Goal: Task Accomplishment & Management: Manage account settings

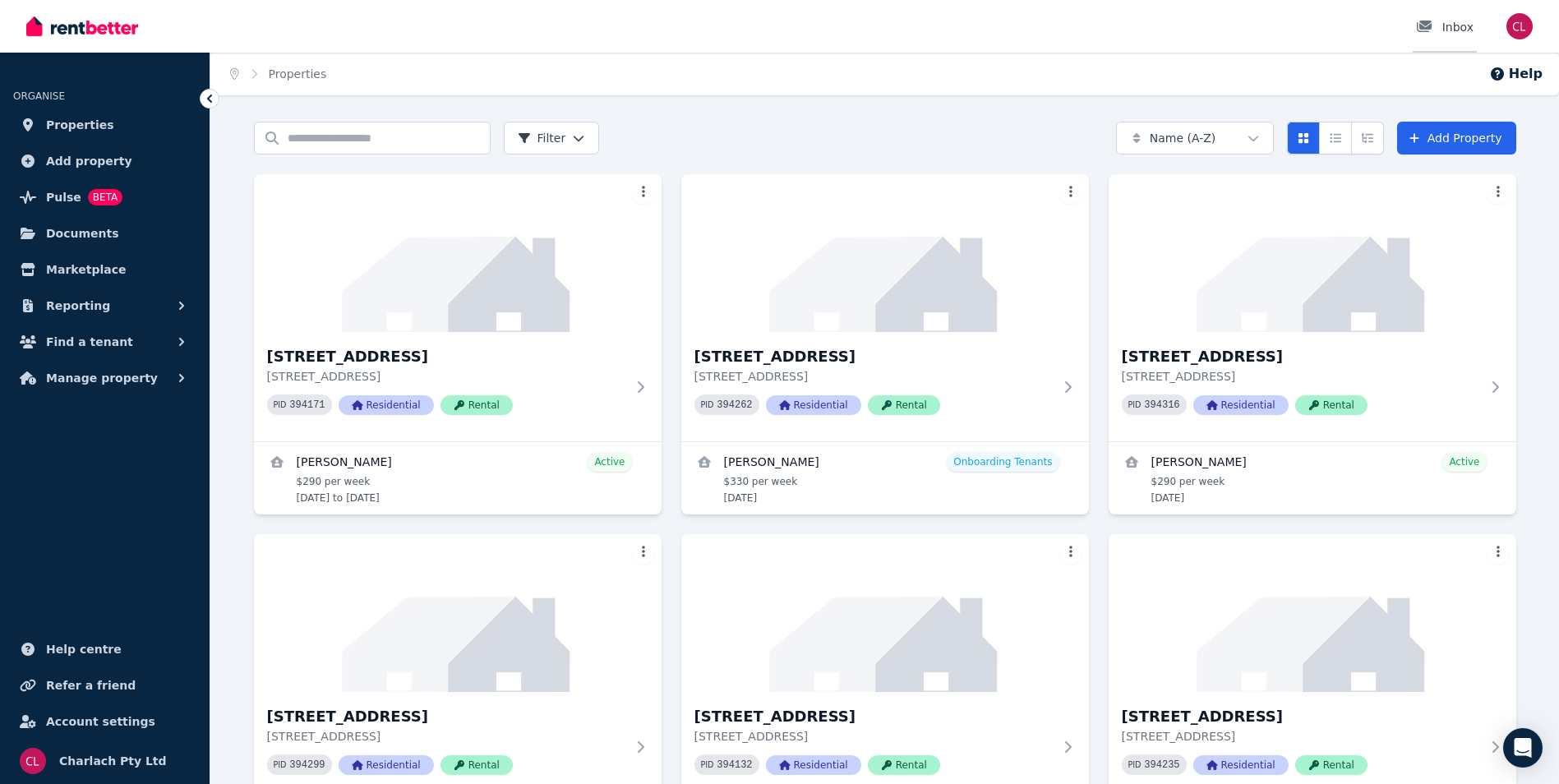
click at [1462, 28] on div "Inbox" at bounding box center [1445, 27] width 58 height 16
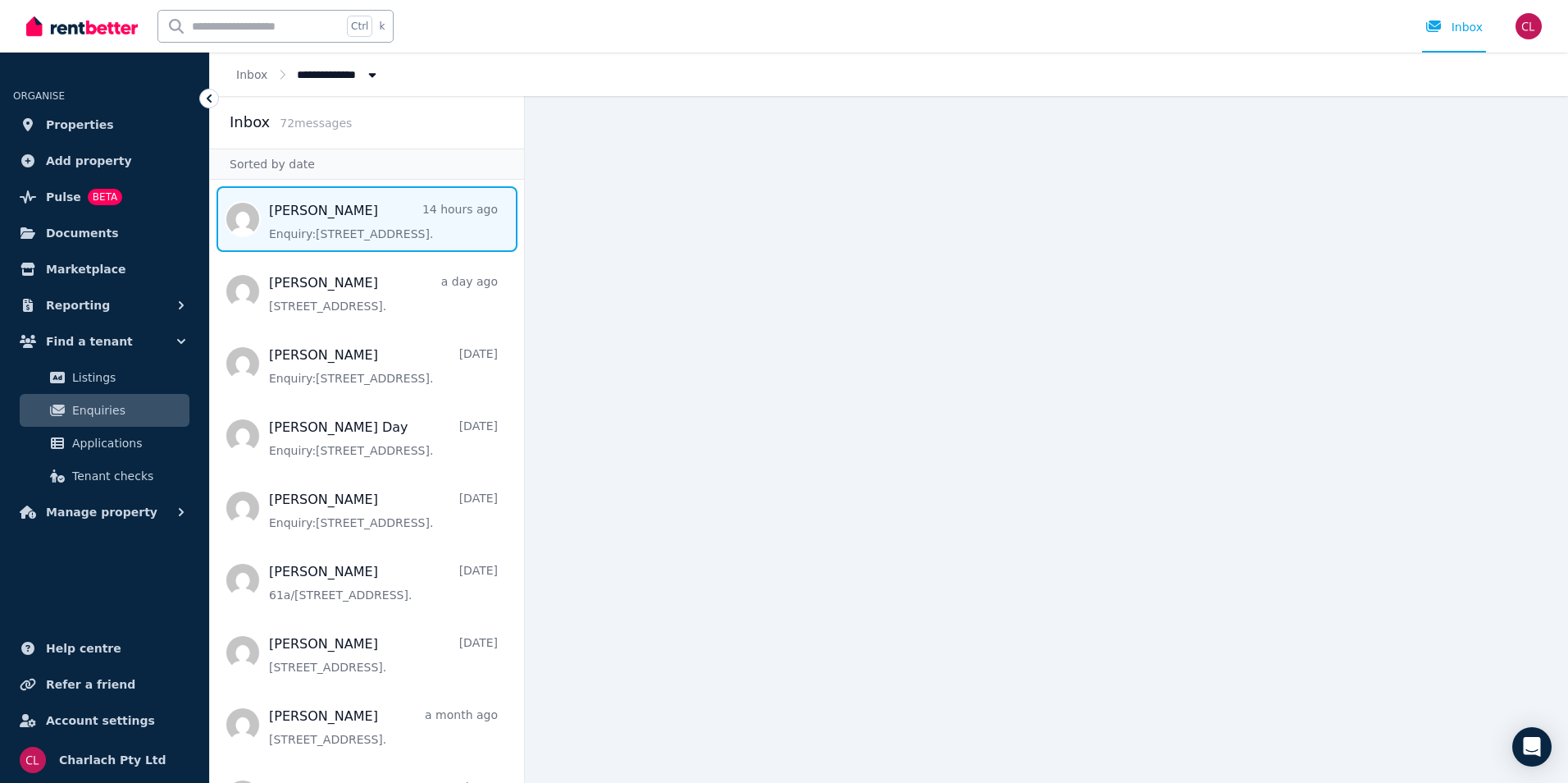
click at [312, 210] on span "Message list" at bounding box center [367, 219] width 314 height 66
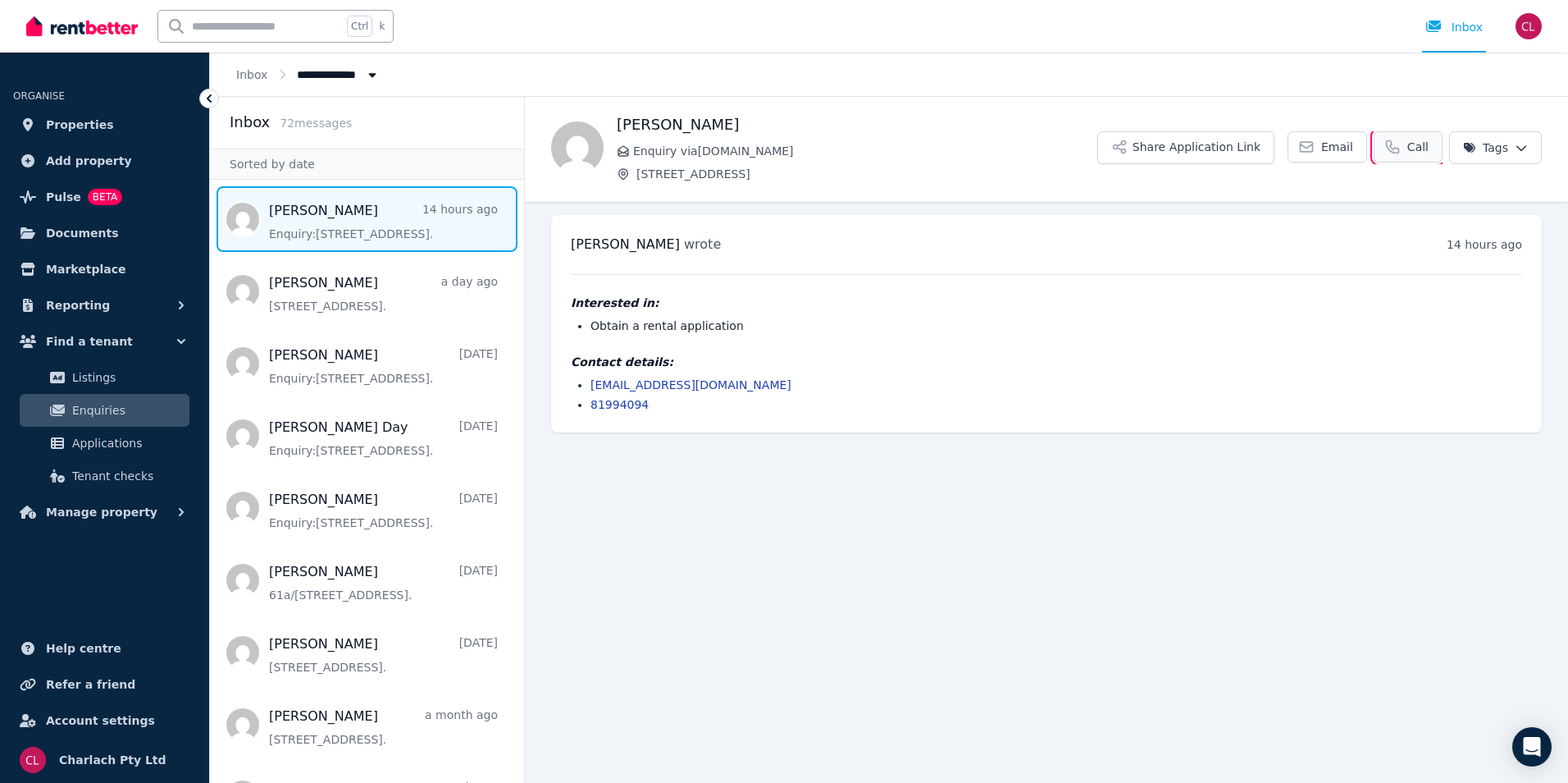
click at [1407, 144] on link "Call" at bounding box center [1407, 147] width 68 height 31
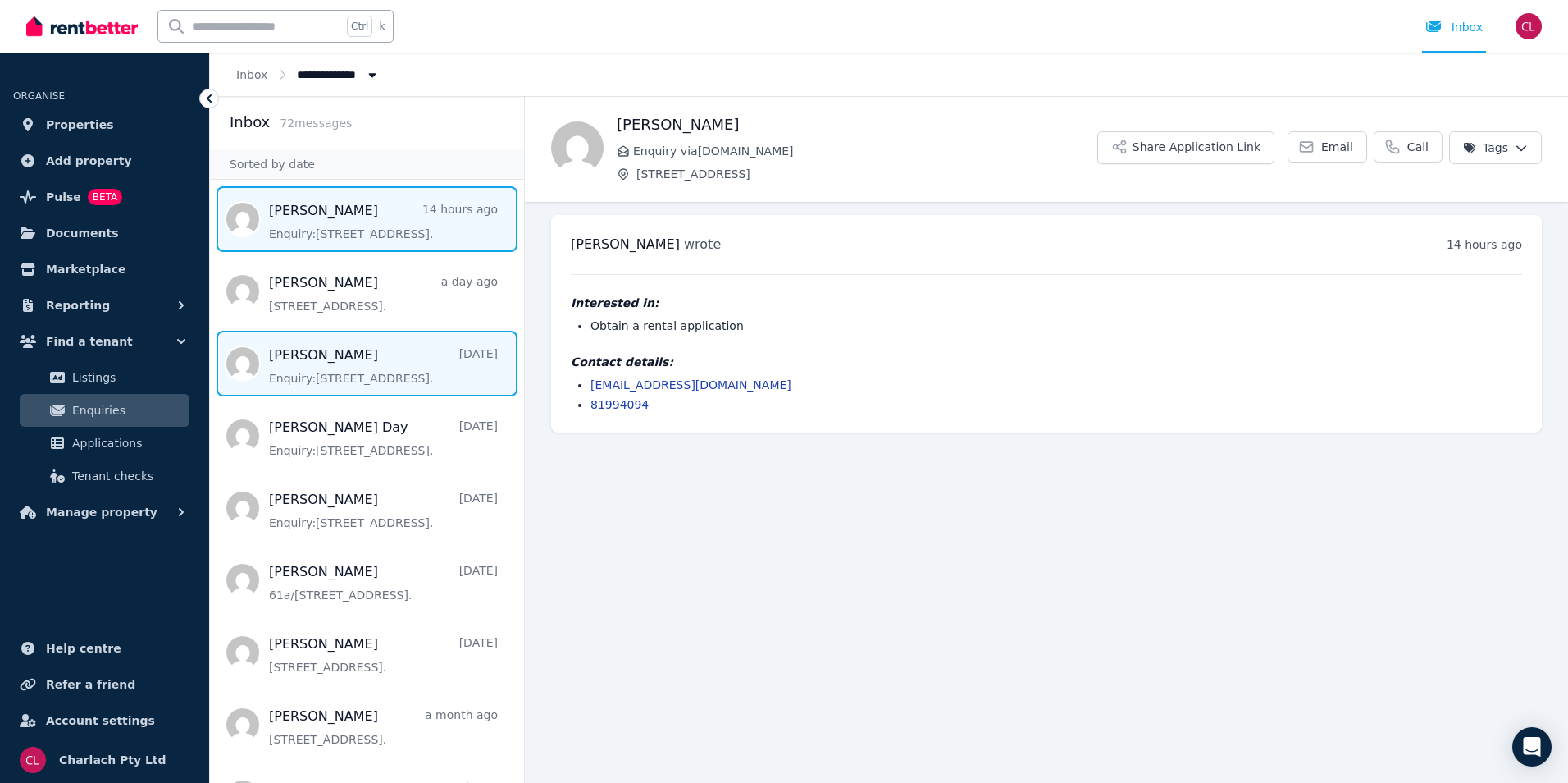
click at [340, 367] on span "Message list" at bounding box center [367, 364] width 314 height 66
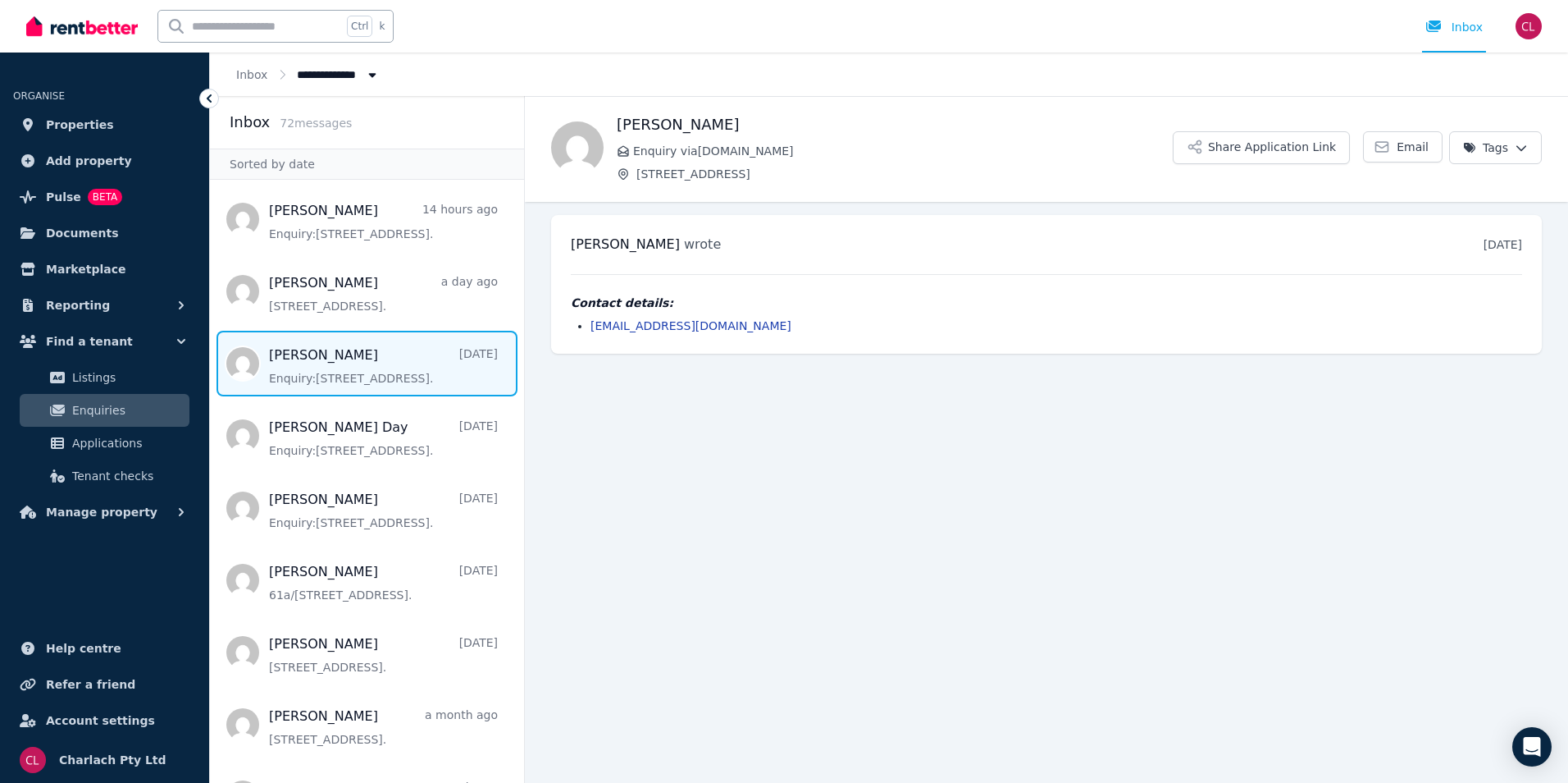
click at [360, 369] on span "Message list" at bounding box center [367, 364] width 314 height 66
click at [1518, 145] on html "**********" at bounding box center [784, 392] width 1568 height 783
click at [66, 126] on span "Properties" at bounding box center [80, 124] width 68 height 19
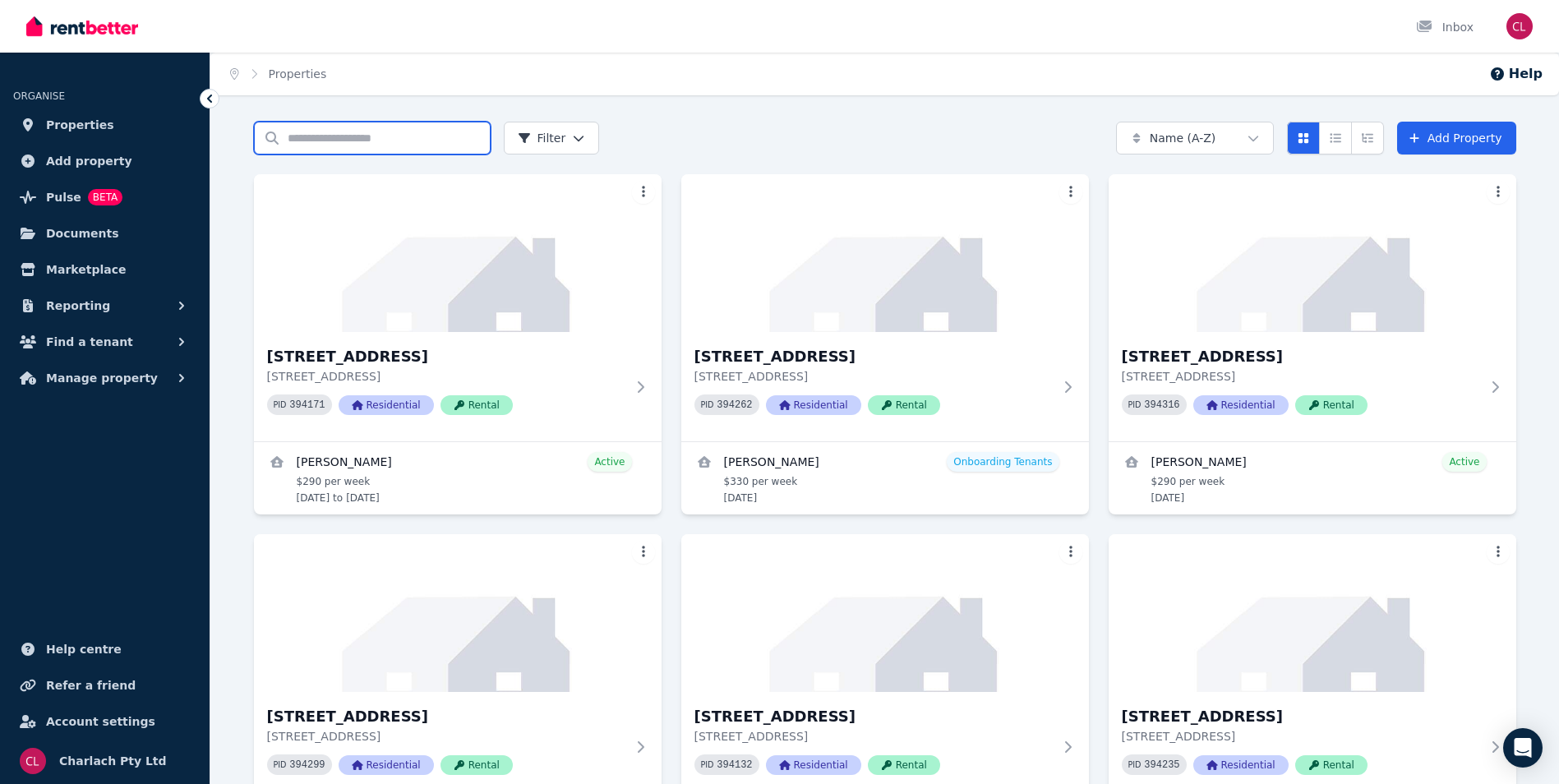
click at [326, 141] on input "Search properties" at bounding box center [372, 138] width 237 height 33
type input "*"
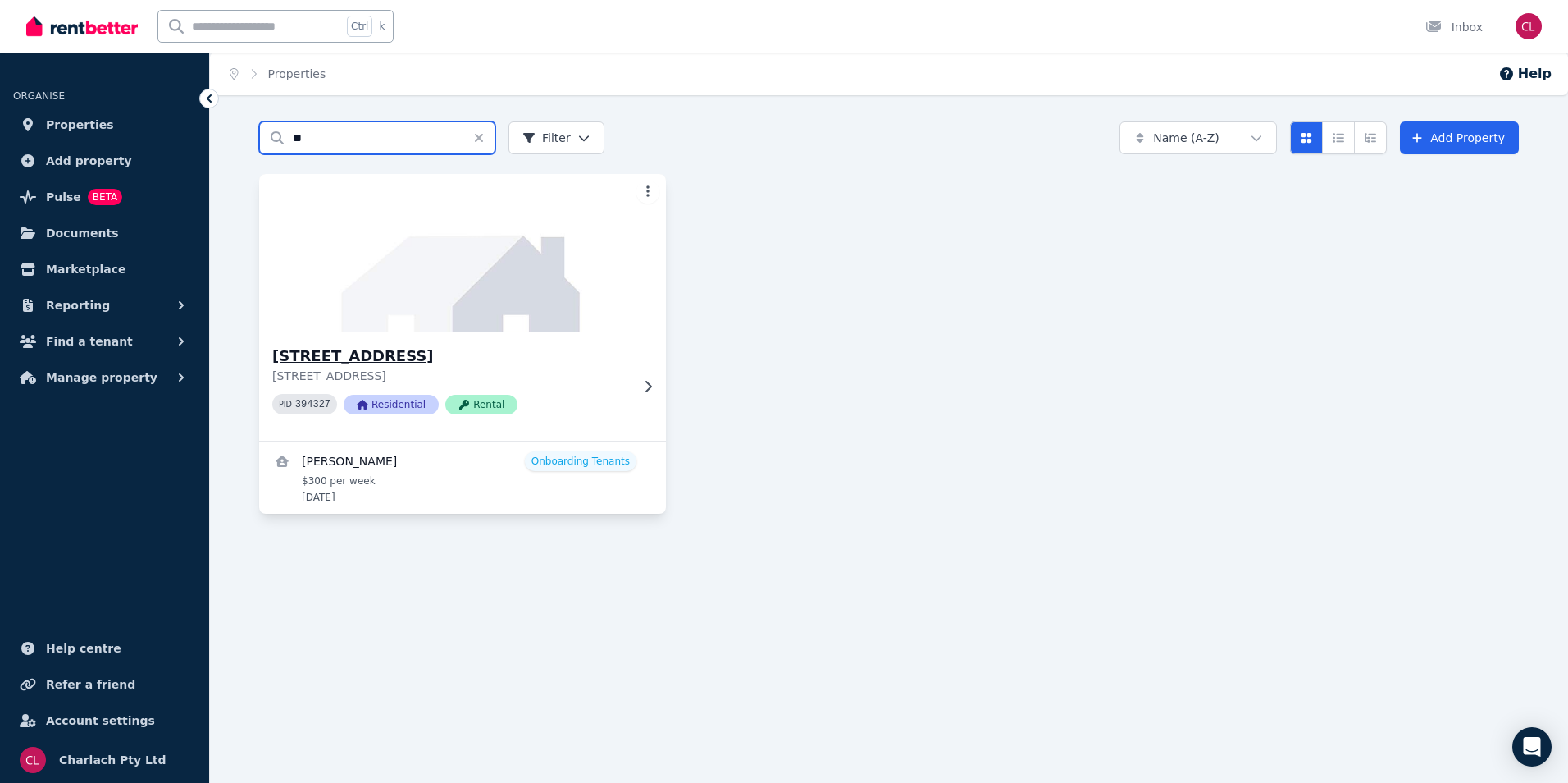
type input "**"
click at [338, 355] on h3 "[STREET_ADDRESS]" at bounding box center [451, 356] width 358 height 23
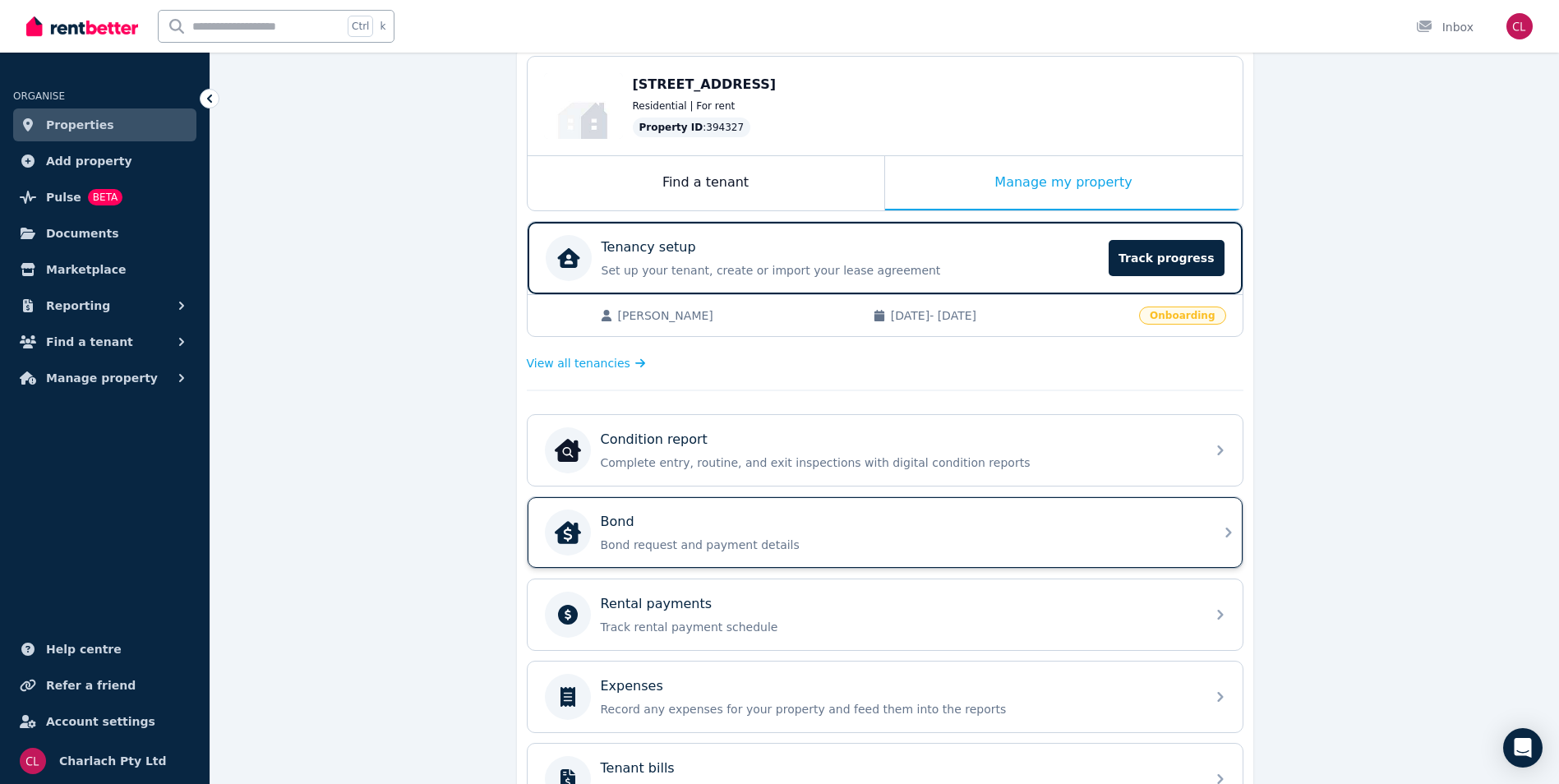
scroll to position [164, 0]
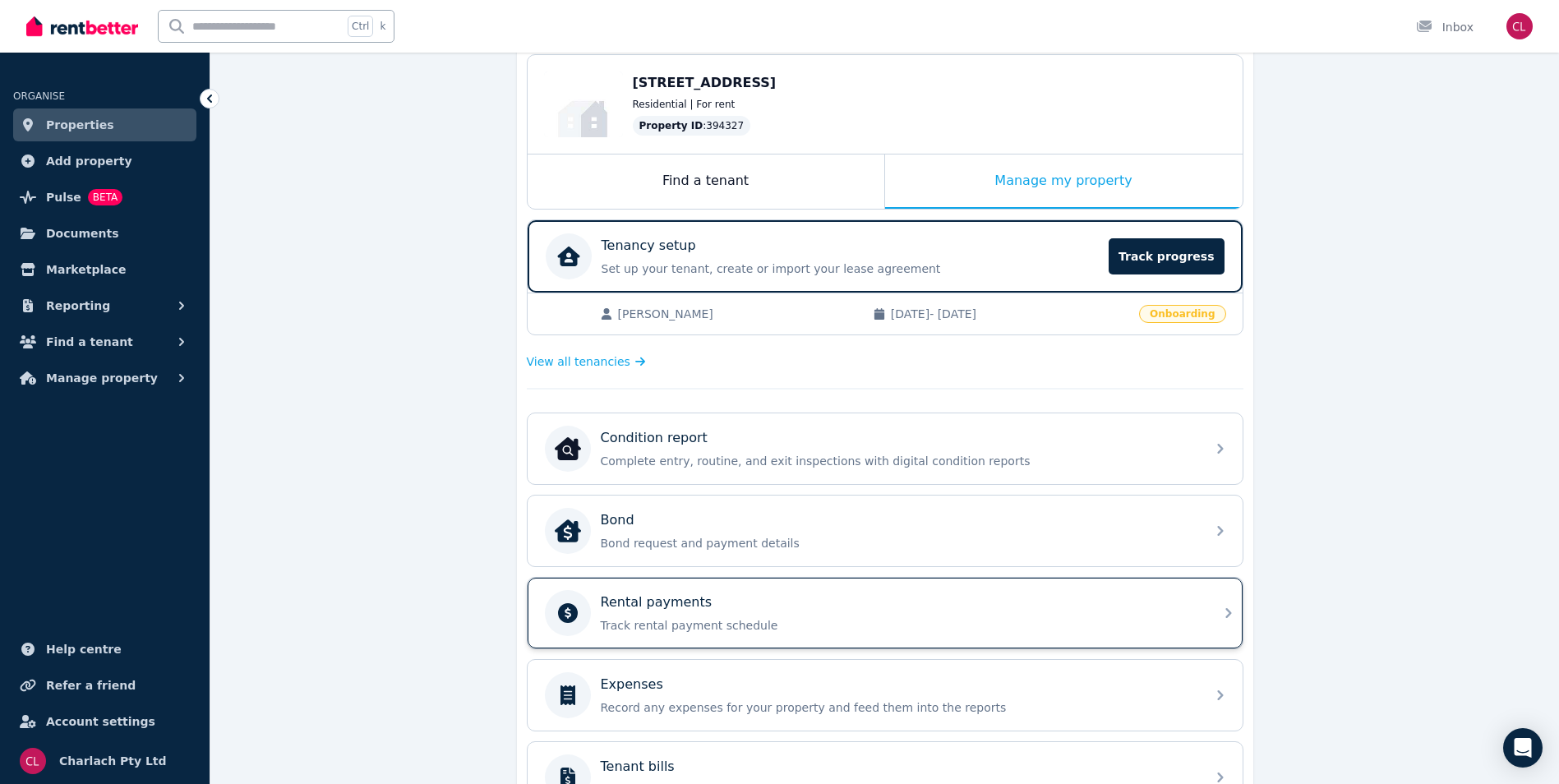
click at [717, 601] on div "Rental payments" at bounding box center [898, 602] width 595 height 19
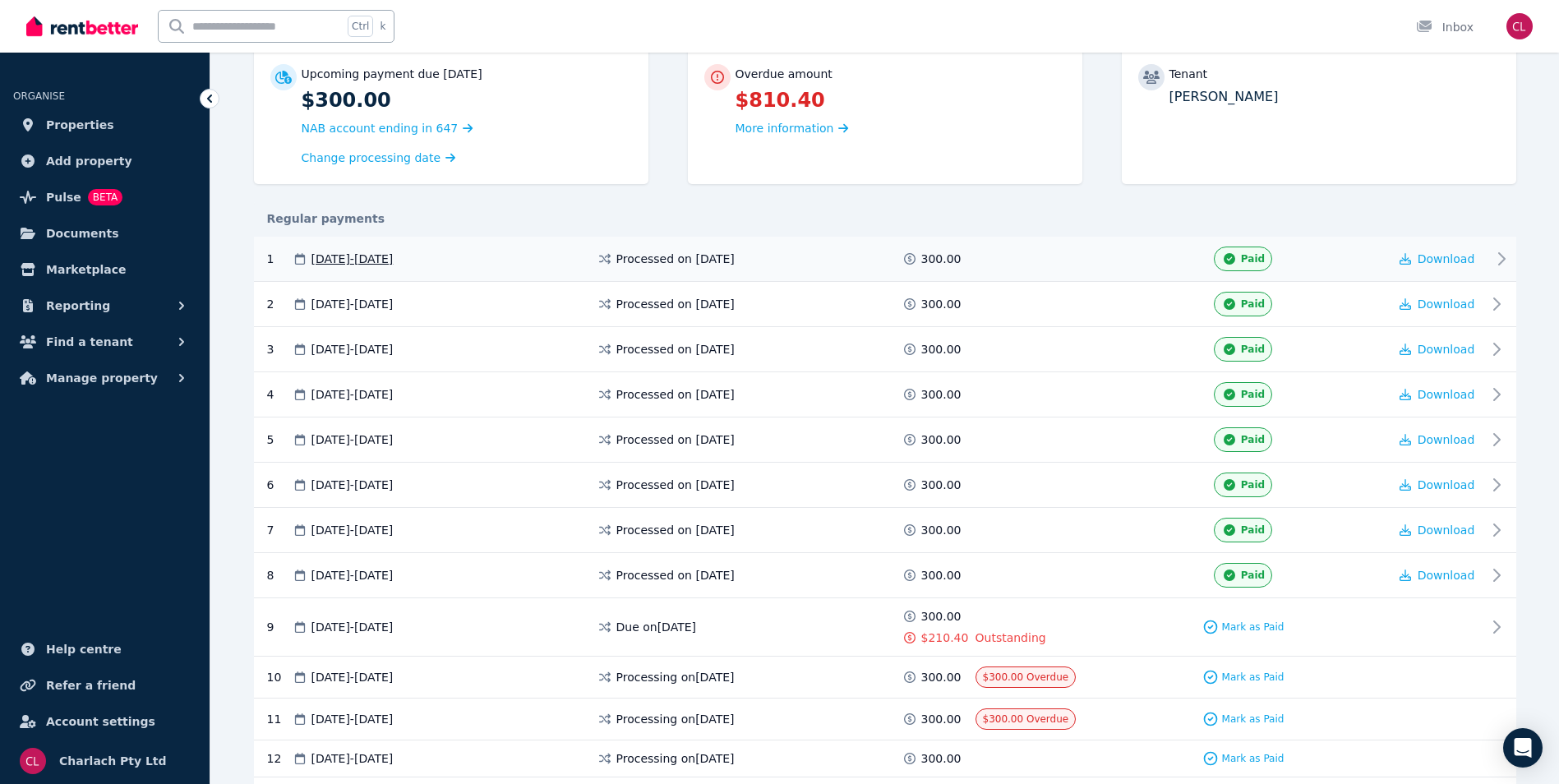
scroll to position [246, 0]
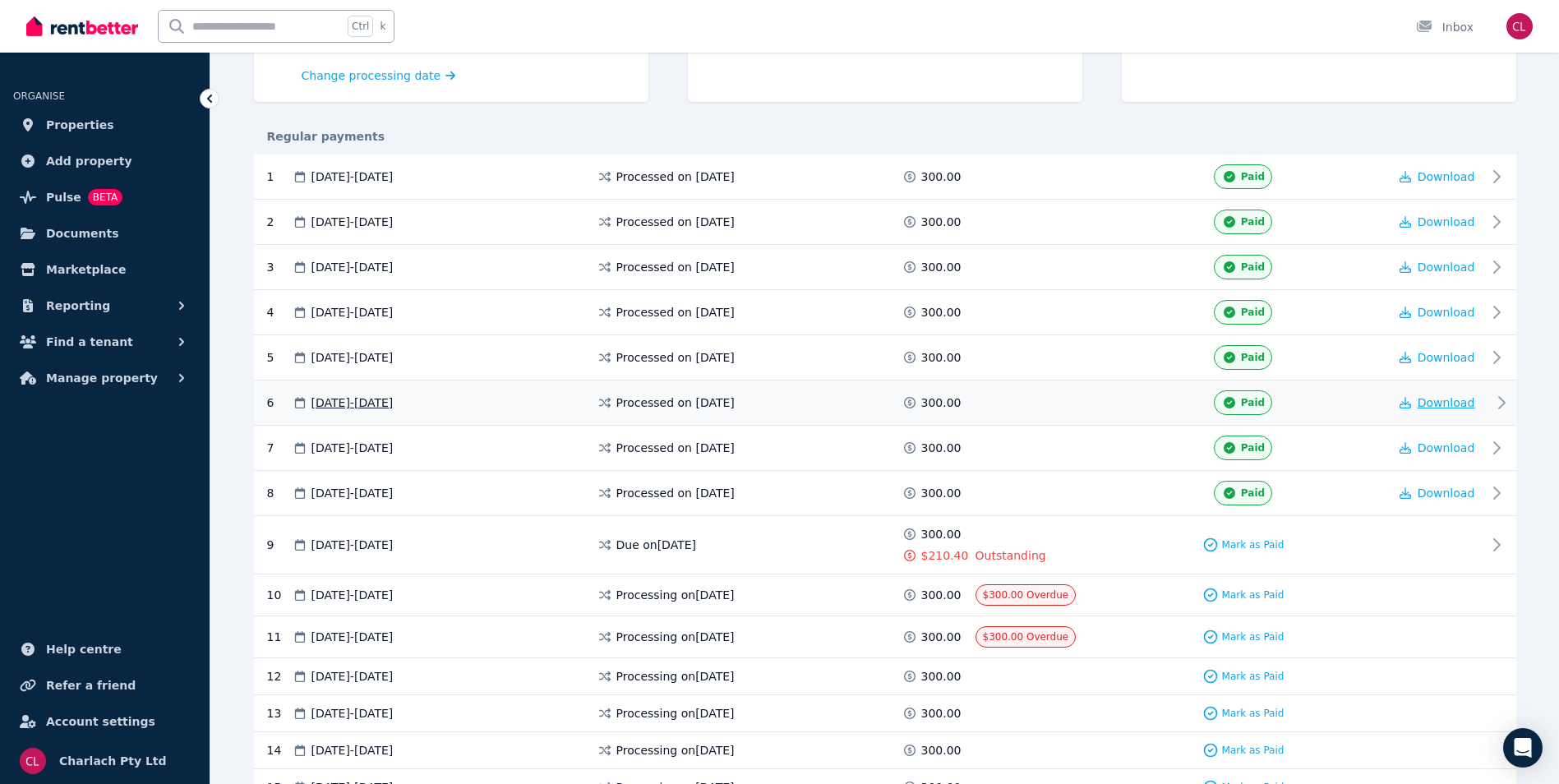
click at [1431, 398] on span "Download" at bounding box center [1447, 403] width 58 height 14
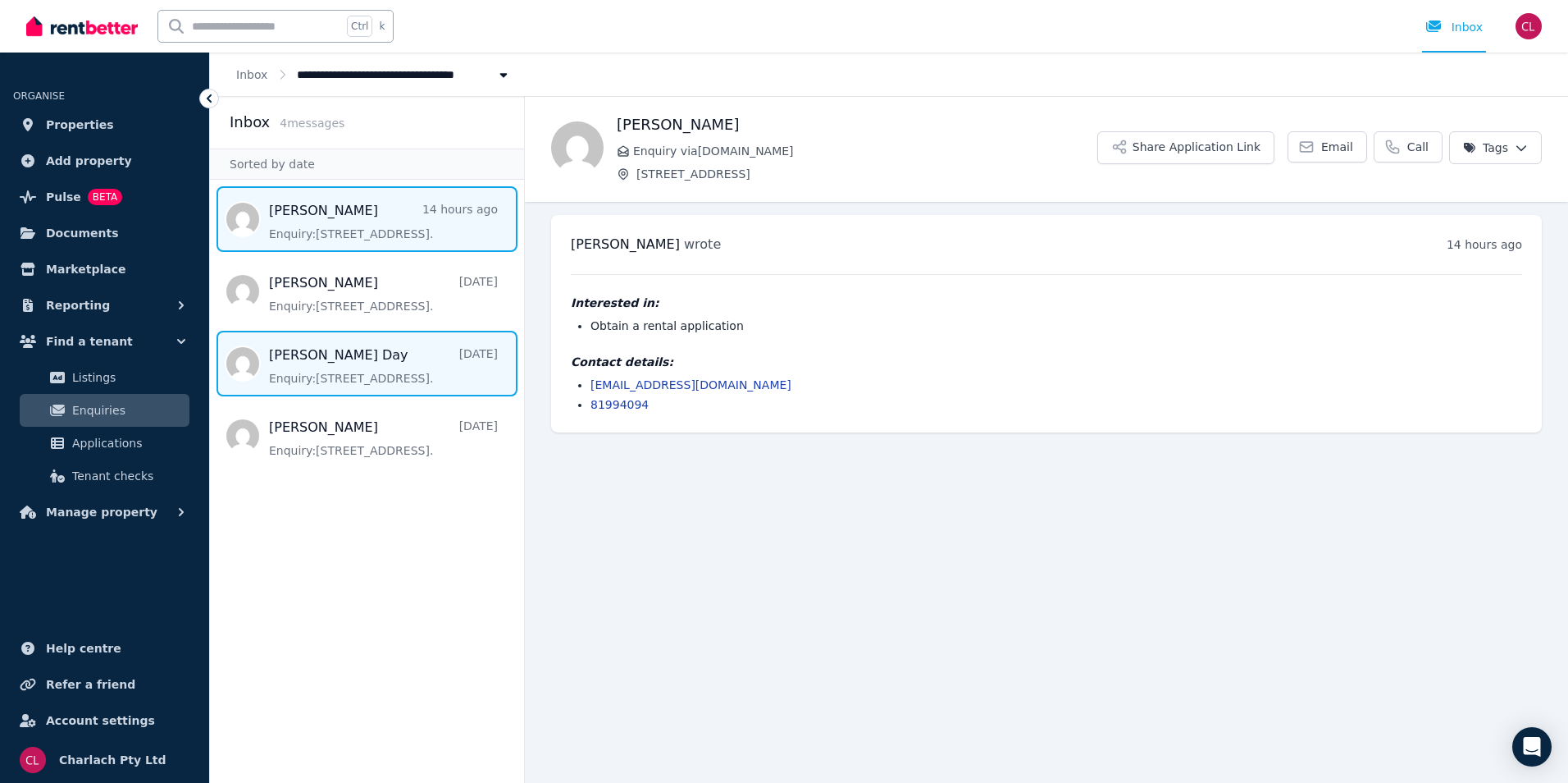
click at [382, 371] on span "Message list" at bounding box center [367, 364] width 314 height 66
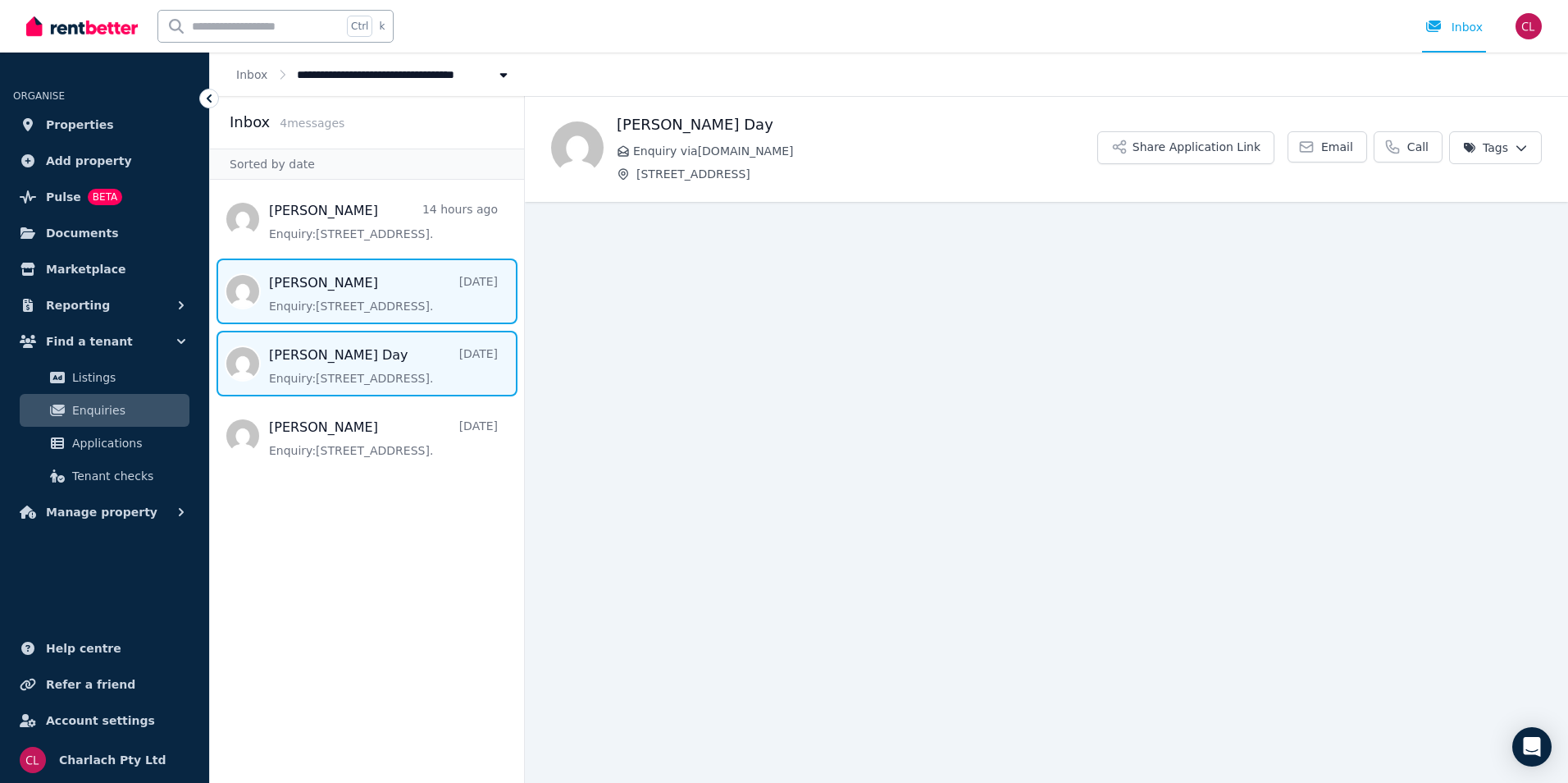
click at [345, 299] on span "Message list" at bounding box center [367, 291] width 314 height 66
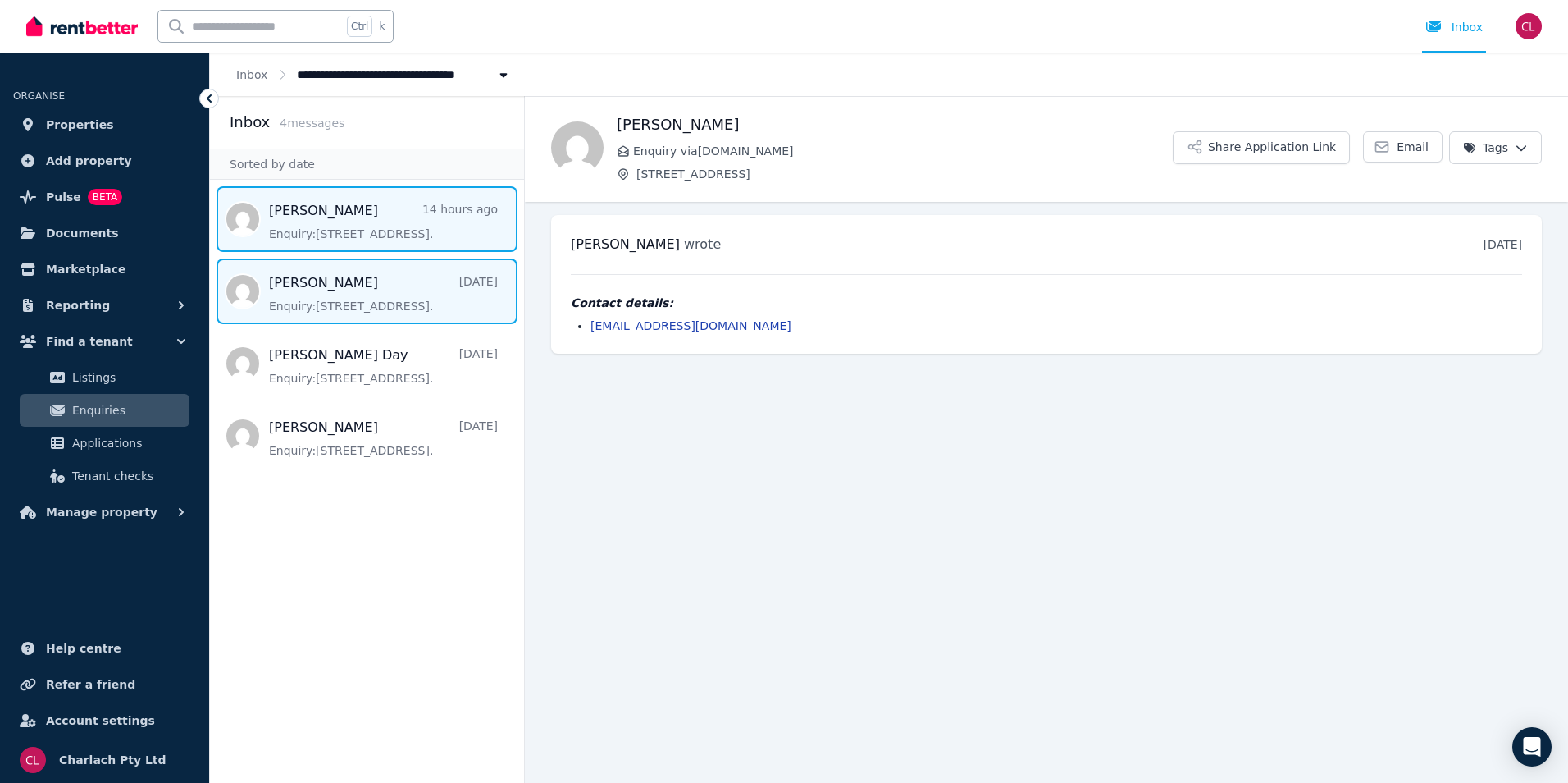
click at [313, 214] on span "Message list" at bounding box center [367, 219] width 314 height 66
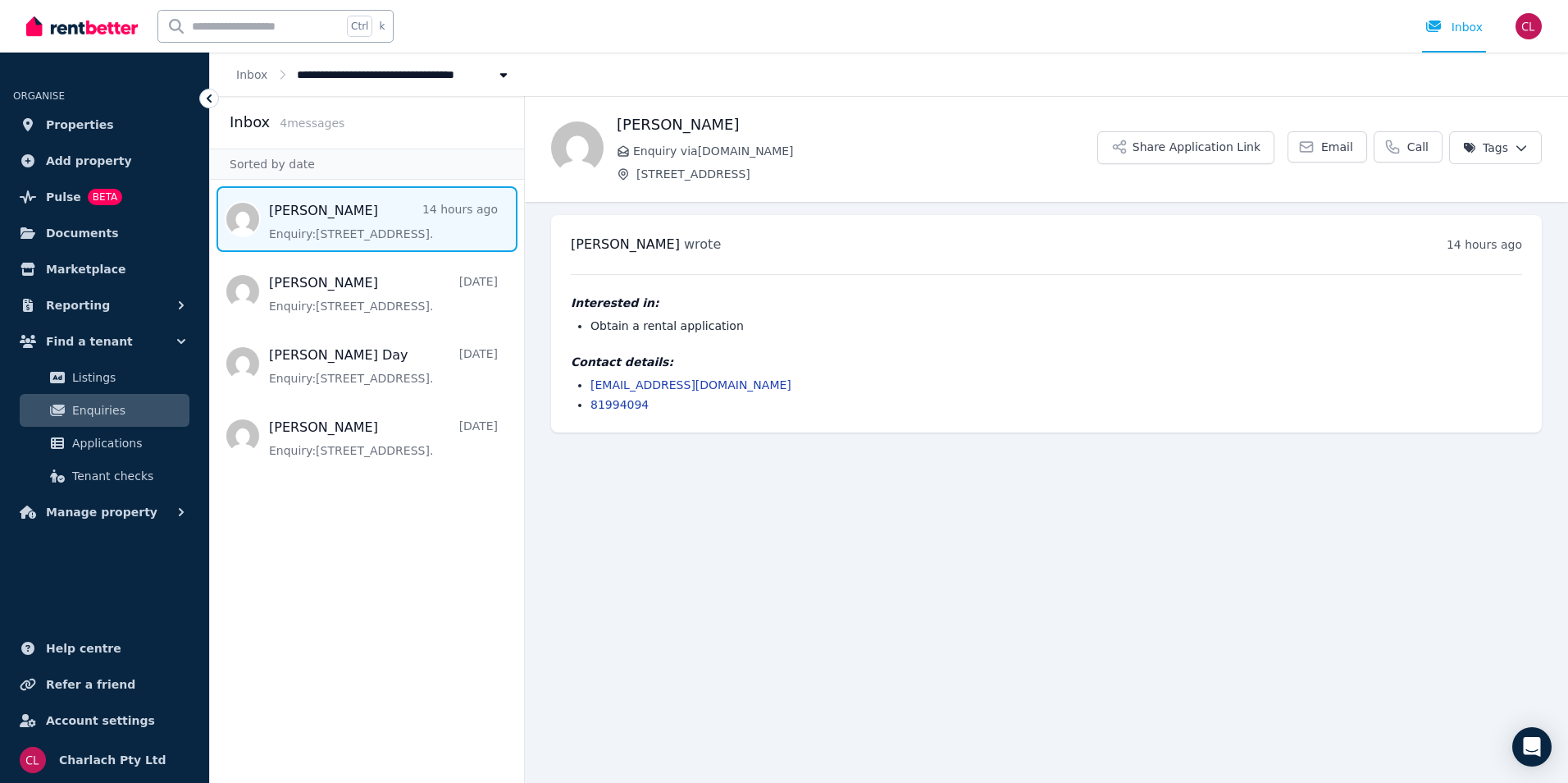
click at [109, 402] on span "Enquiries" at bounding box center [127, 410] width 111 height 19
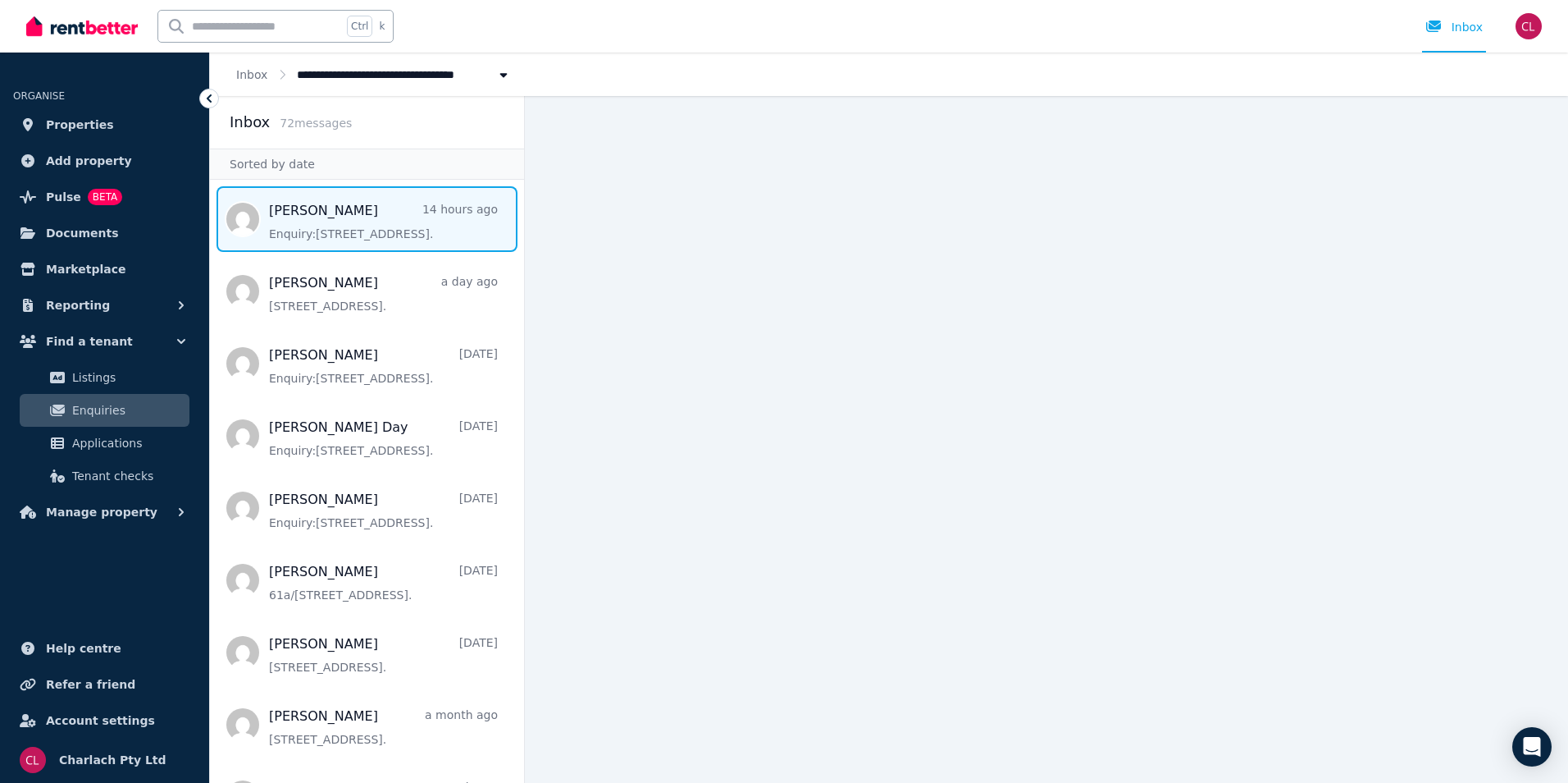
click at [372, 219] on span "Message list" at bounding box center [367, 219] width 314 height 66
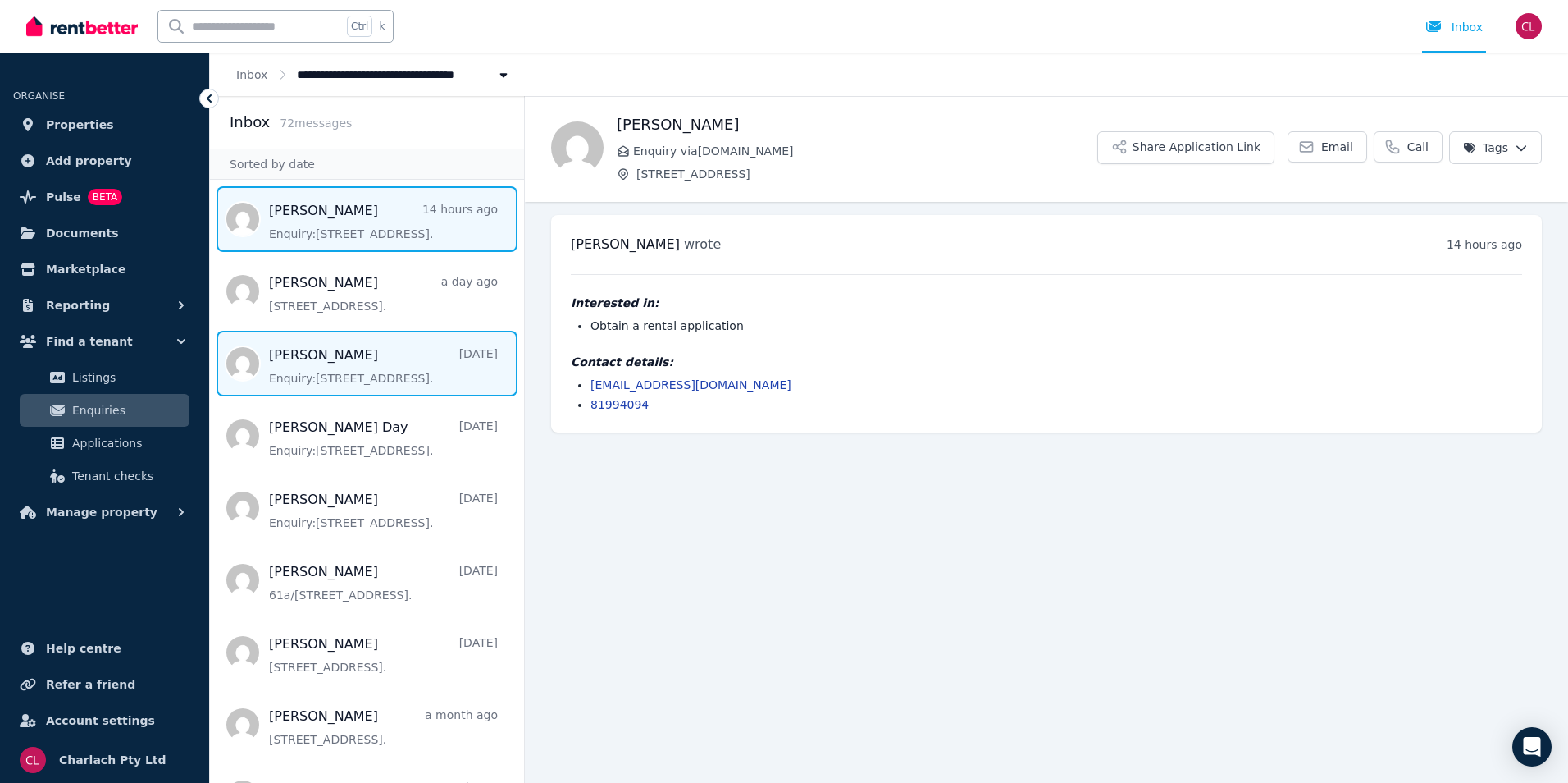
click at [366, 369] on span "Message list" at bounding box center [367, 364] width 314 height 66
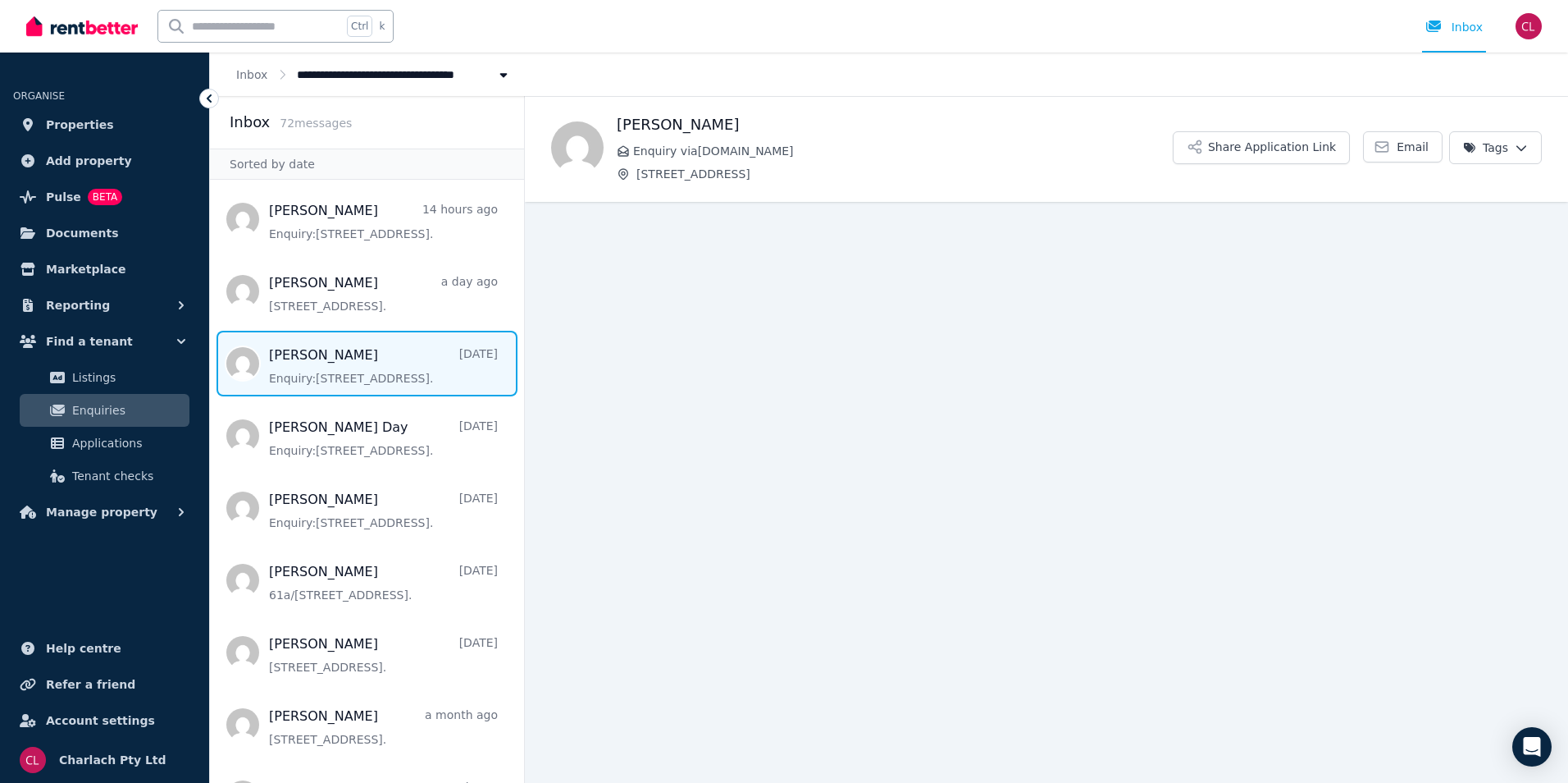
click at [706, 157] on span "Enquiry via RealEstate.com.au" at bounding box center [903, 150] width 540 height 16
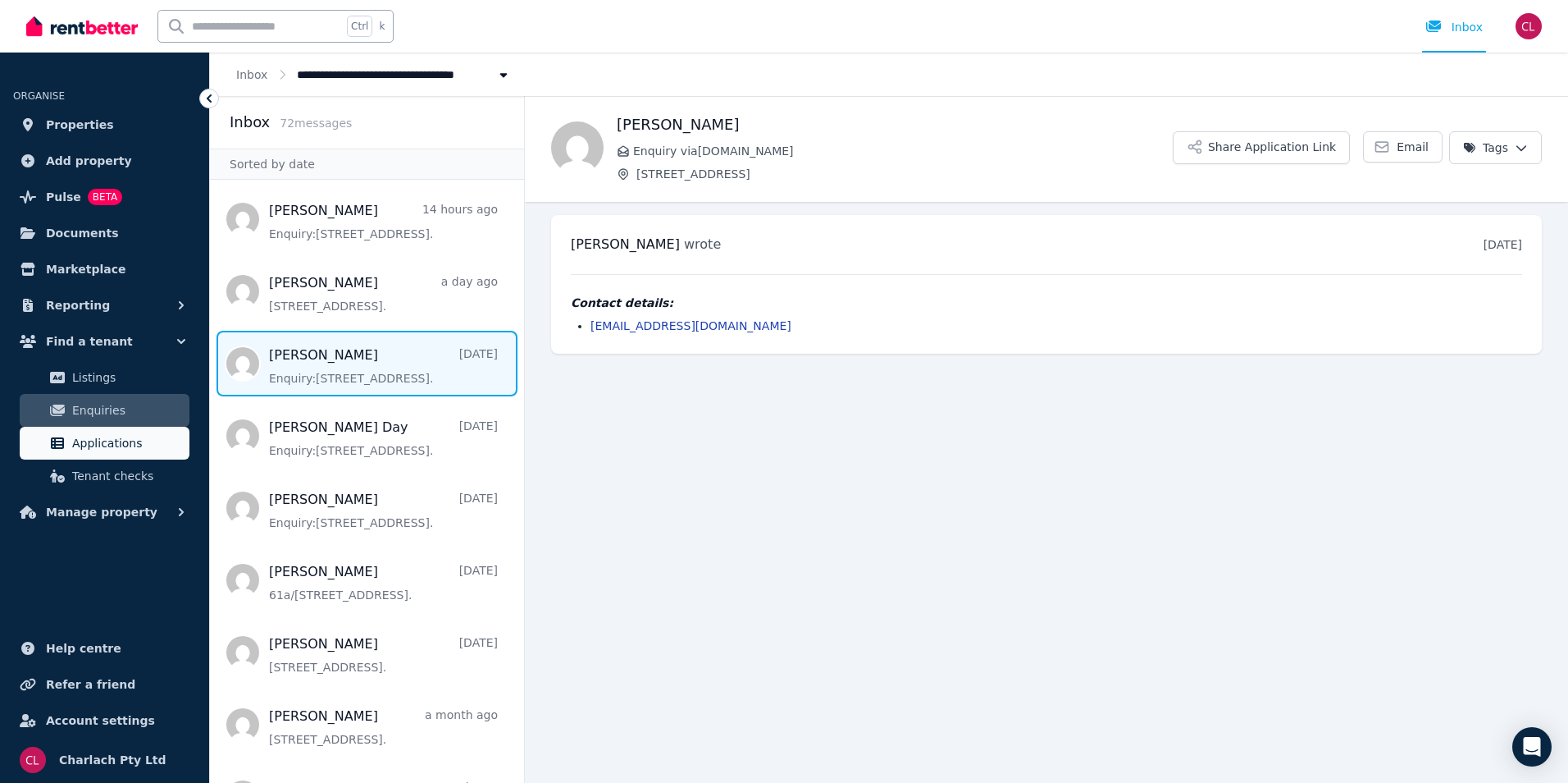
click at [104, 442] on span "Applications" at bounding box center [127, 443] width 111 height 19
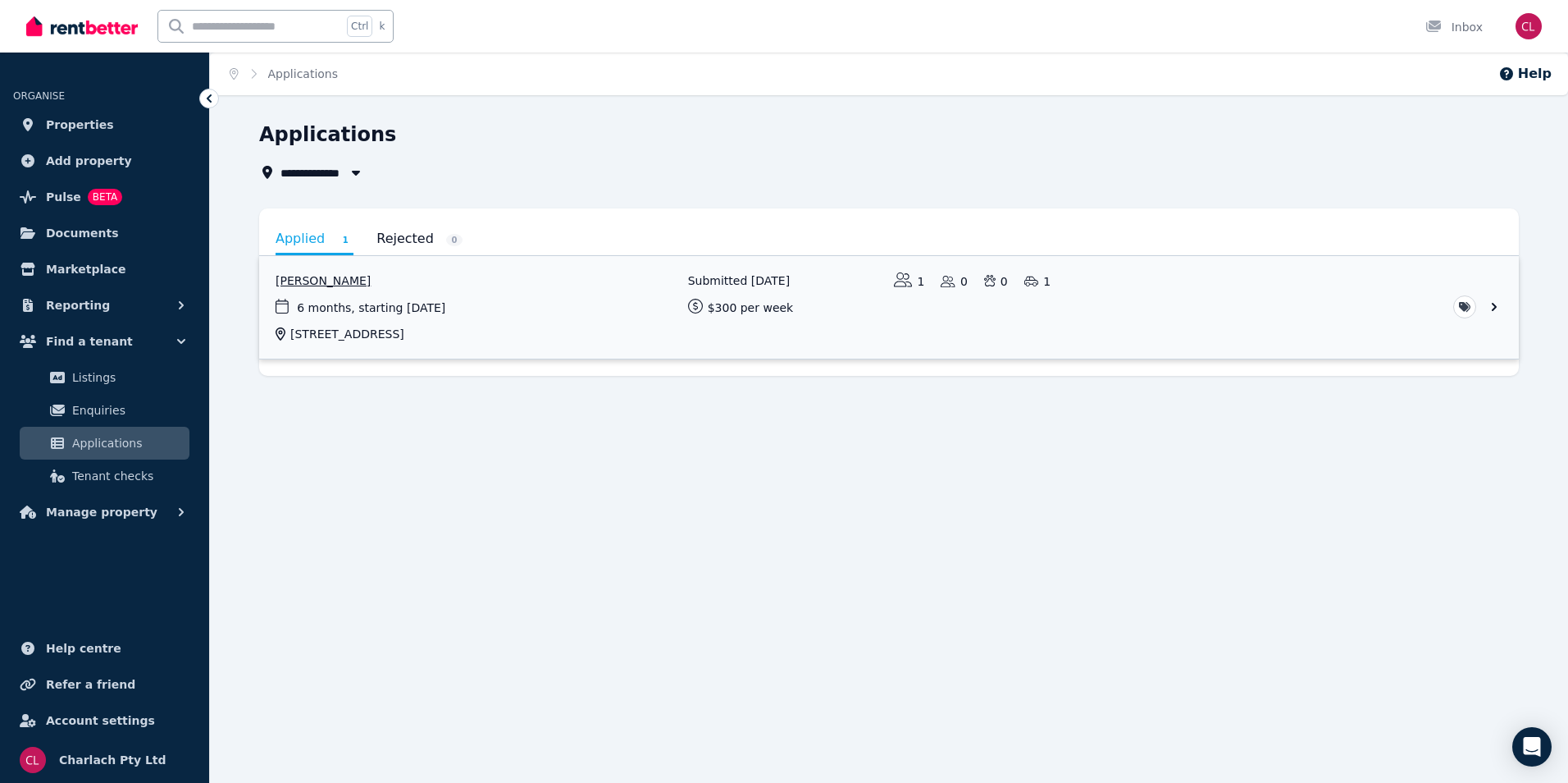
click at [1496, 299] on link "View application: Chloe Gant" at bounding box center [889, 308] width 1260 height 102
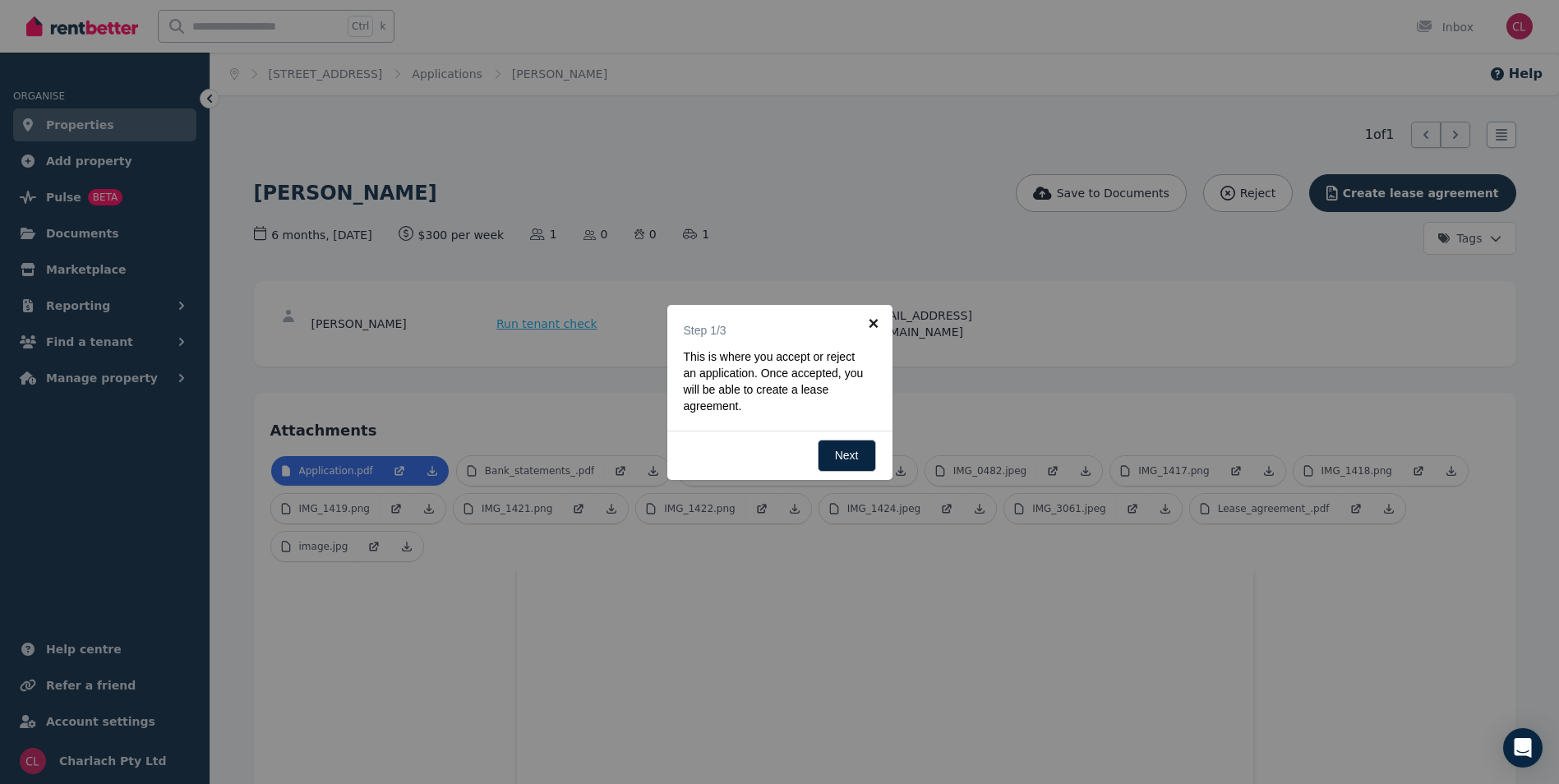
click at [877, 318] on link "×" at bounding box center [874, 323] width 37 height 37
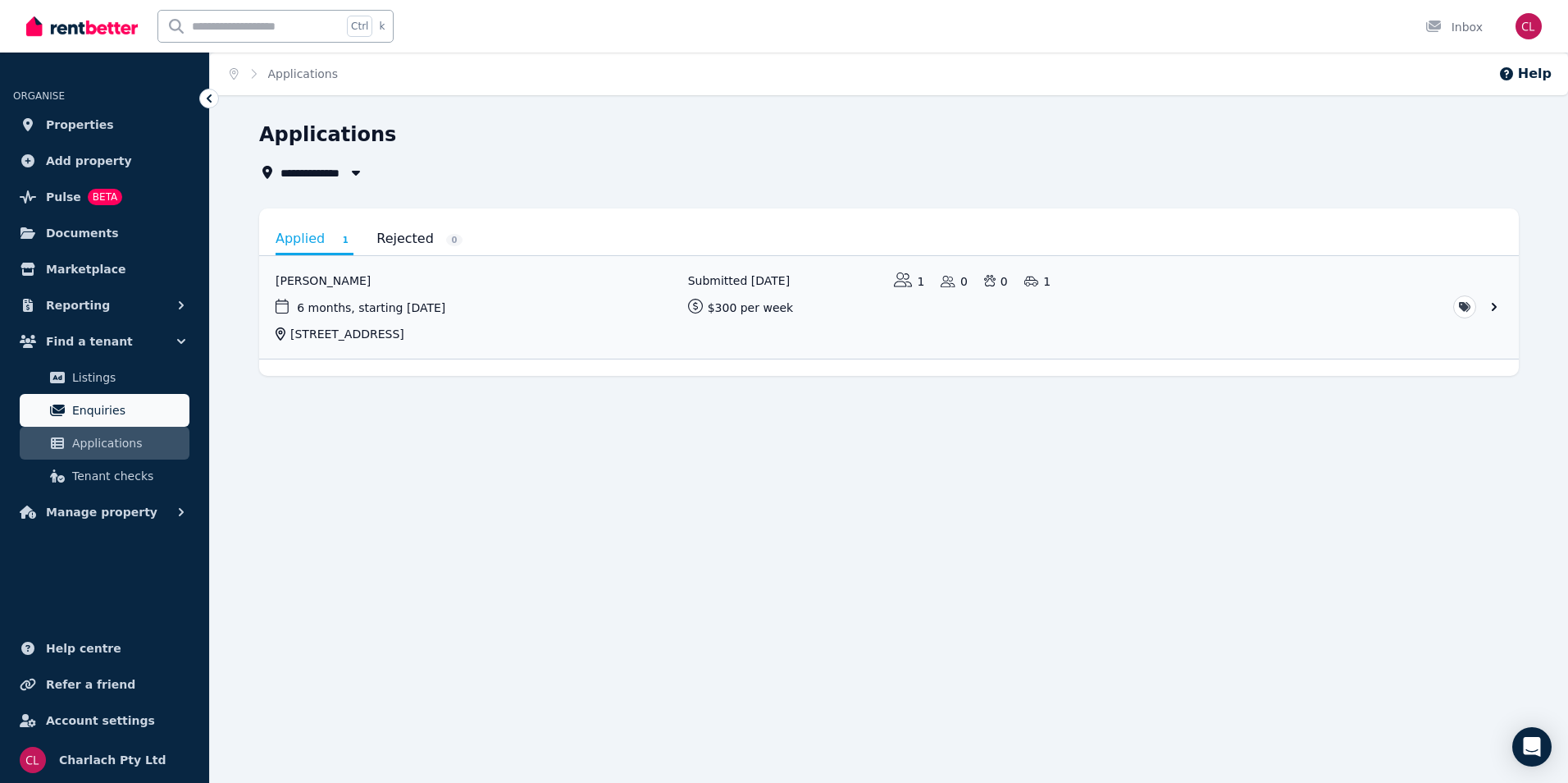
click at [98, 409] on span "Enquiries" at bounding box center [127, 410] width 111 height 19
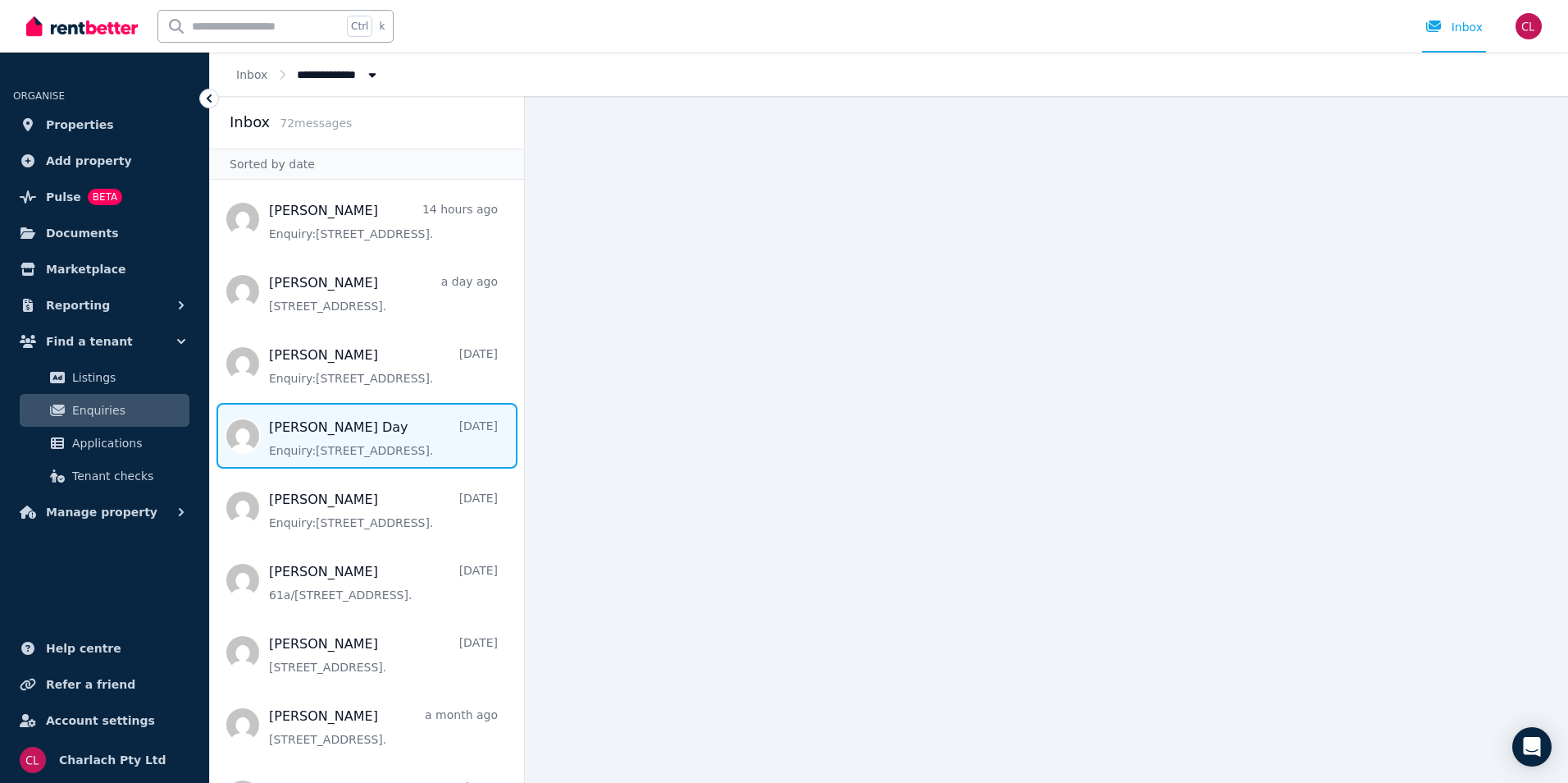
click at [399, 446] on span "Message list" at bounding box center [367, 436] width 314 height 66
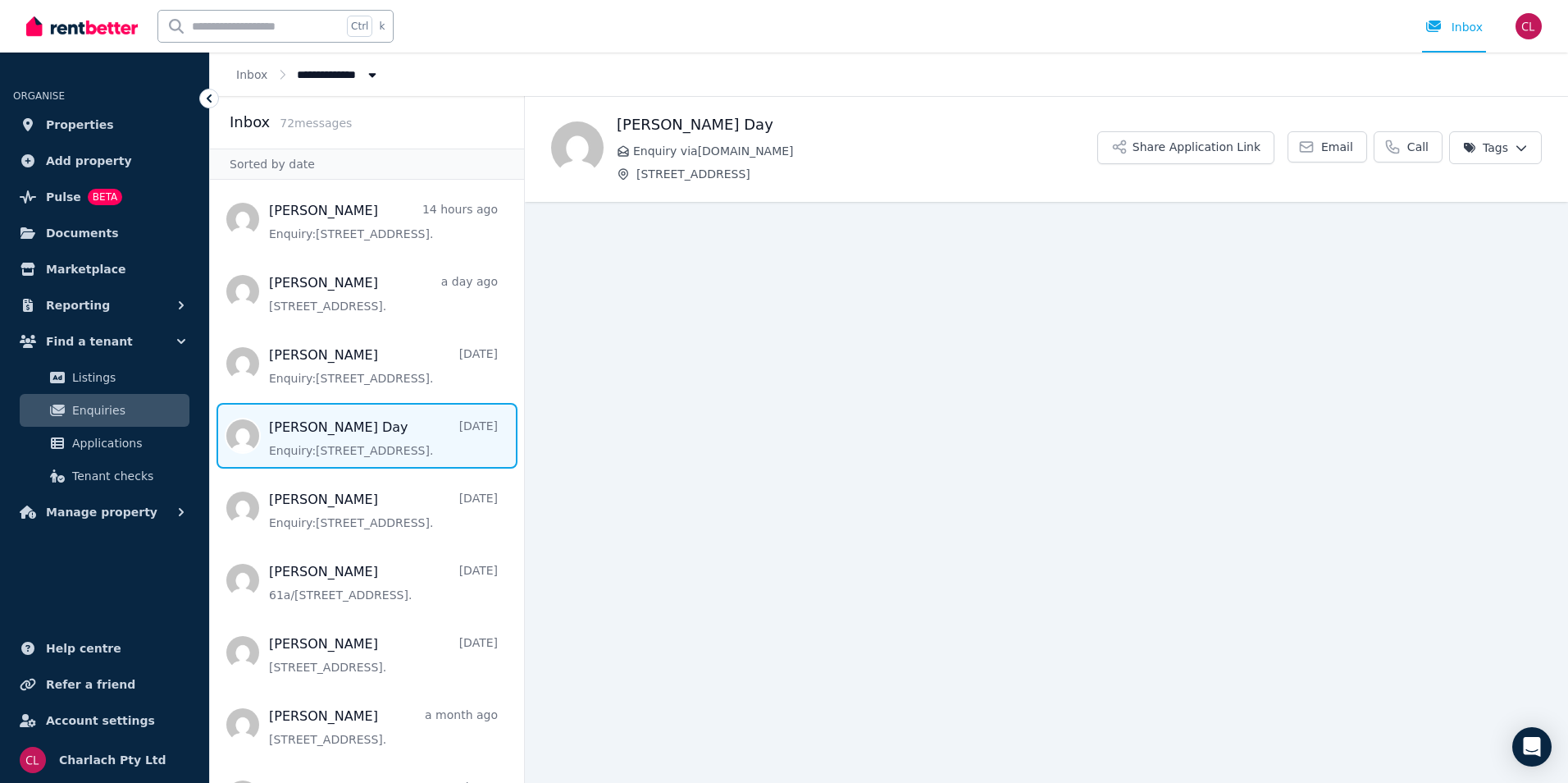
click at [723, 156] on span "Enquiry via Domain.com.au" at bounding box center [865, 150] width 465 height 16
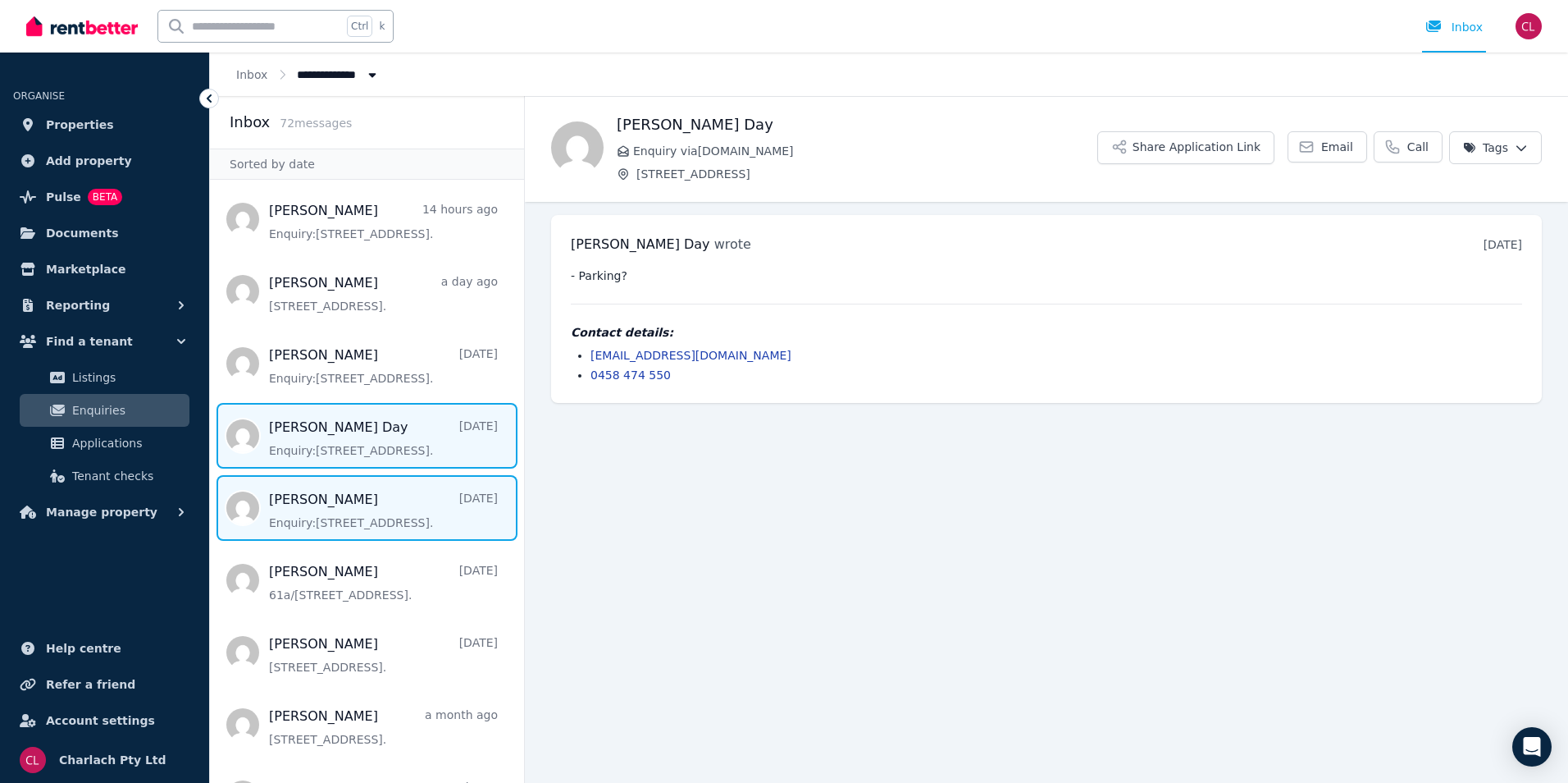
click at [411, 532] on span "Message list" at bounding box center [367, 508] width 314 height 66
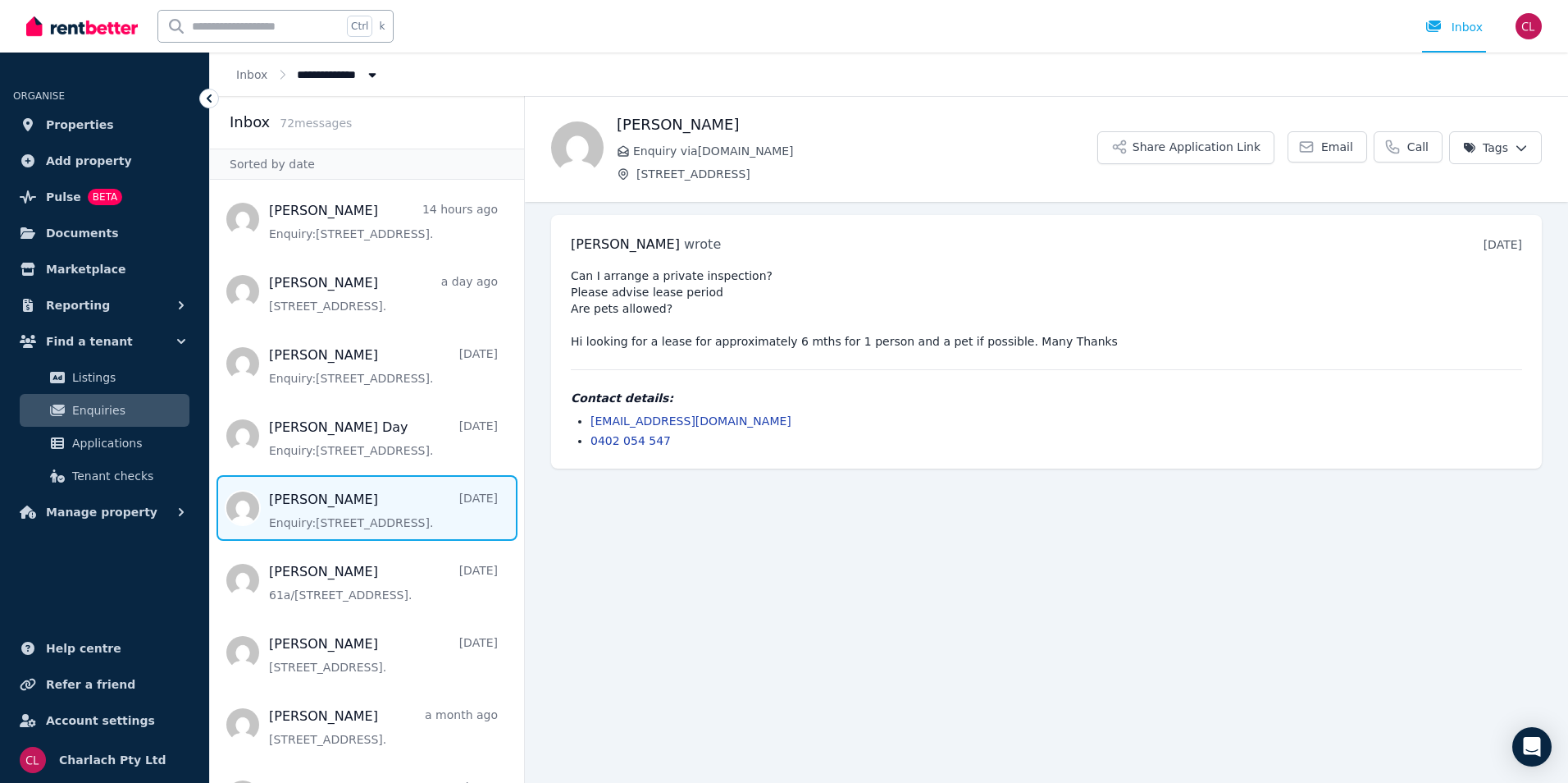
click at [1519, 146] on html "**********" at bounding box center [784, 392] width 1568 height 783
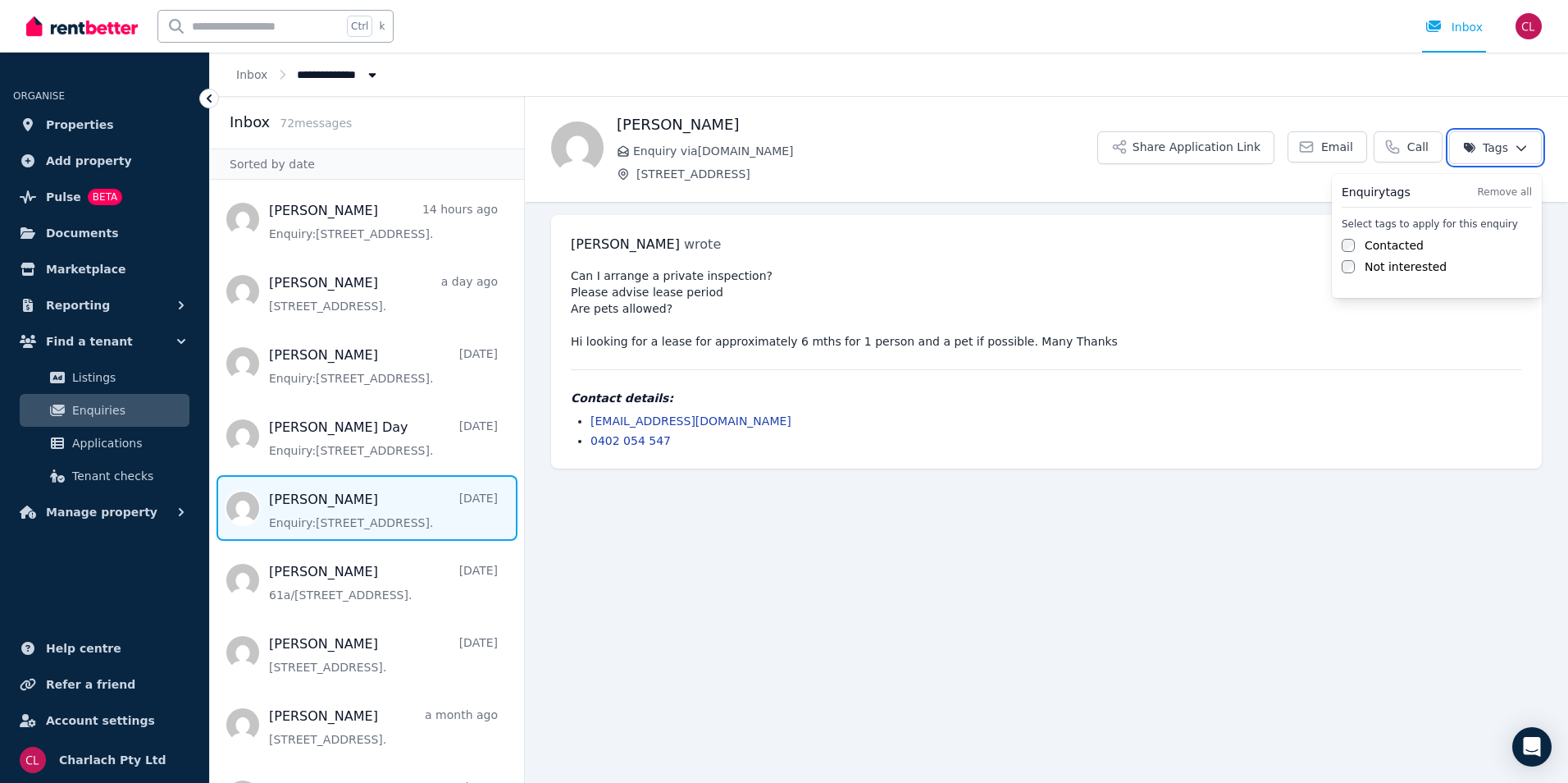
click at [1519, 146] on html "**********" at bounding box center [784, 392] width 1568 height 783
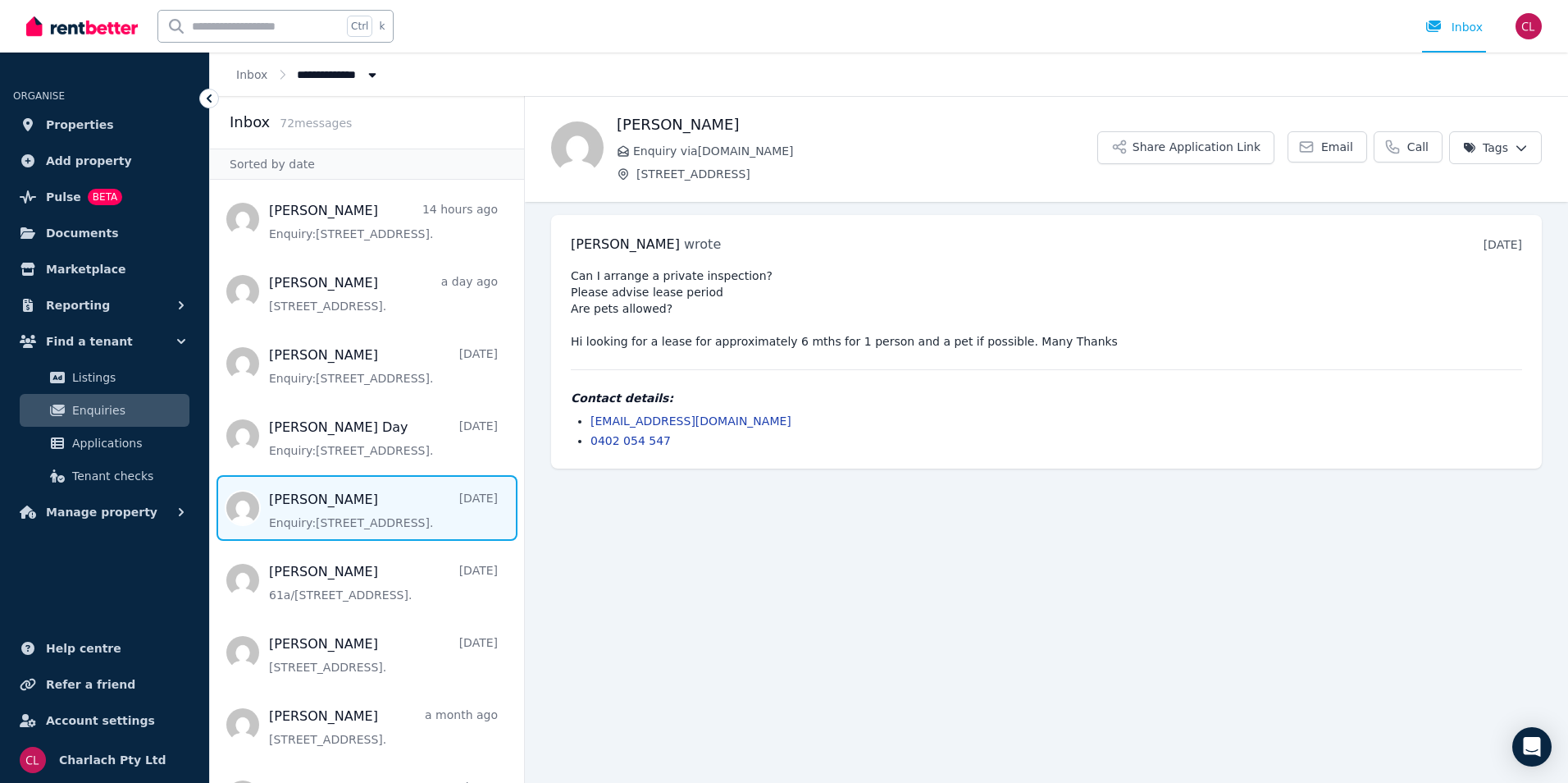
drag, startPoint x: 446, startPoint y: 509, endPoint x: 994, endPoint y: 566, distance: 551.0
click at [994, 566] on main "Back TRINA COOPER Enquiry via Domain.com.au 79/4406 Pacific Hwy, Twelve Mile Cr…" at bounding box center [1047, 440] width 1043 height 687
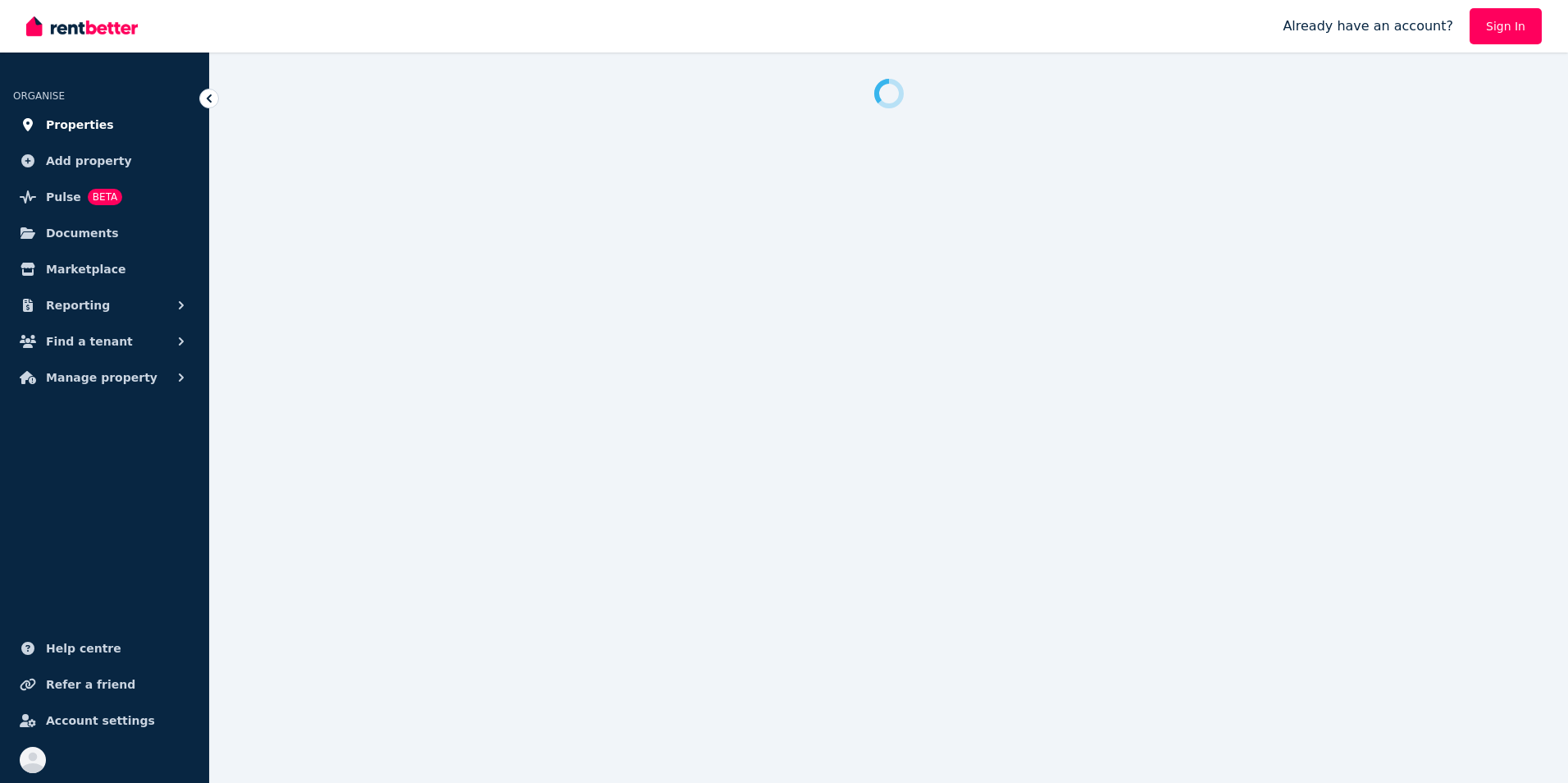
click at [109, 131] on link "Properties" at bounding box center [105, 124] width 183 height 33
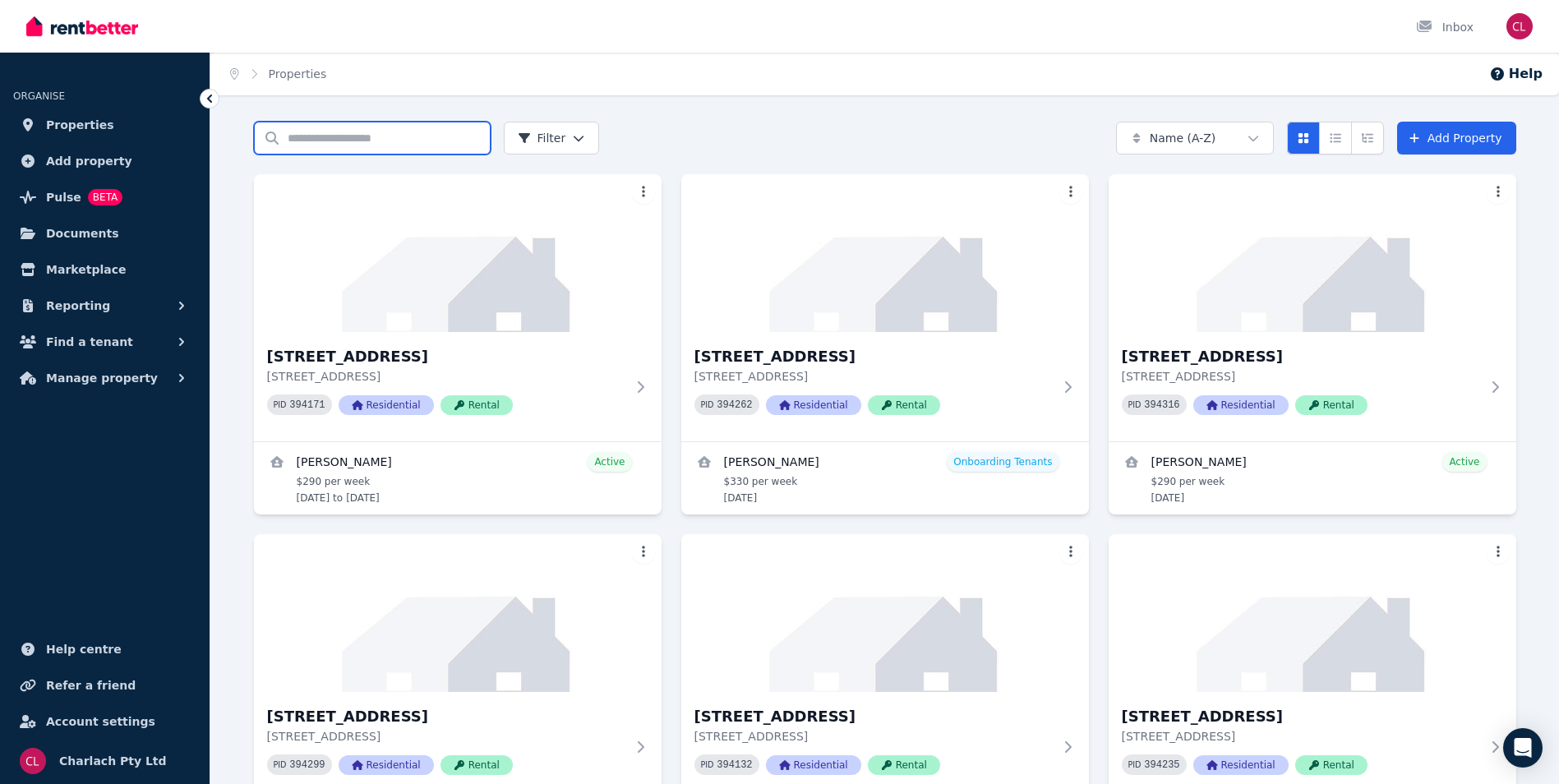
click at [381, 142] on input "Search properties" at bounding box center [372, 138] width 237 height 33
type input "**"
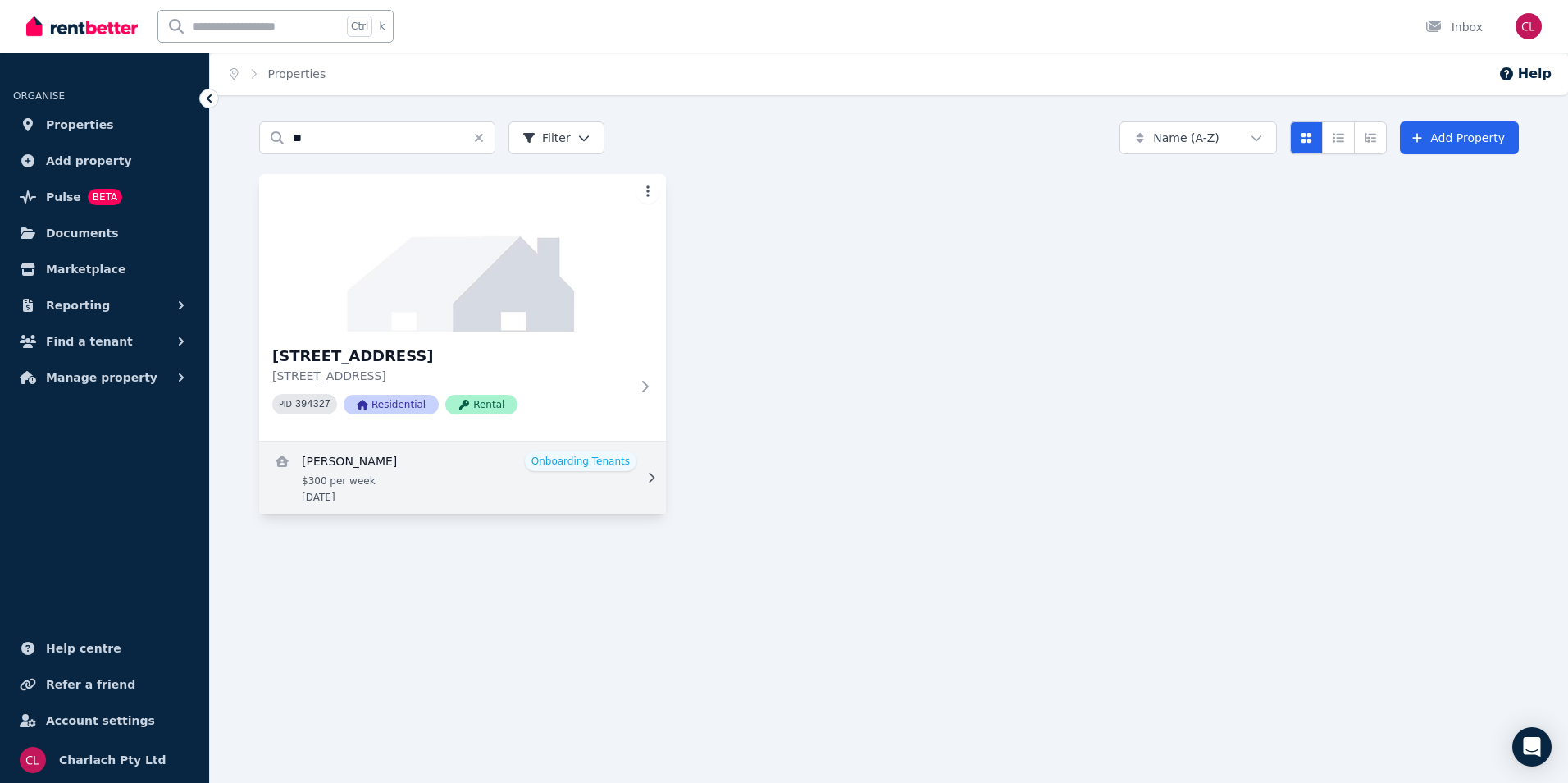
click at [404, 463] on link "View details for Shaun Swanbrough" at bounding box center [463, 477] width 407 height 72
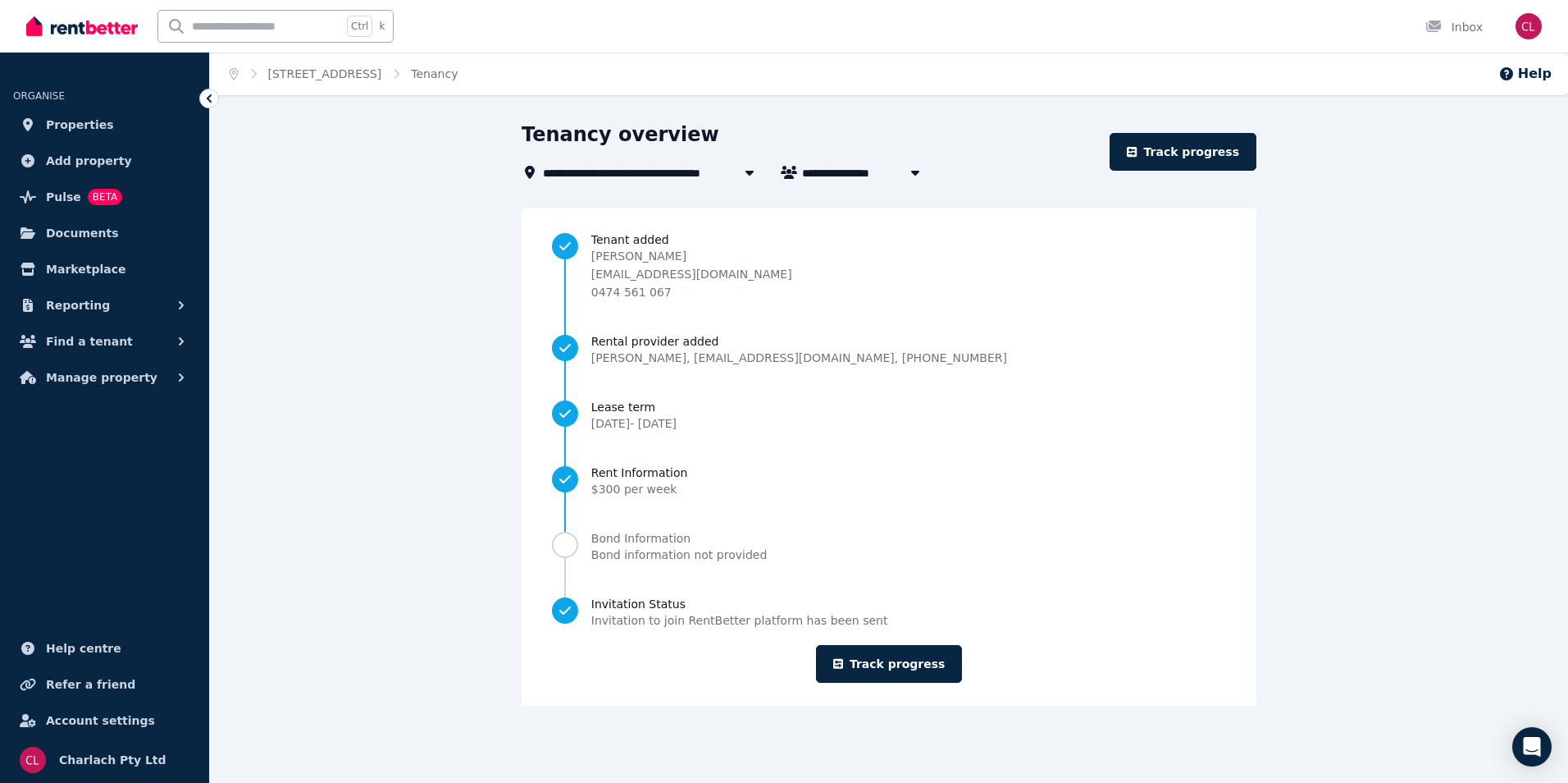
click at [601, 169] on span "[STREET_ADDRESS]" at bounding box center [611, 173] width 137 height 19
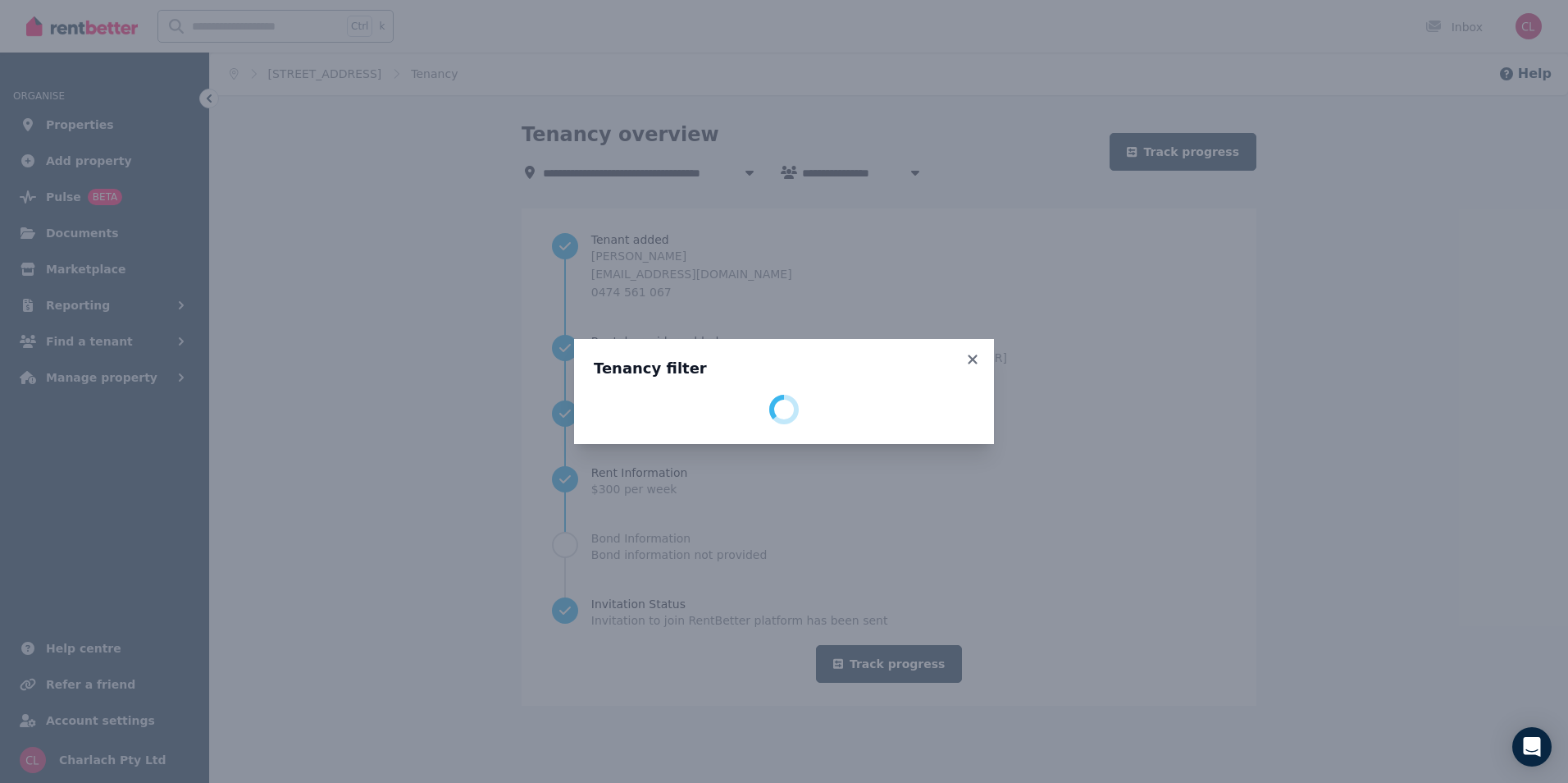
click at [420, 73] on div "Tenancy filter" at bounding box center [784, 392] width 1568 height 783
select select "**********"
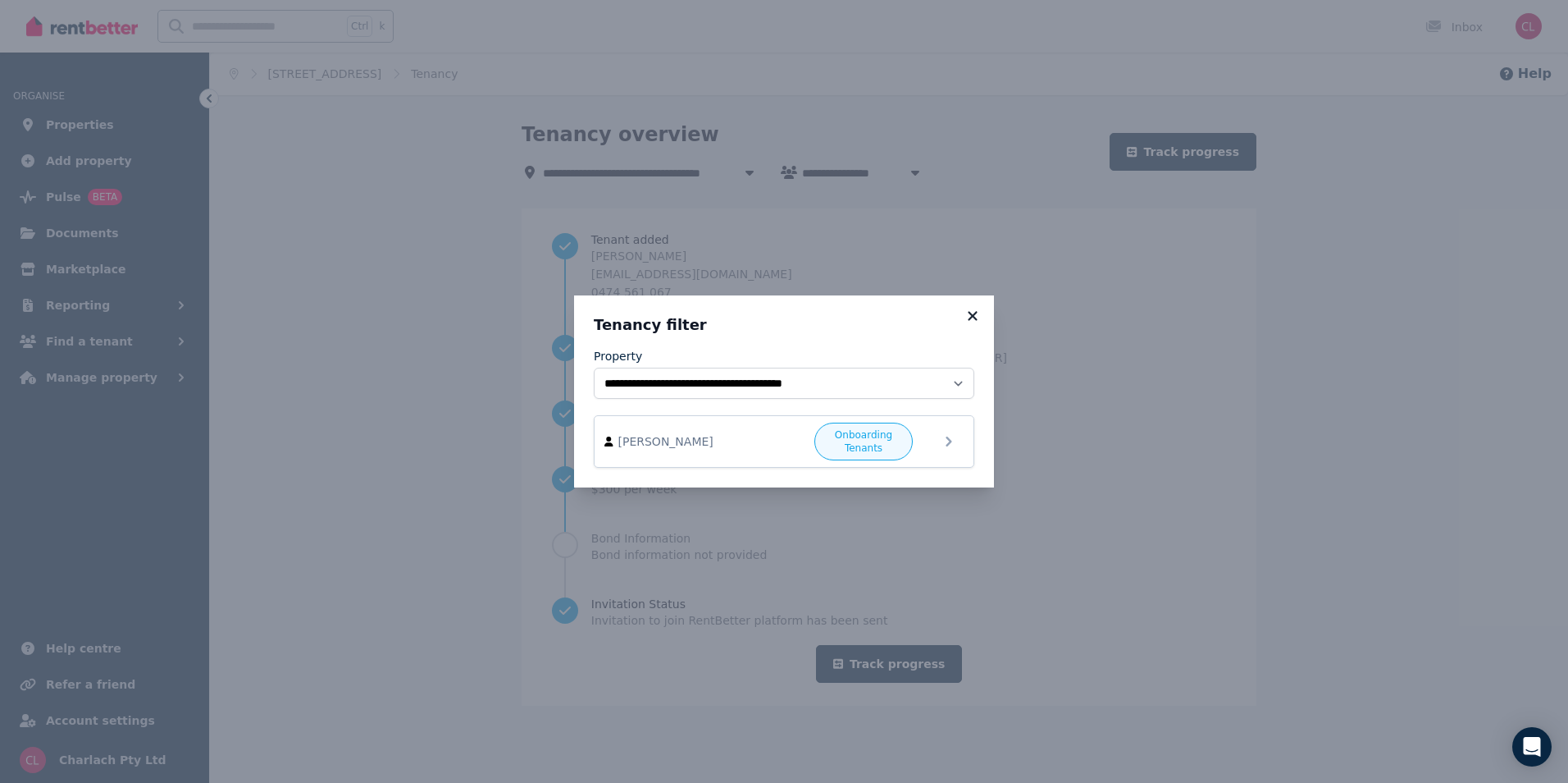
click at [972, 315] on icon at bounding box center [971, 315] width 9 height 9
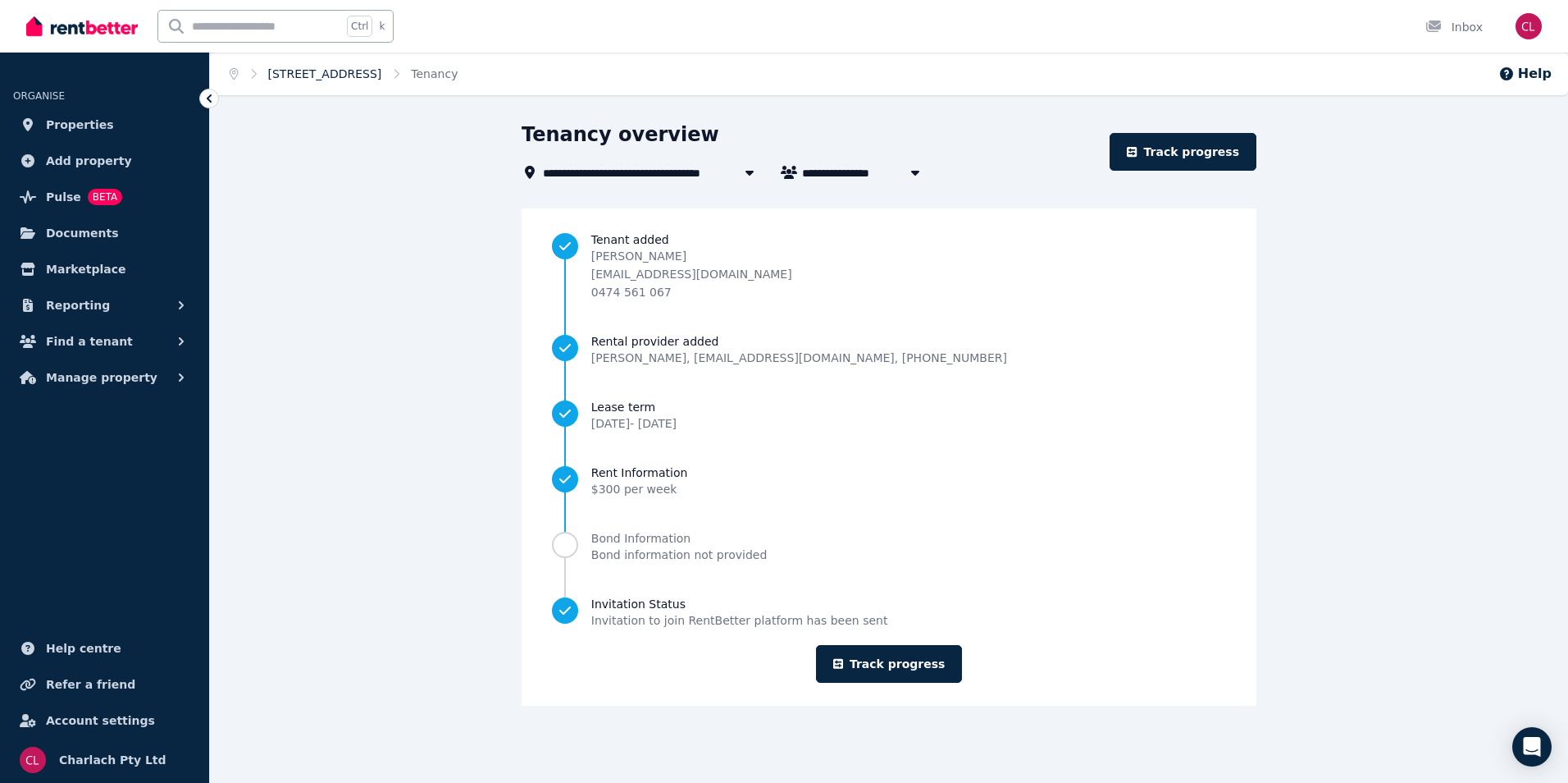
click at [365, 73] on link "[STREET_ADDRESS]" at bounding box center [325, 74] width 114 height 14
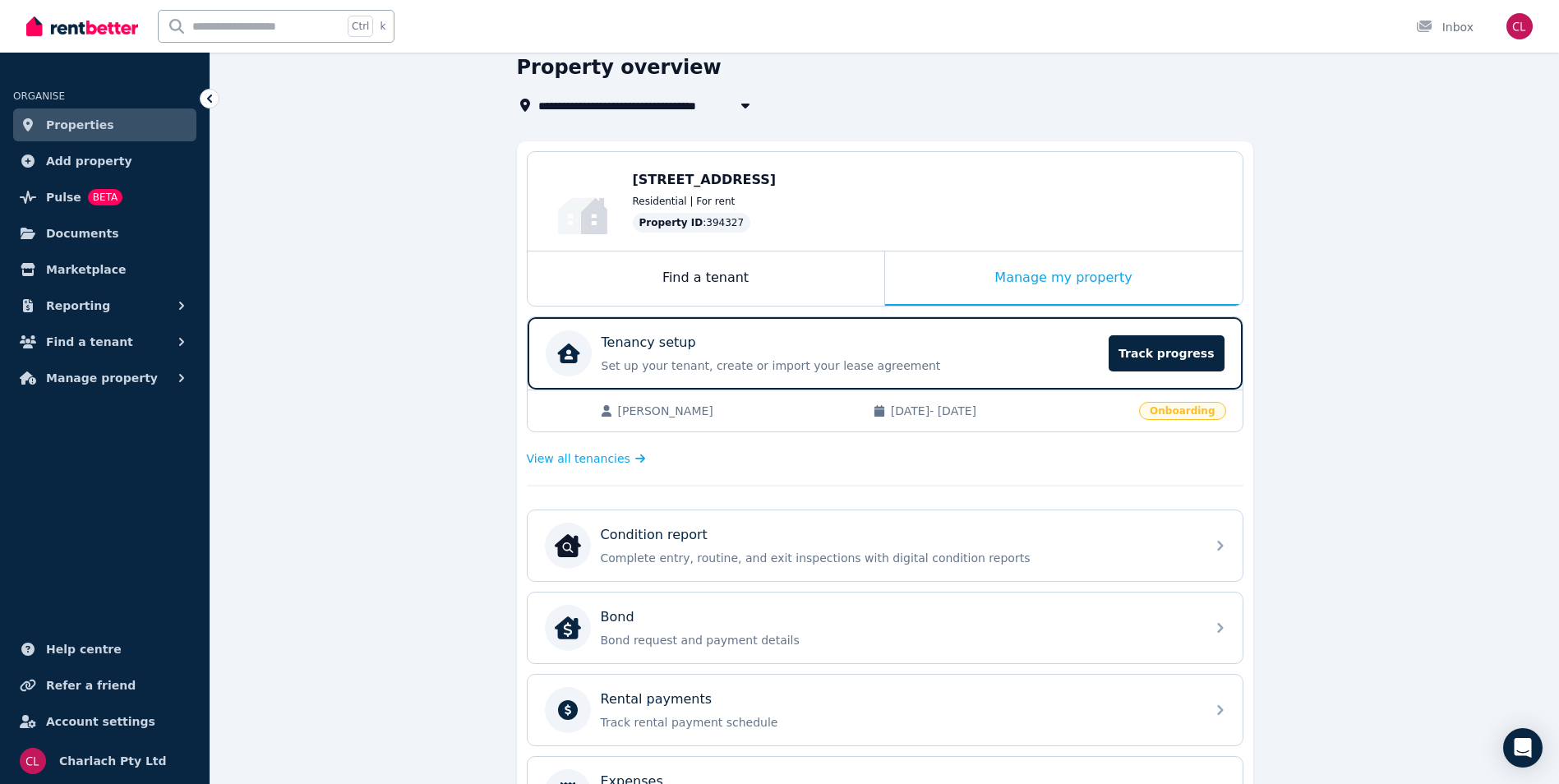
scroll to position [164, 0]
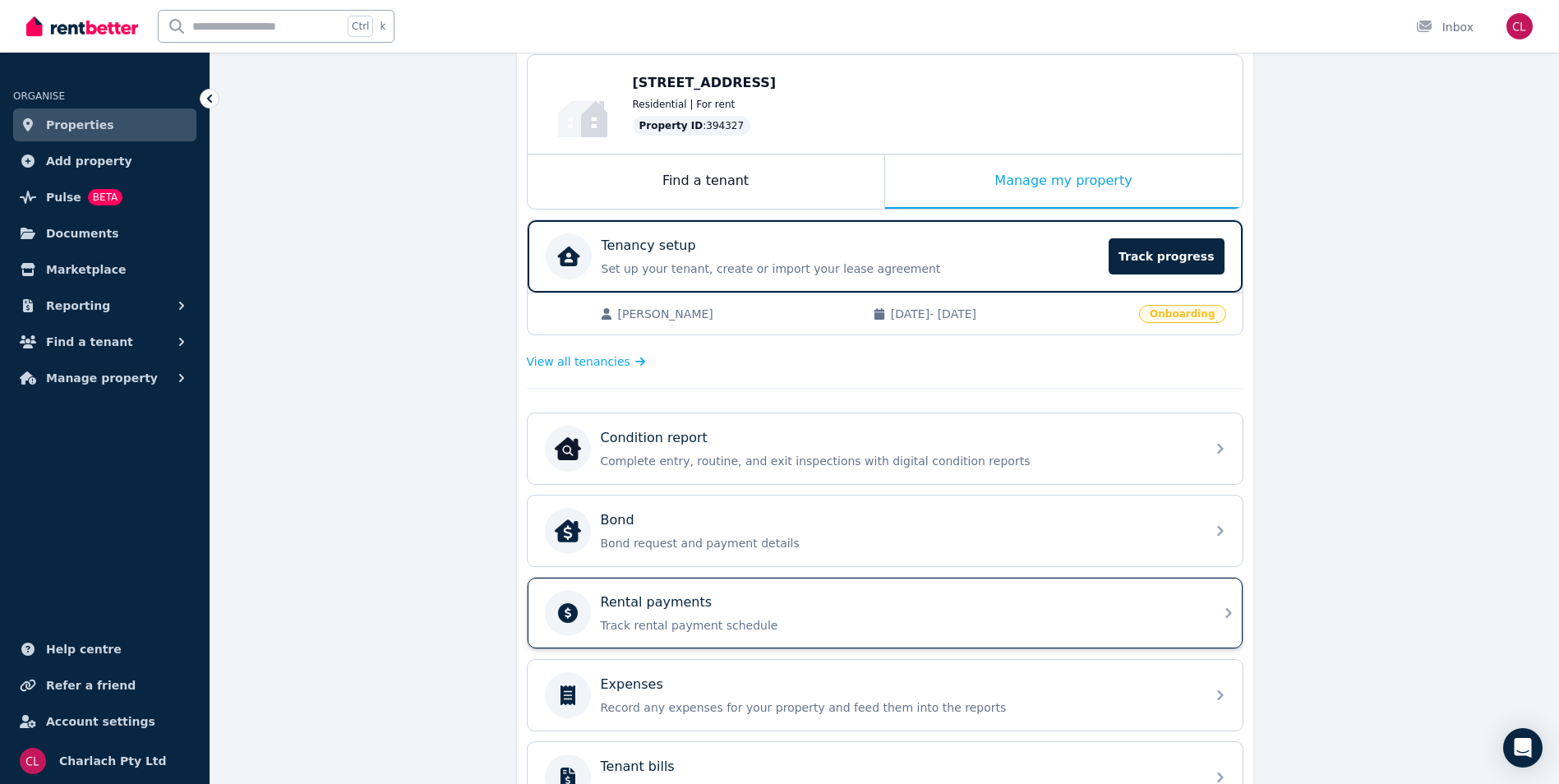
click at [698, 619] on p "Track rental payment schedule" at bounding box center [898, 625] width 595 height 16
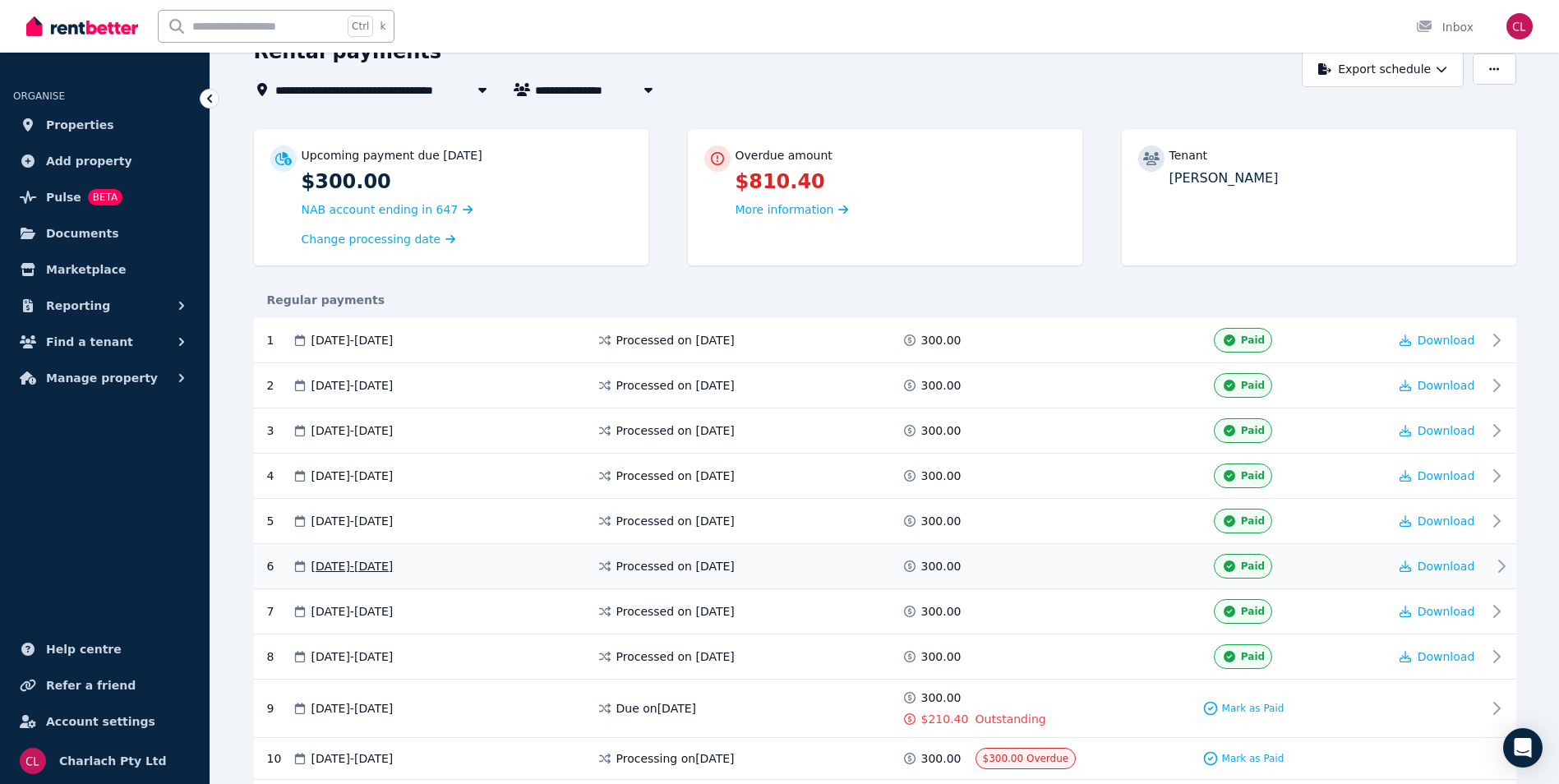
scroll to position [164, 0]
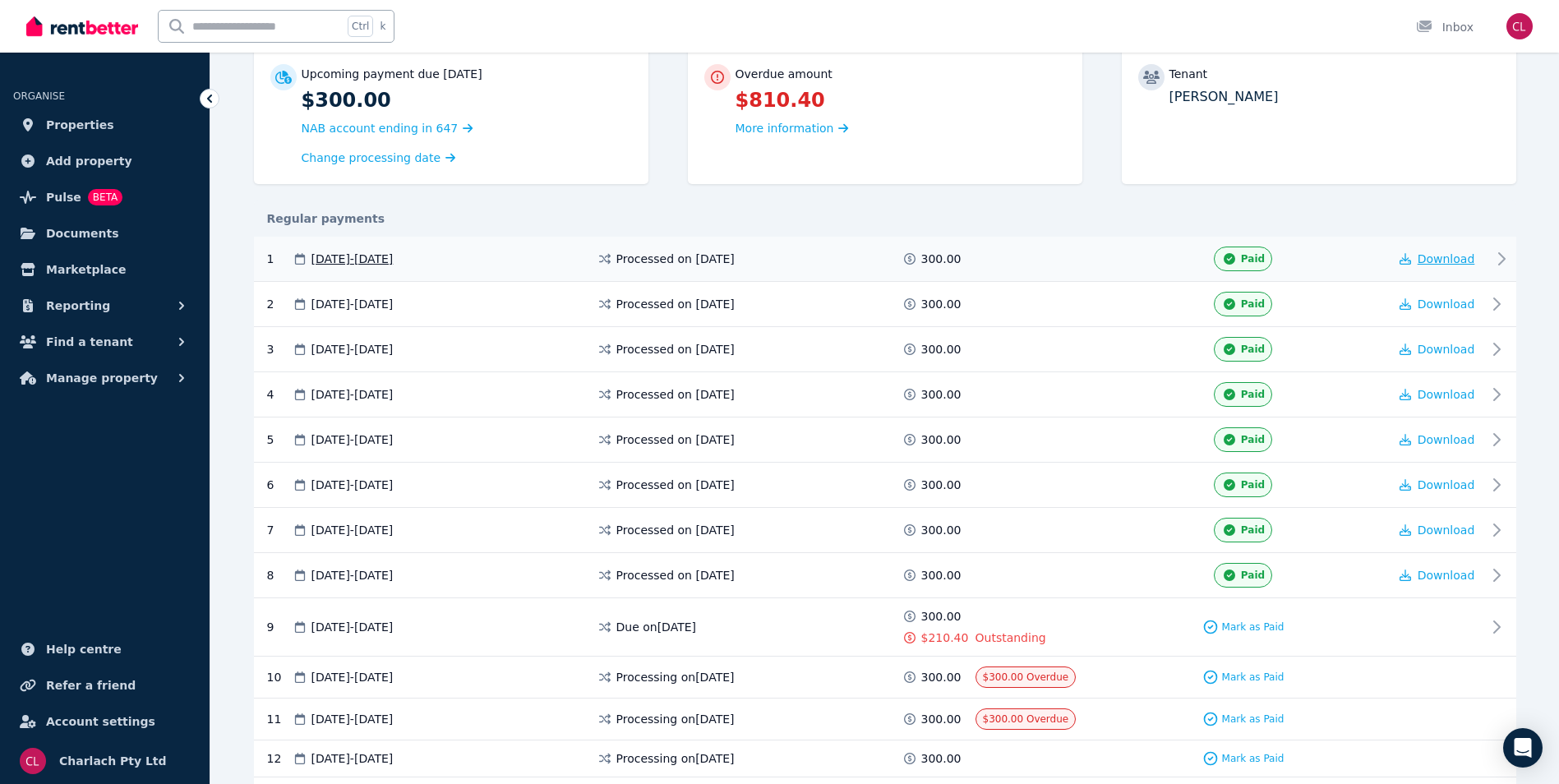
click at [1440, 257] on span "Download" at bounding box center [1447, 259] width 58 height 14
click at [1454, 306] on span "Download" at bounding box center [1447, 304] width 58 height 14
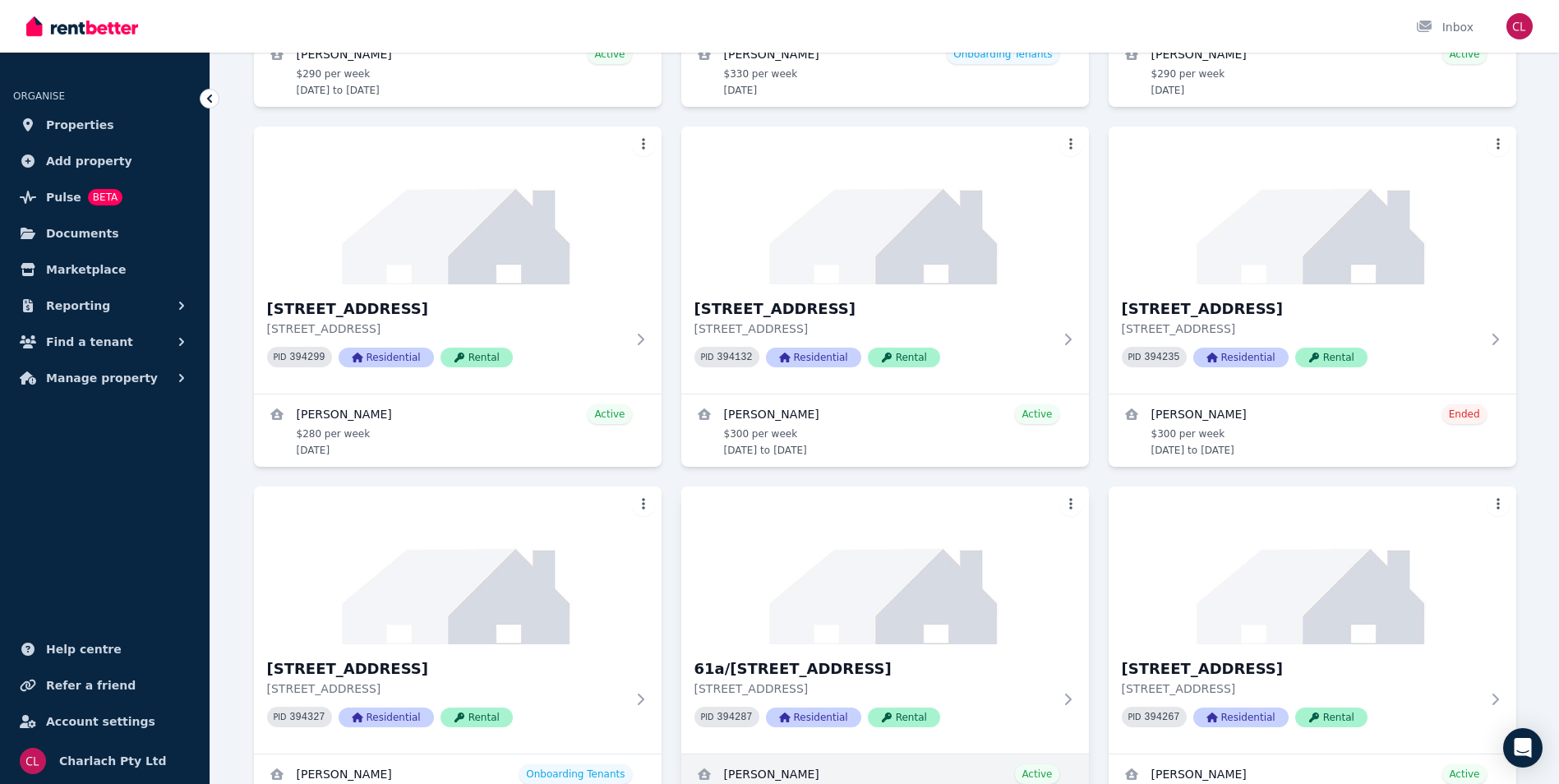
scroll to position [493, 0]
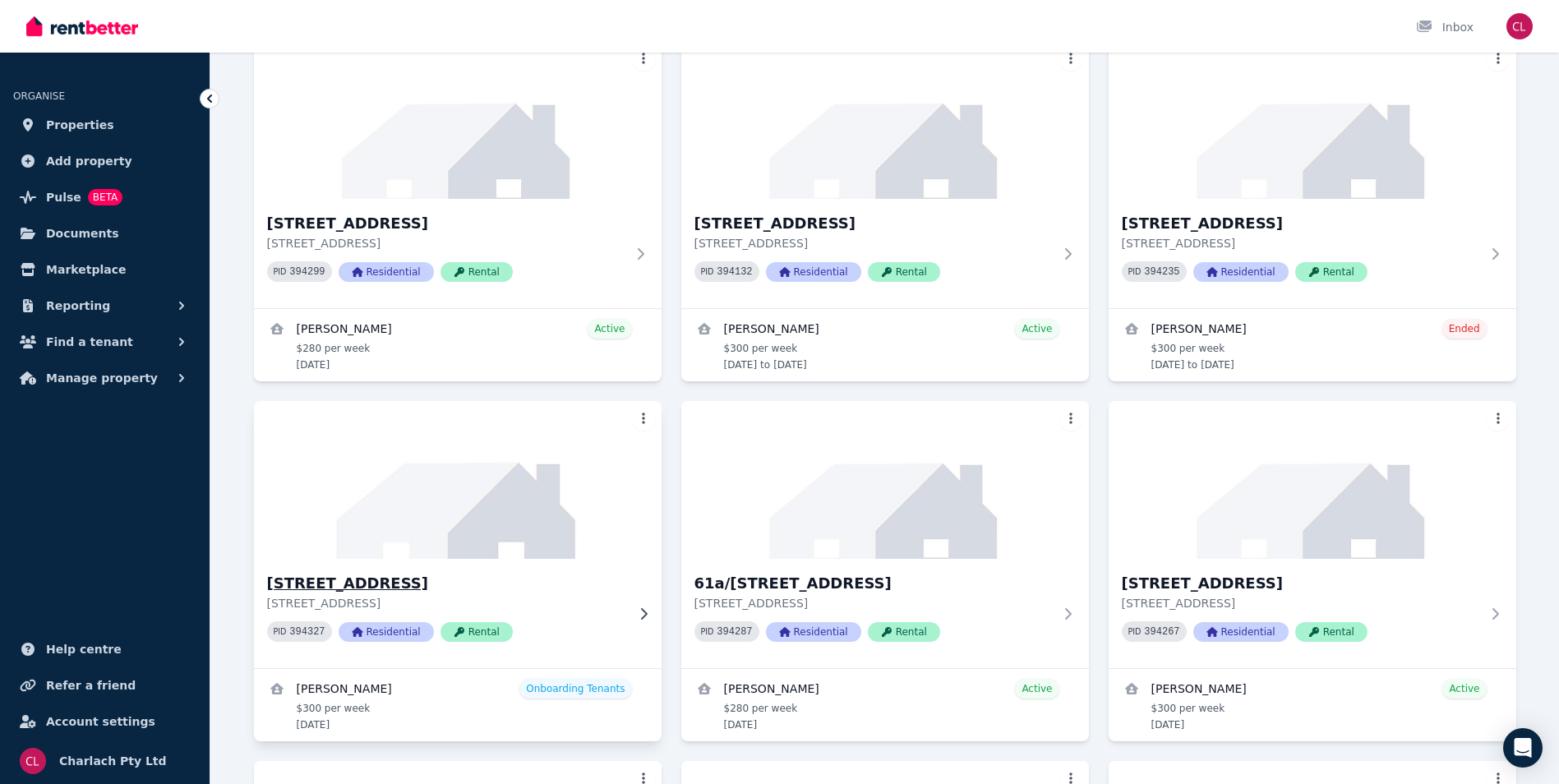
click at [437, 587] on h3 "[STREET_ADDRESS]" at bounding box center [446, 583] width 358 height 23
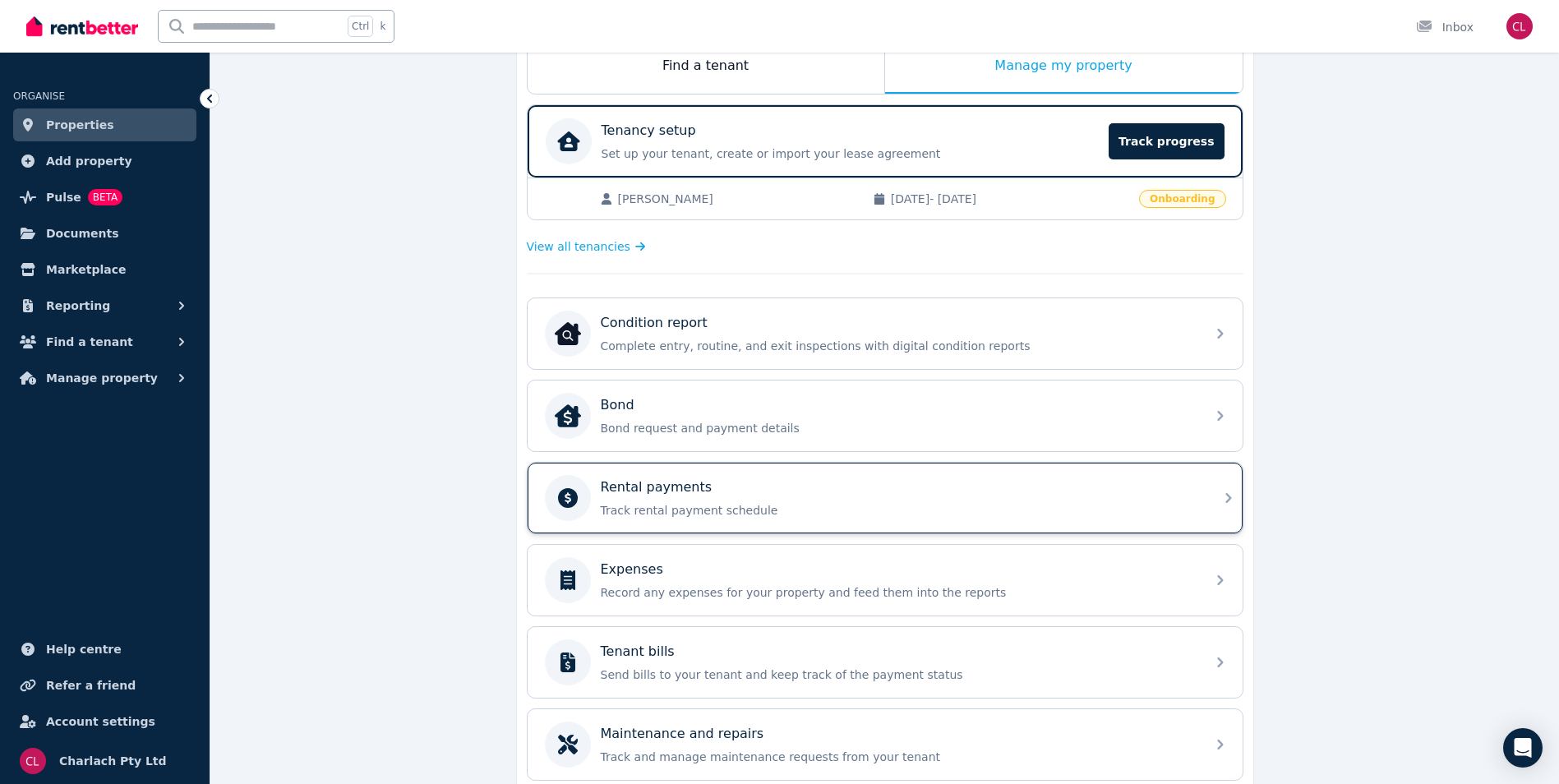
scroll to position [306, 0]
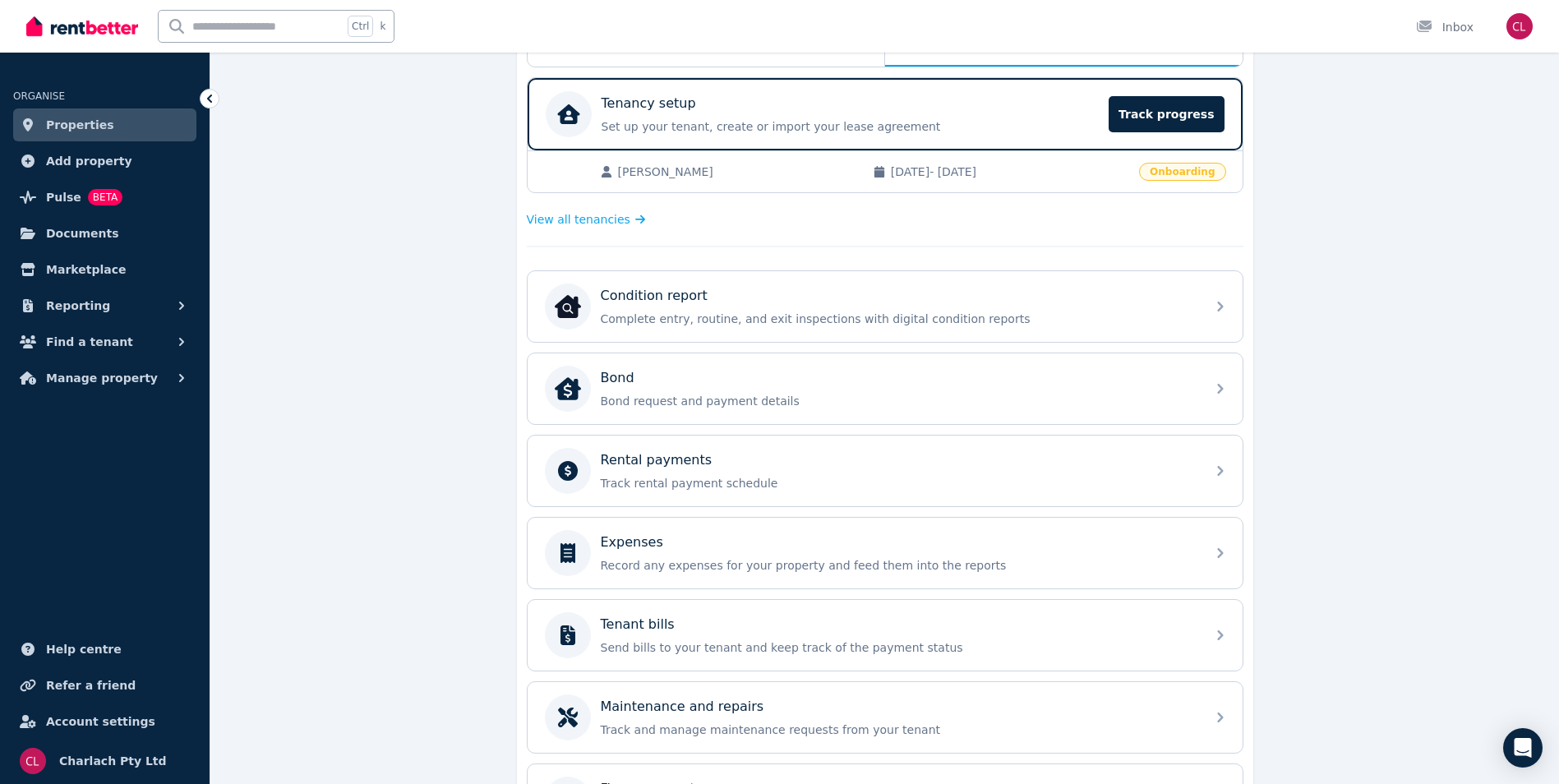
click at [103, 125] on link "Properties" at bounding box center [105, 125] width 184 height 33
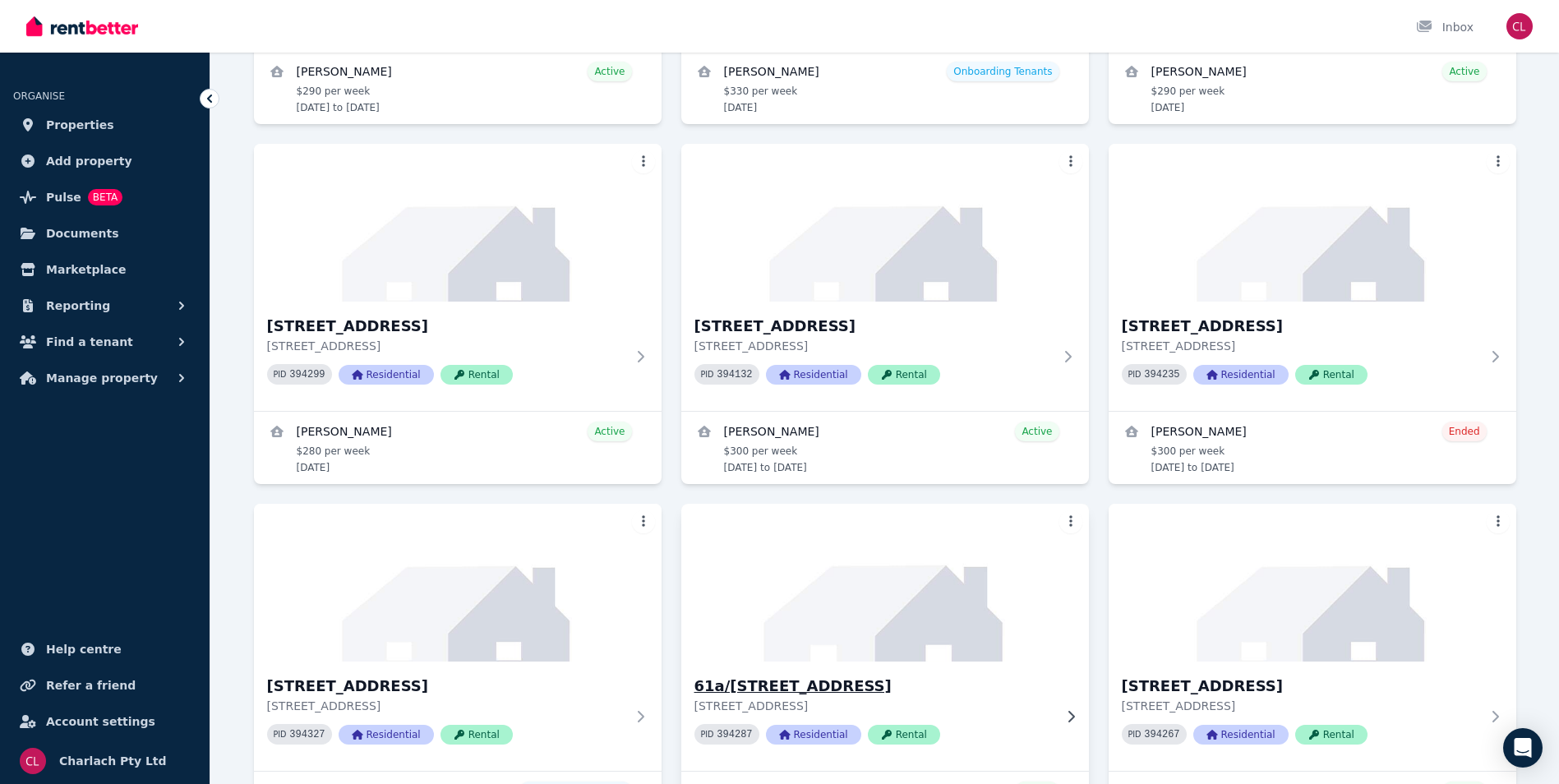
scroll to position [411, 0]
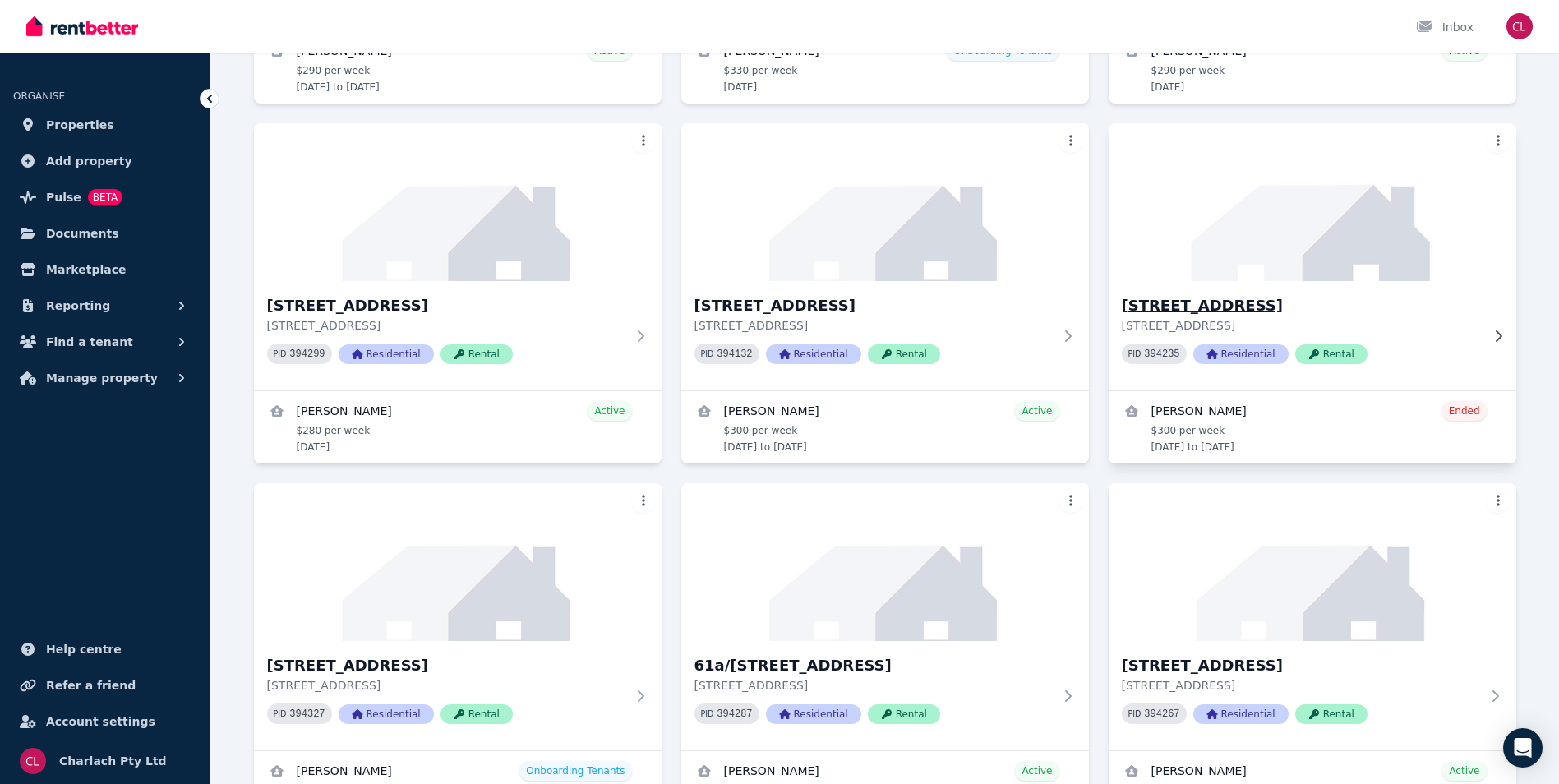
click at [1193, 299] on h3 "[STREET_ADDRESS]" at bounding box center [1301, 306] width 358 height 23
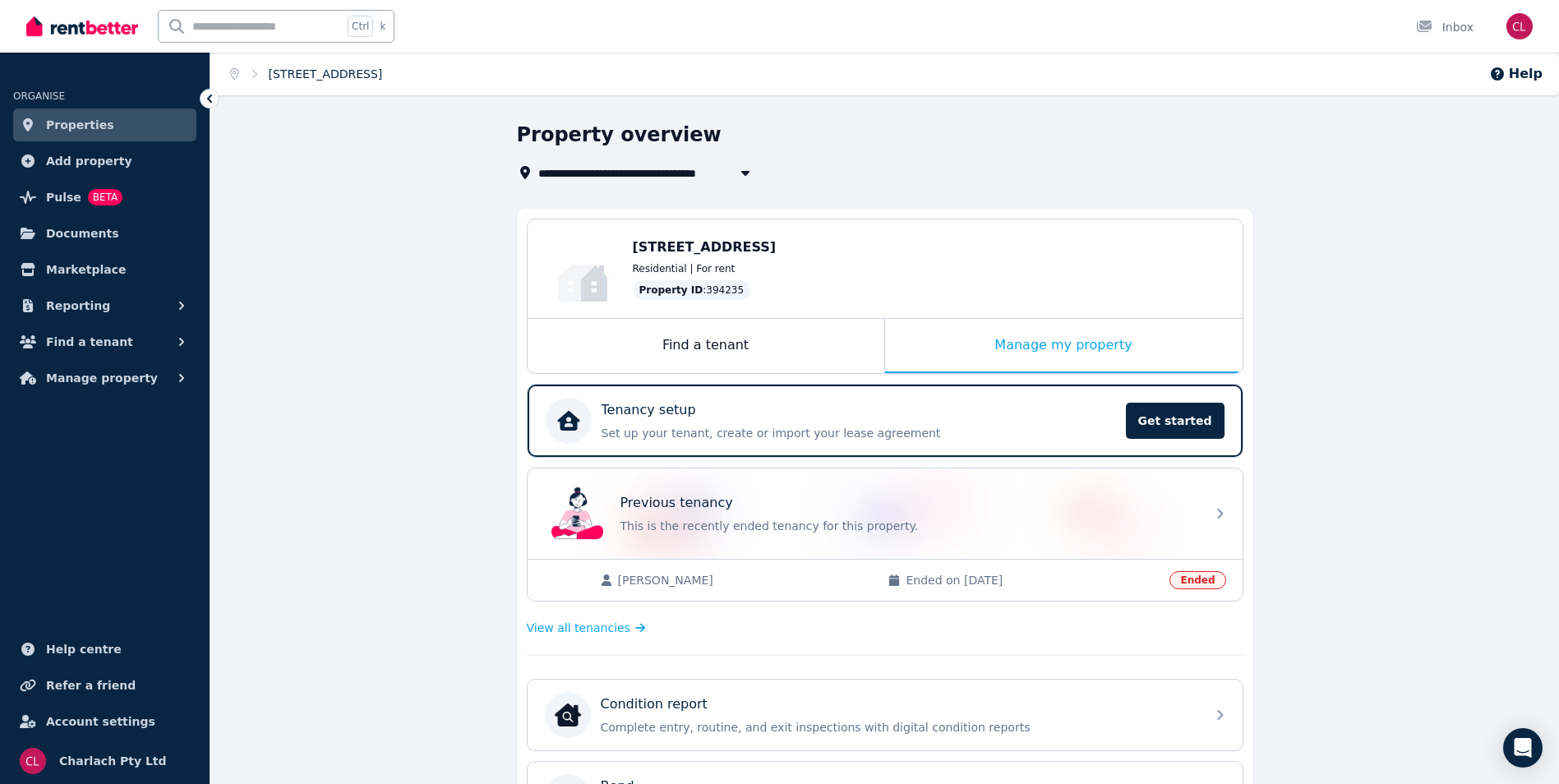
click at [353, 74] on link "[STREET_ADDRESS]" at bounding box center [326, 74] width 114 height 14
click at [102, 125] on link "Properties" at bounding box center [105, 125] width 184 height 33
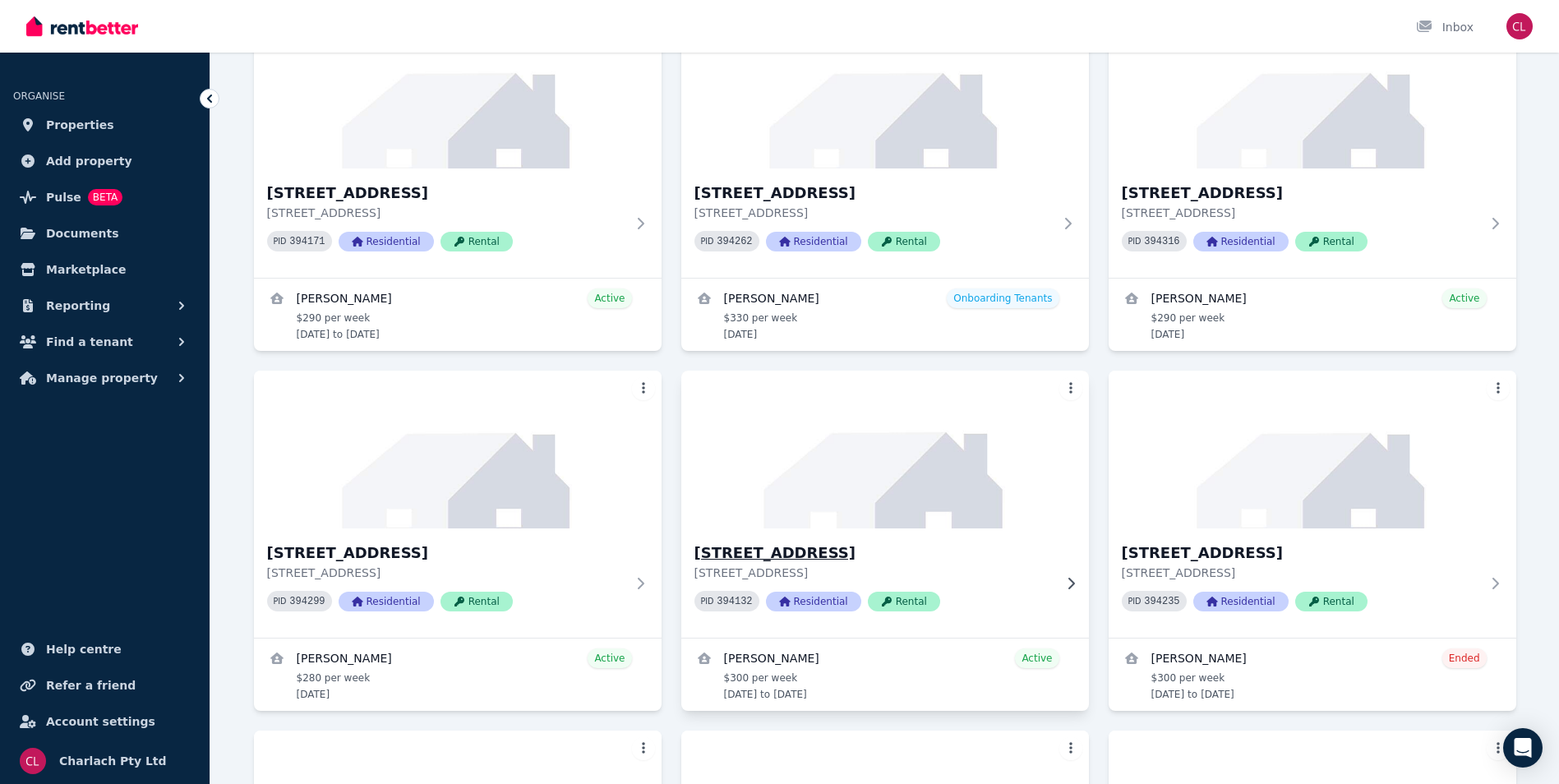
scroll to position [164, 0]
click at [824, 567] on p "[STREET_ADDRESS]" at bounding box center [873, 572] width 358 height 16
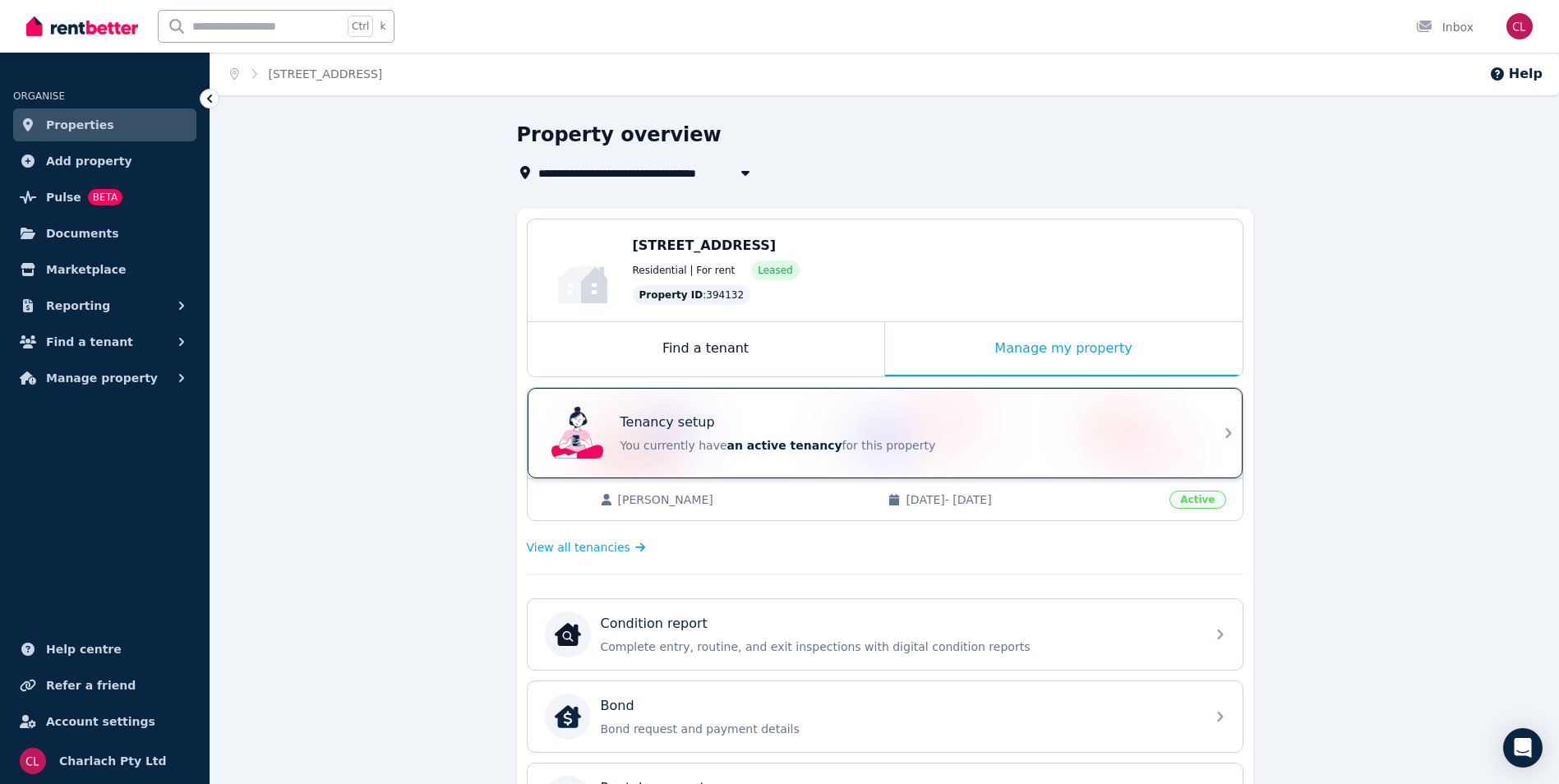
click at [737, 438] on span "an active tenancy" at bounding box center [784, 445] width 115 height 14
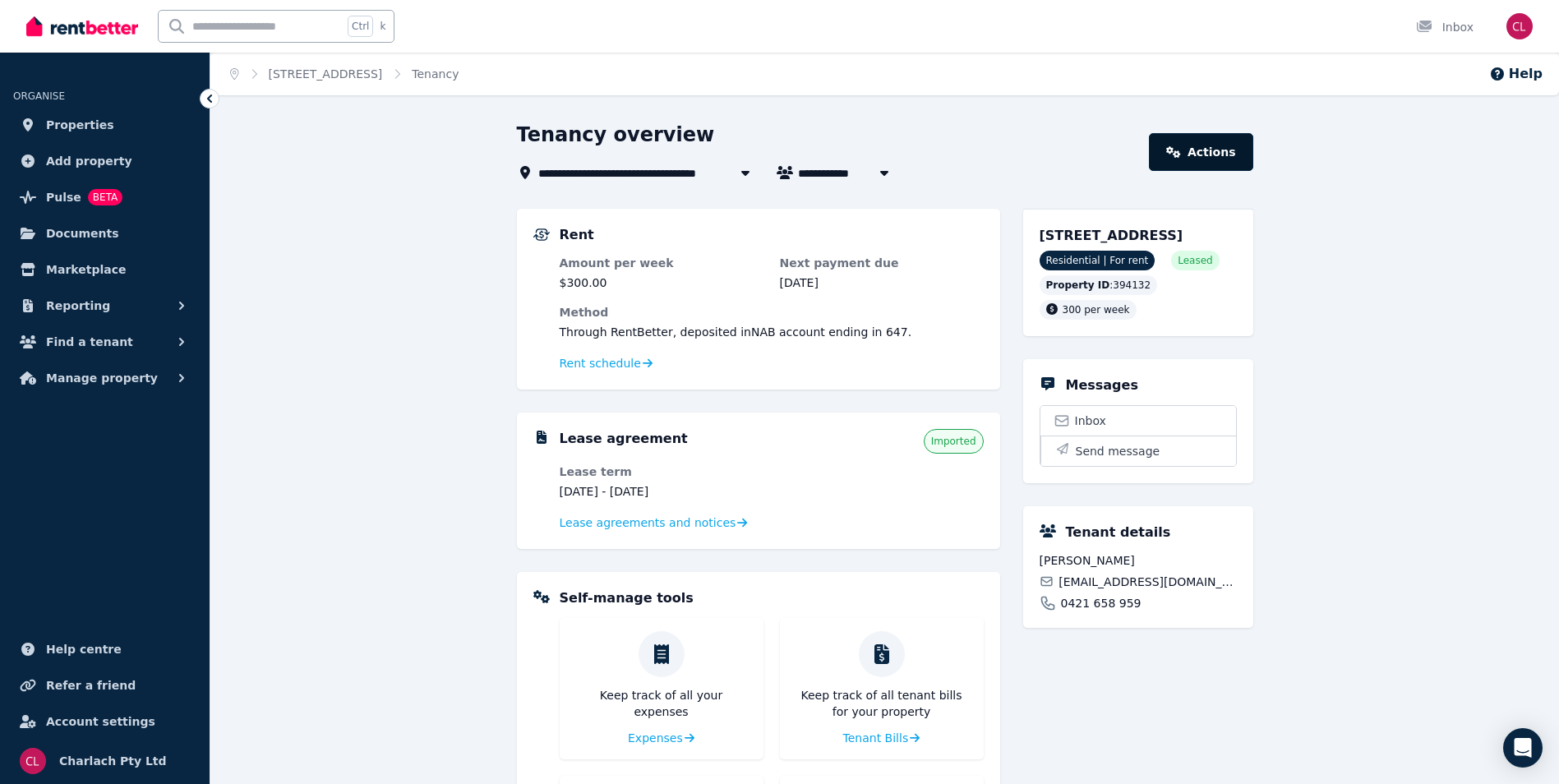
click at [1204, 152] on link "Actions" at bounding box center [1201, 152] width 103 height 38
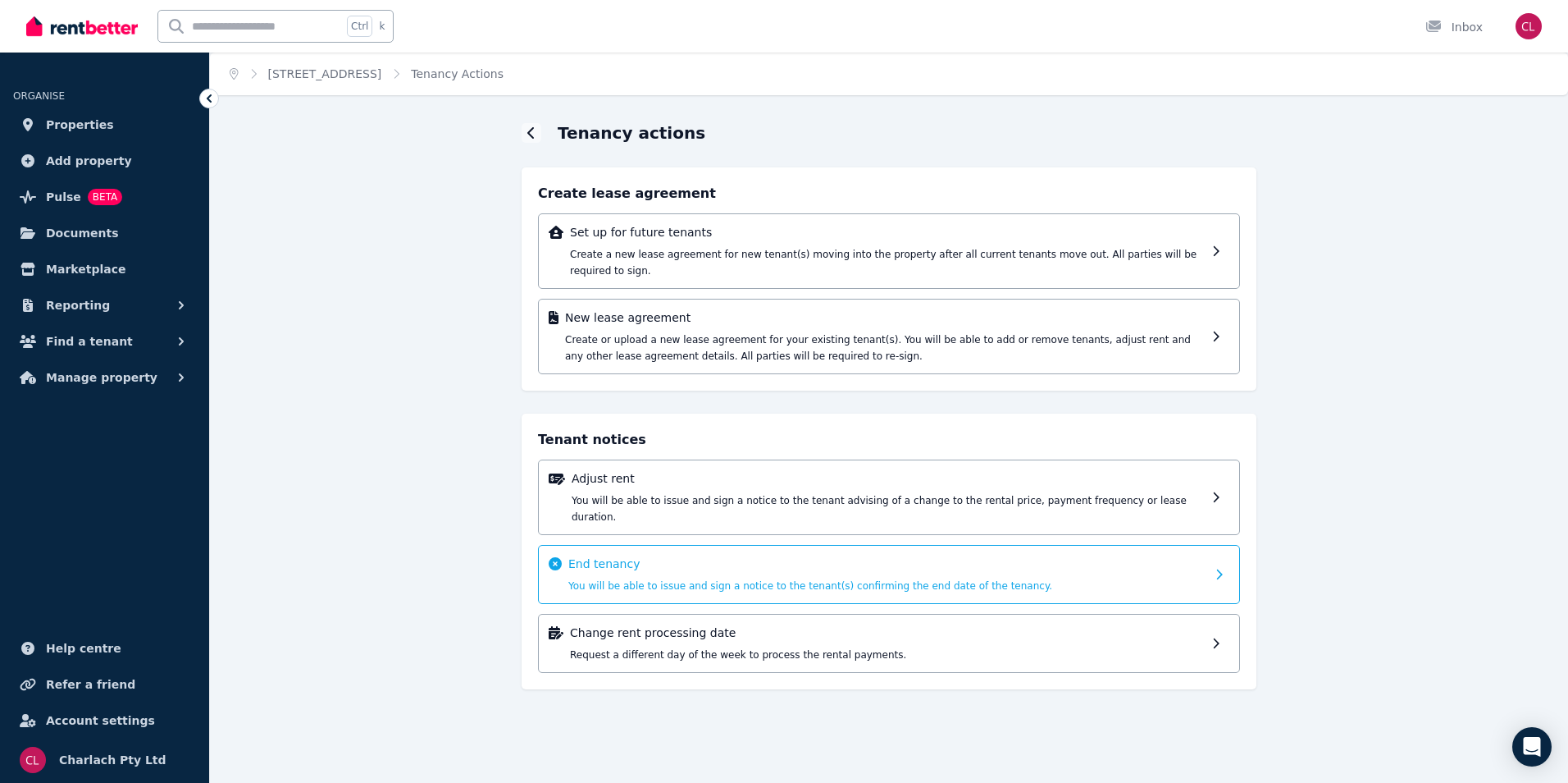
click at [607, 555] on p "End tenancy" at bounding box center [887, 563] width 637 height 16
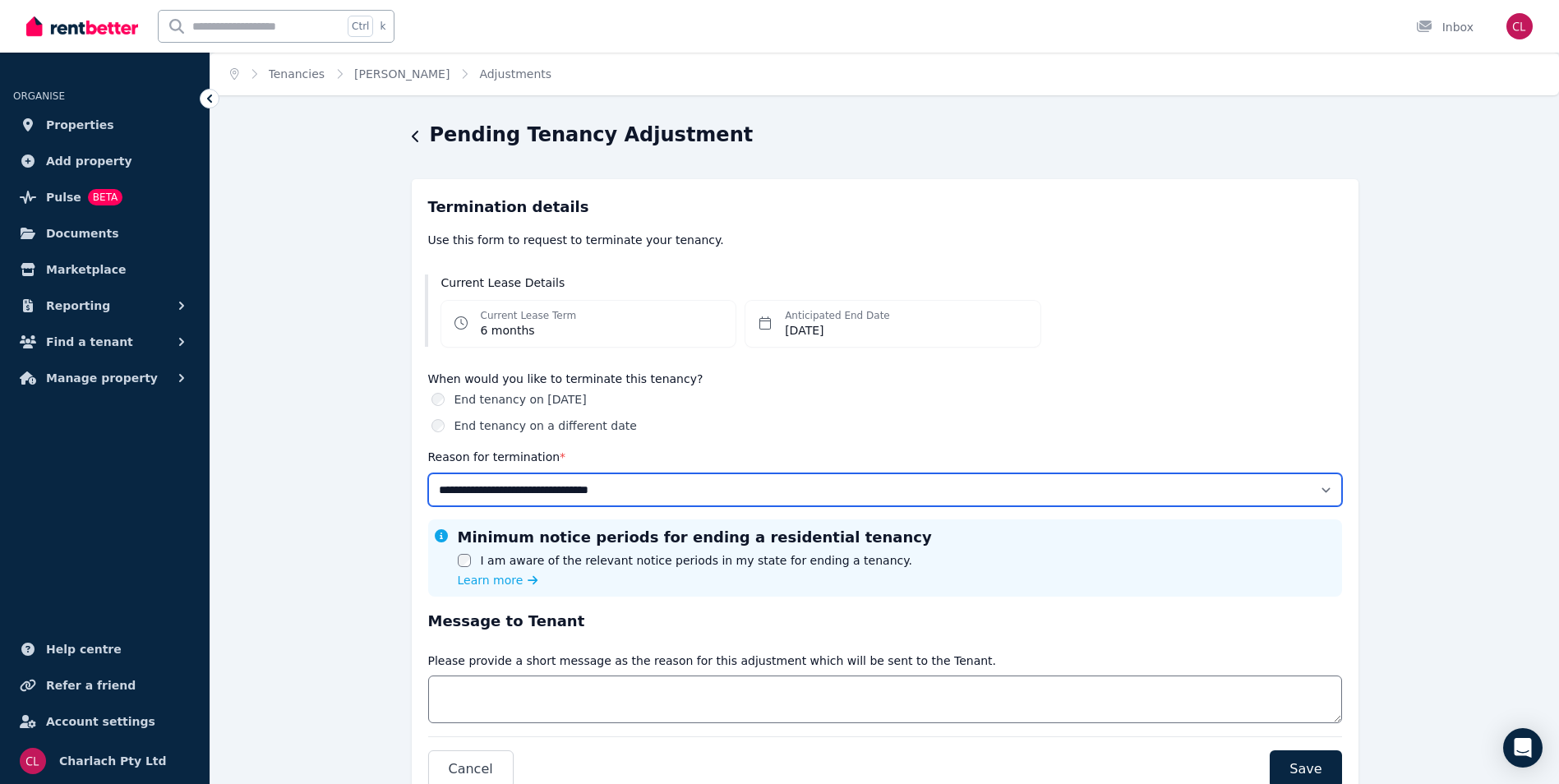
click at [587, 492] on select "**********" at bounding box center [885, 490] width 914 height 33
select select "**********"
click at [428, 473] on select "**********" at bounding box center [885, 490] width 914 height 33
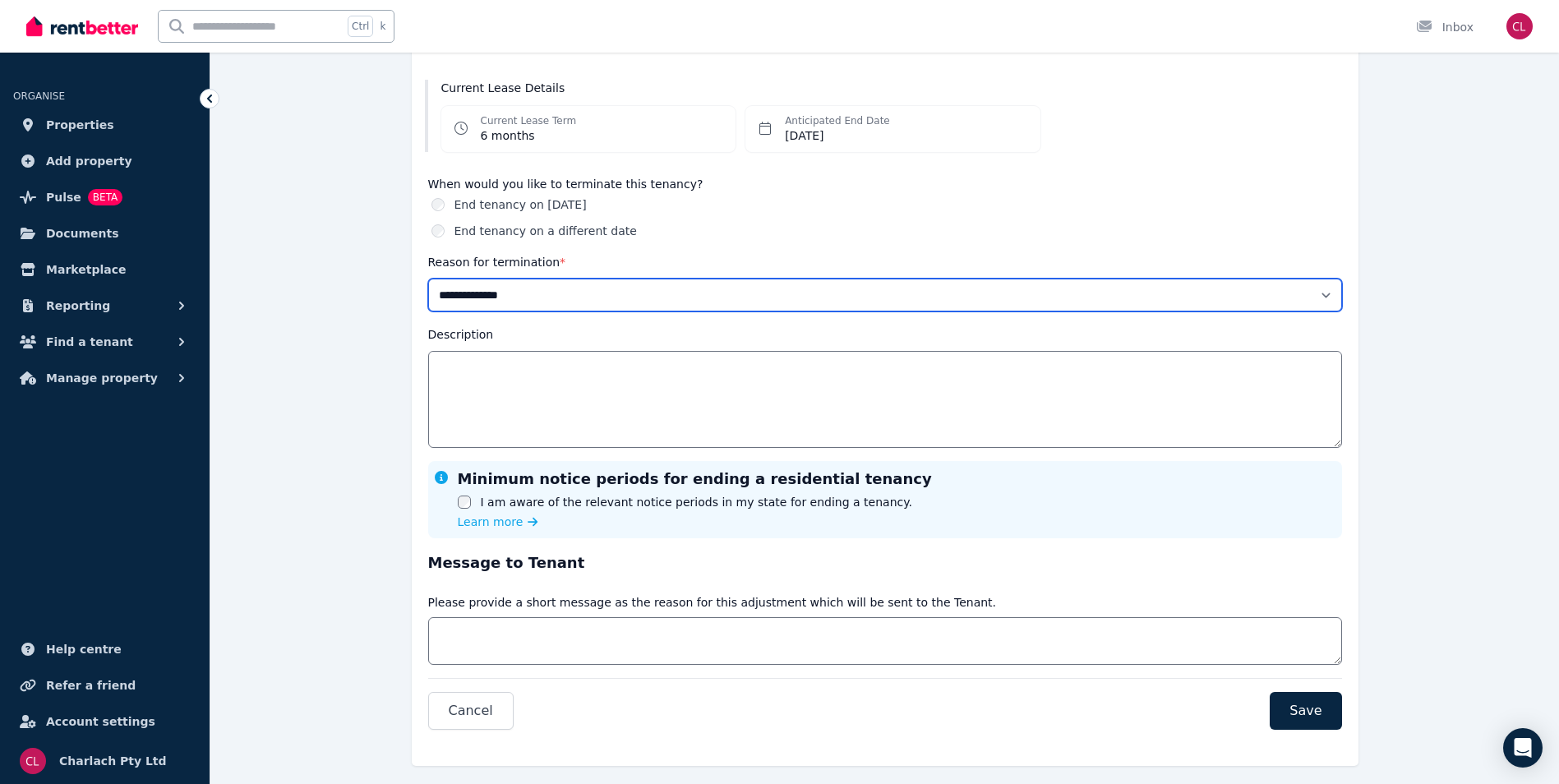
scroll to position [222, 0]
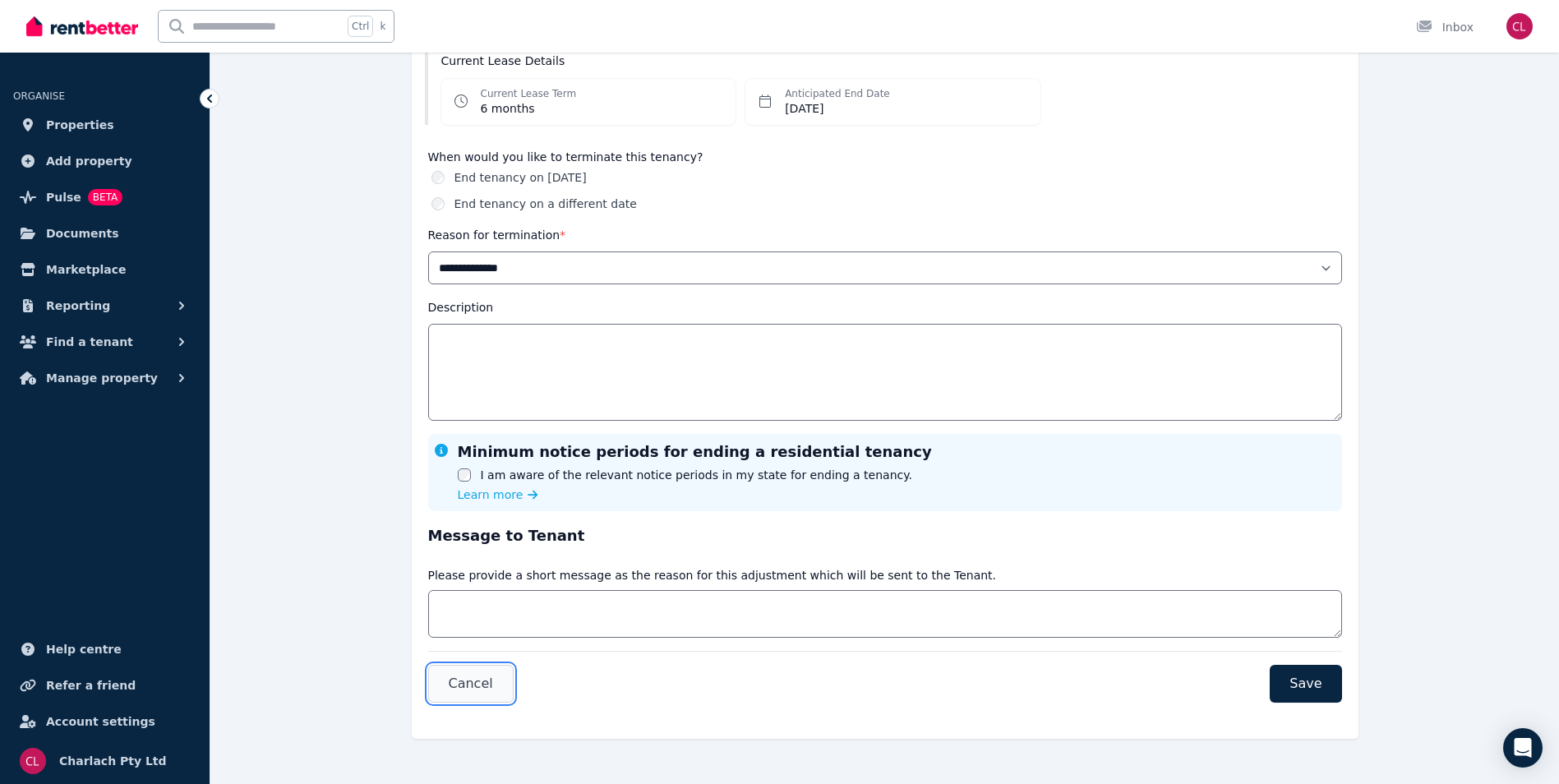
click at [483, 688] on span "Cancel" at bounding box center [471, 684] width 44 height 19
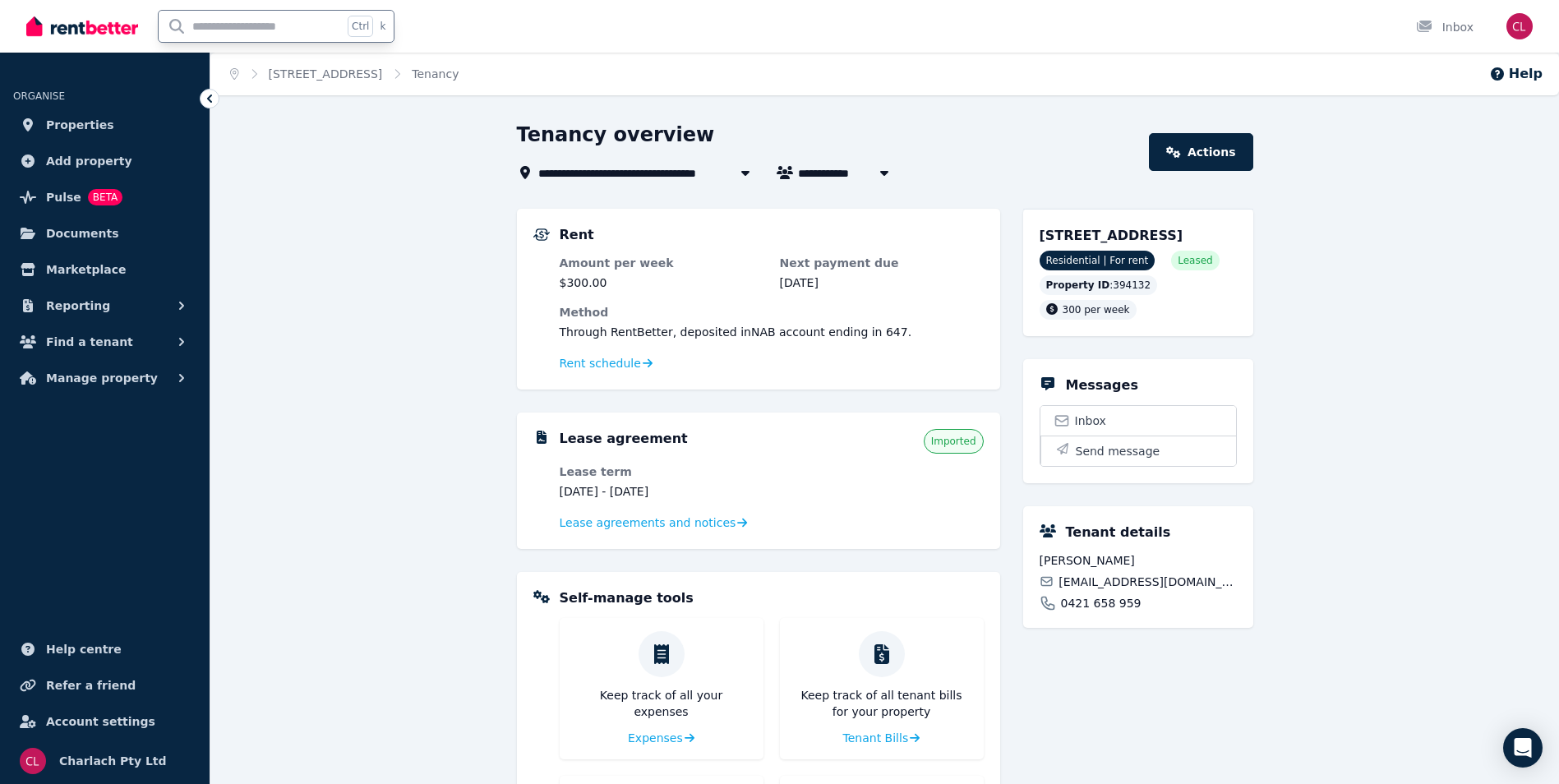
click at [273, 36] on input "text" at bounding box center [250, 26] width 184 height 31
type input "**"
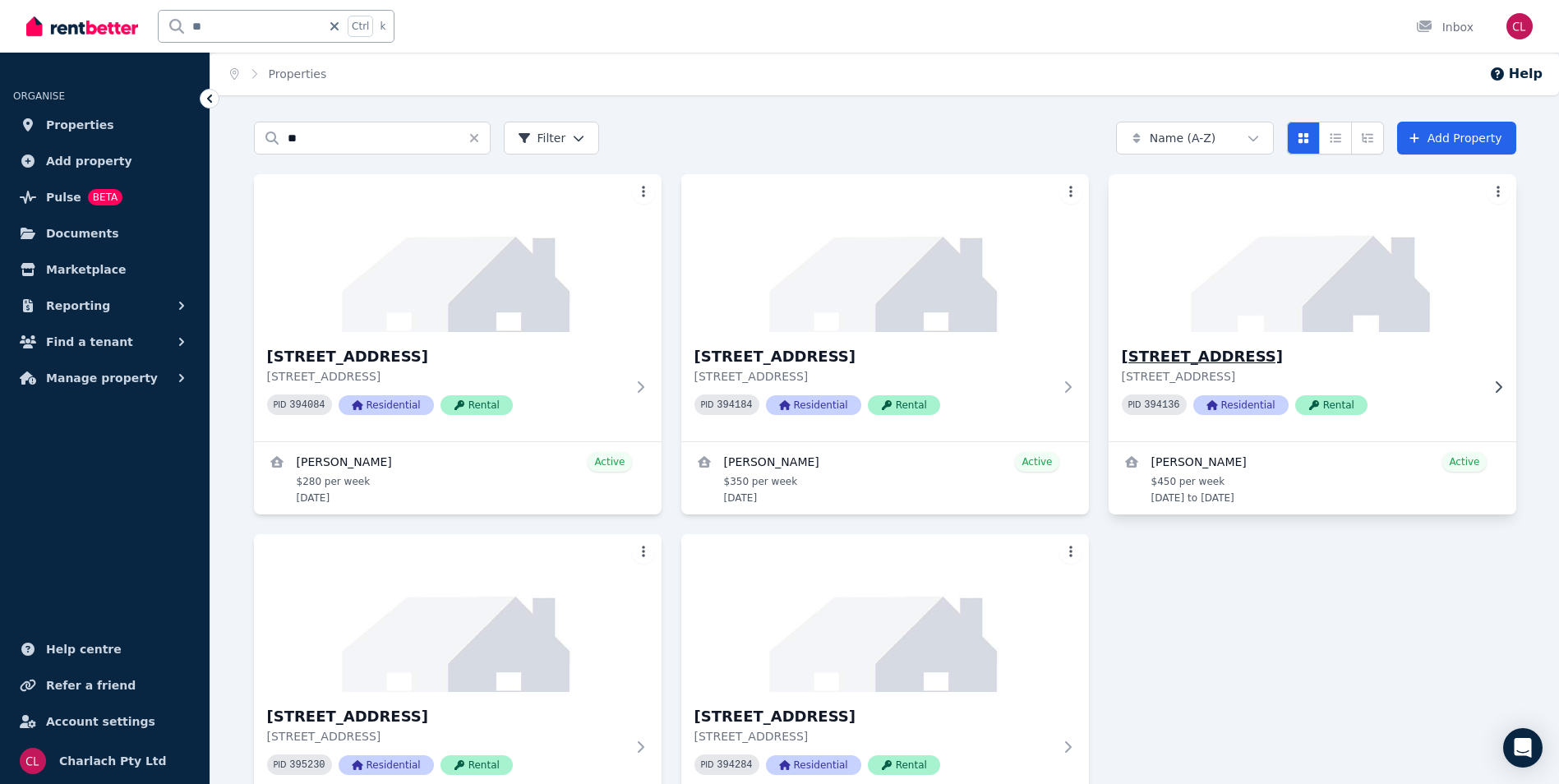
click at [1212, 357] on h3 "[STREET_ADDRESS]" at bounding box center [1301, 356] width 358 height 23
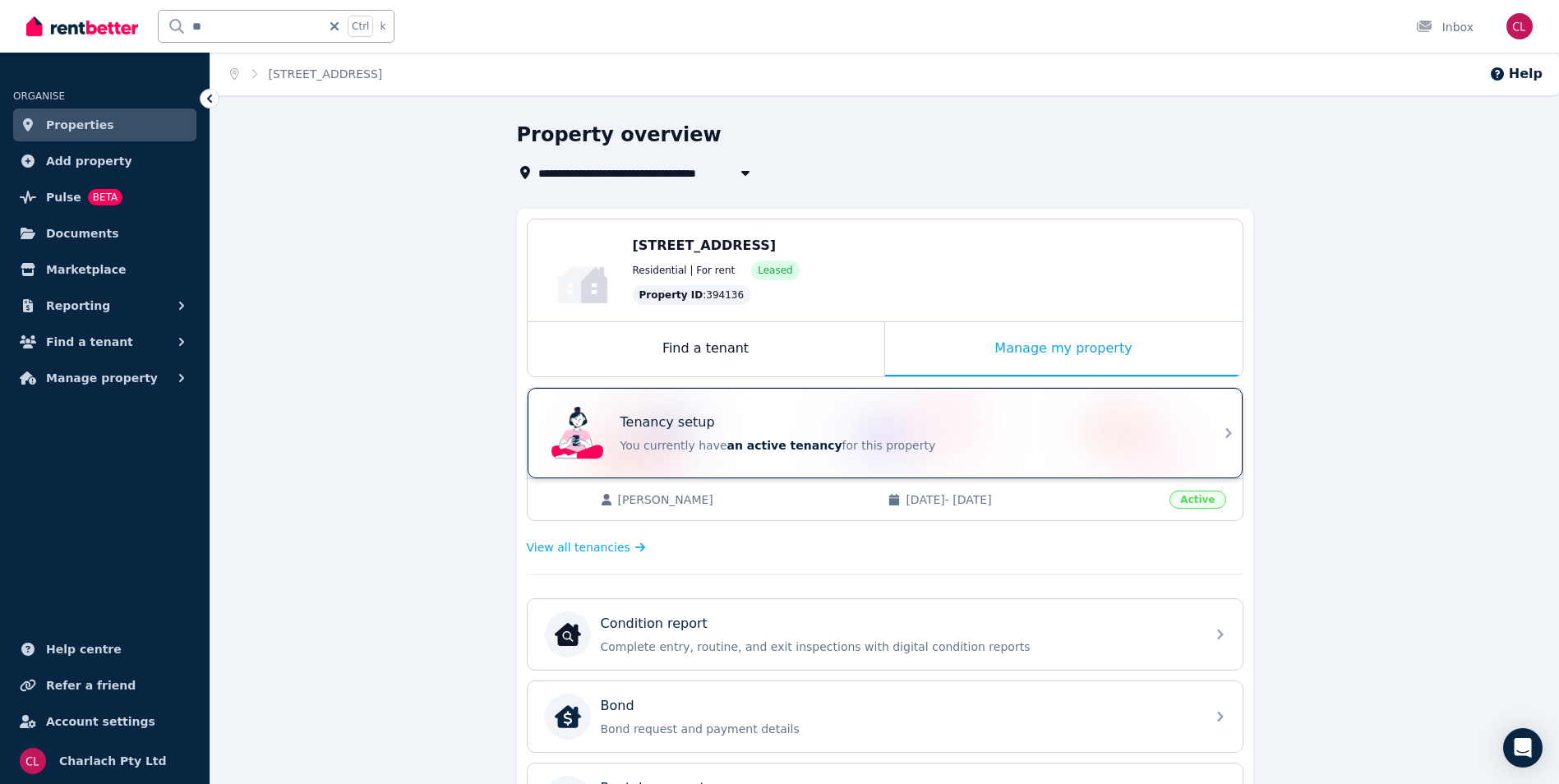
click at [742, 444] on span "an active tenancy" at bounding box center [784, 445] width 115 height 14
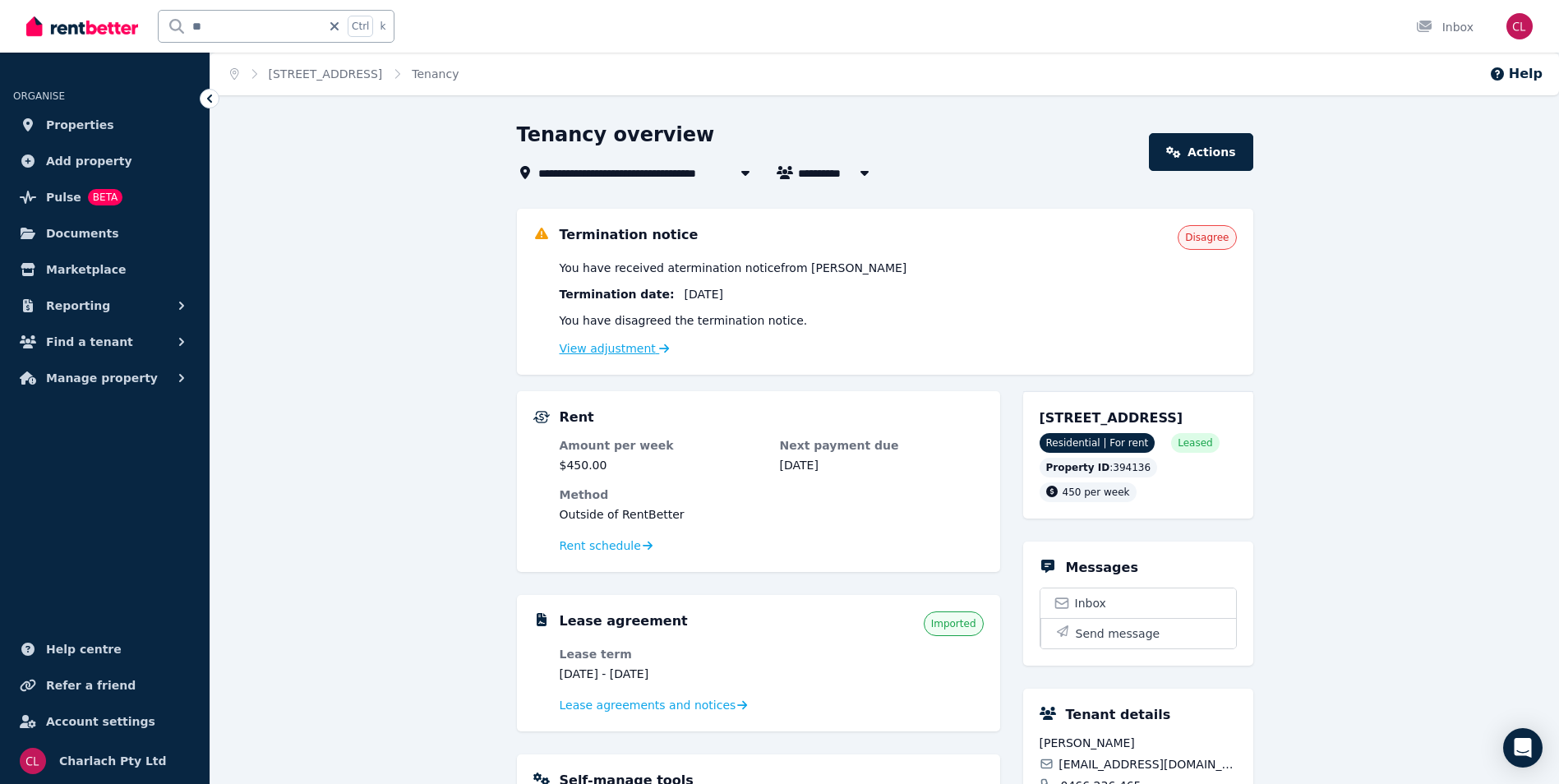
click at [625, 353] on link "View adjustment" at bounding box center [615, 349] width 110 height 14
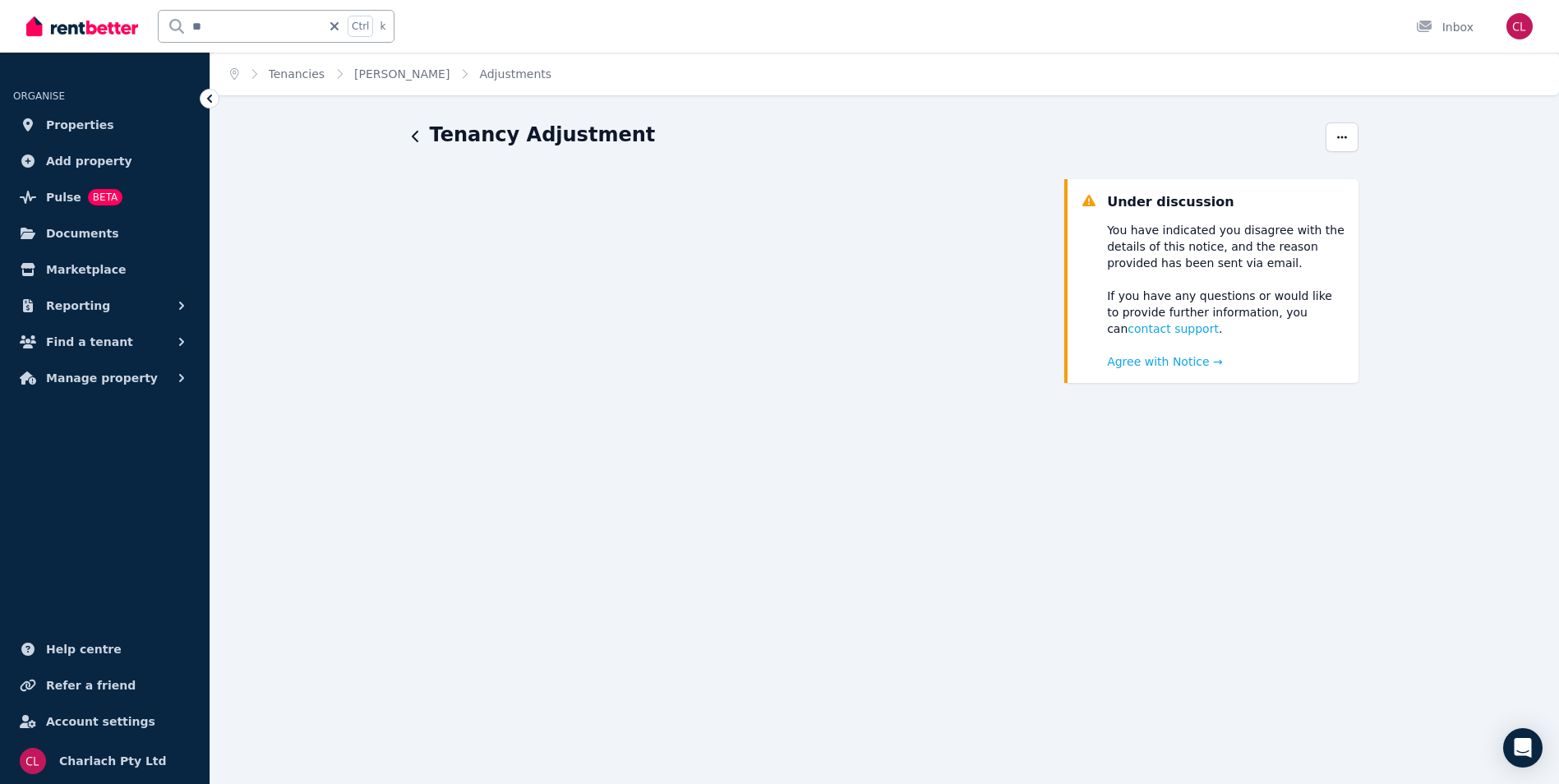
click at [417, 138] on icon "button" at bounding box center [415, 136] width 9 height 14
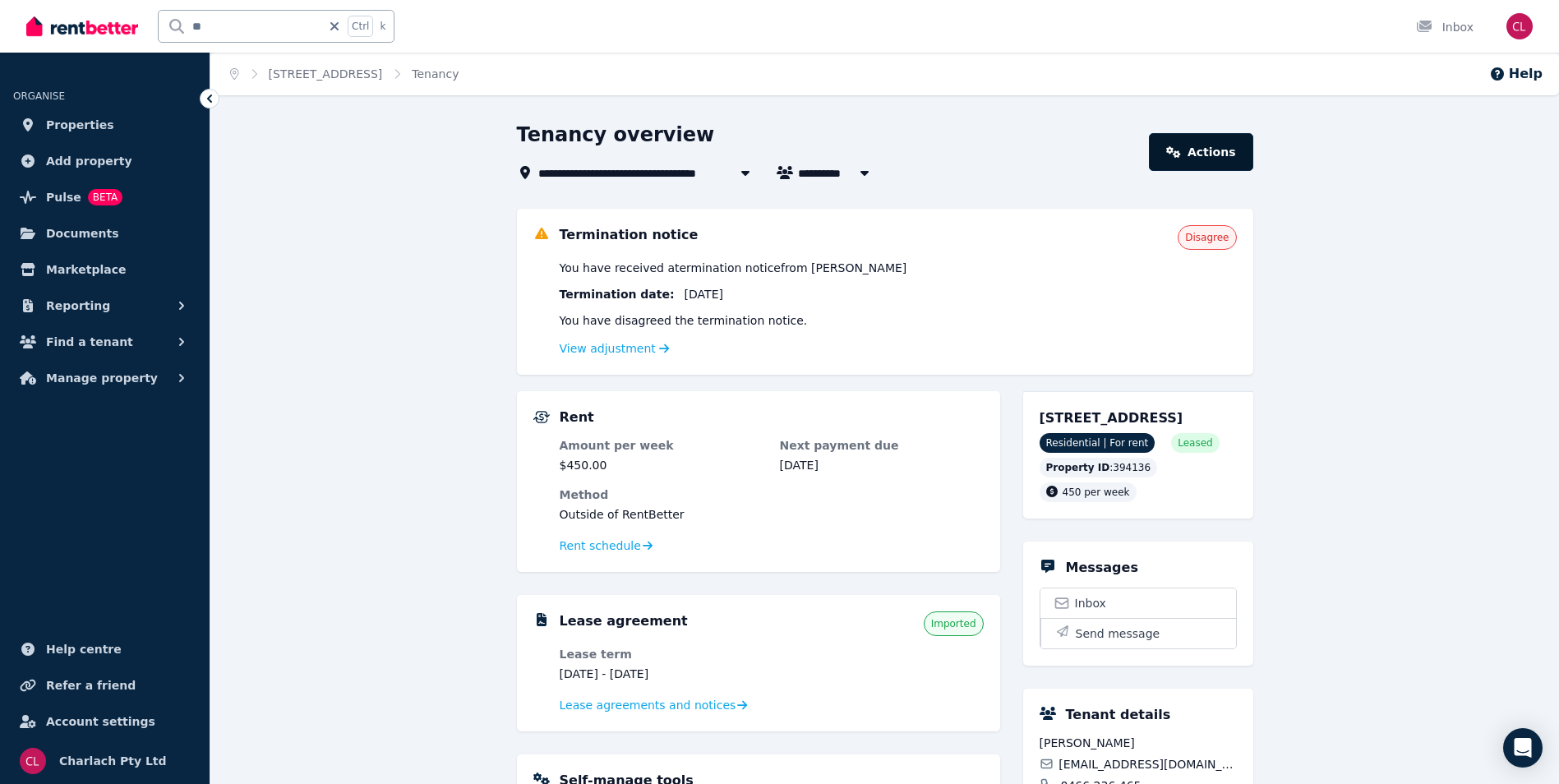
click at [1203, 155] on link "Actions" at bounding box center [1201, 152] width 103 height 38
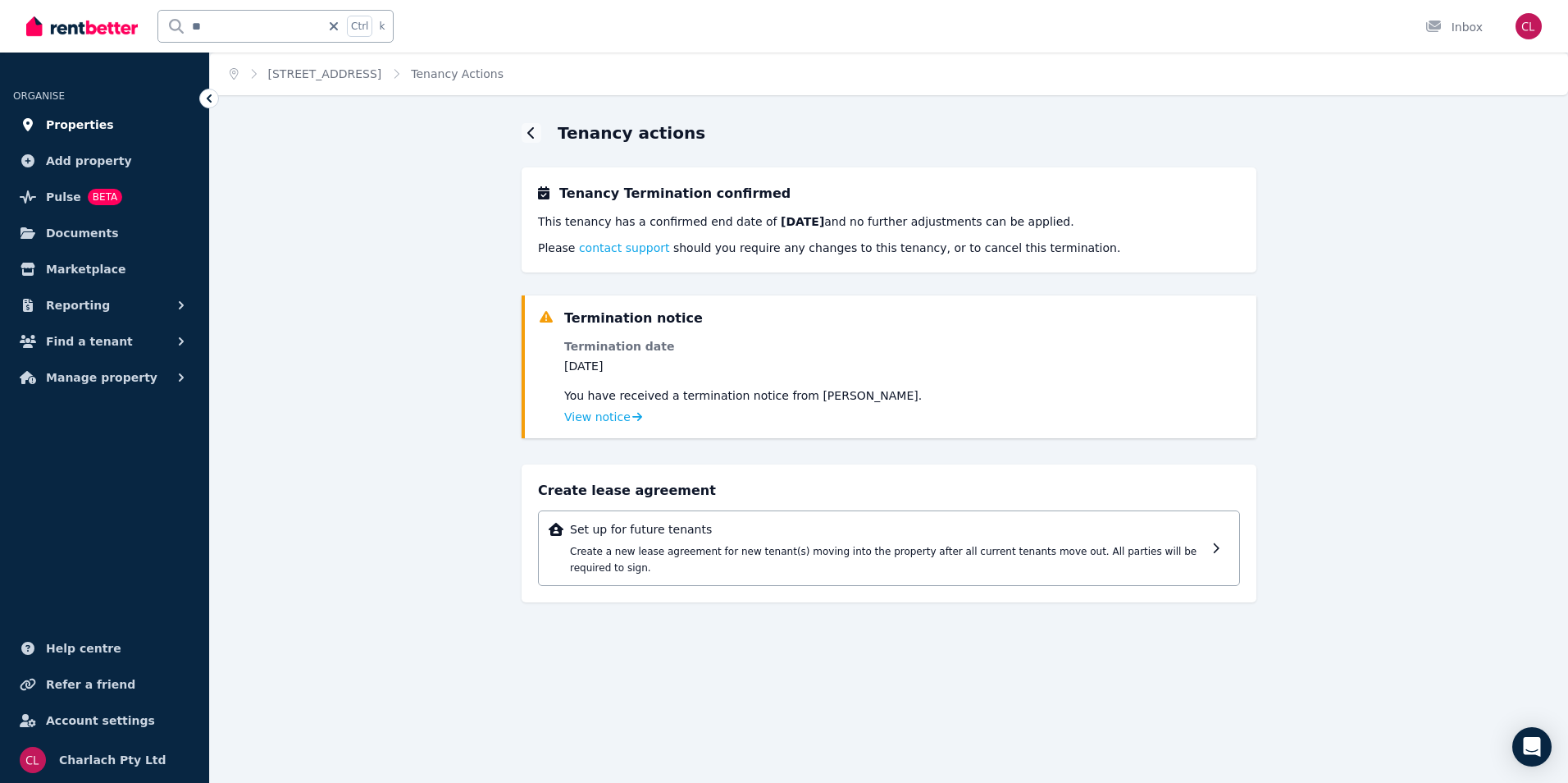
click at [71, 123] on span "Properties" at bounding box center [80, 124] width 68 height 19
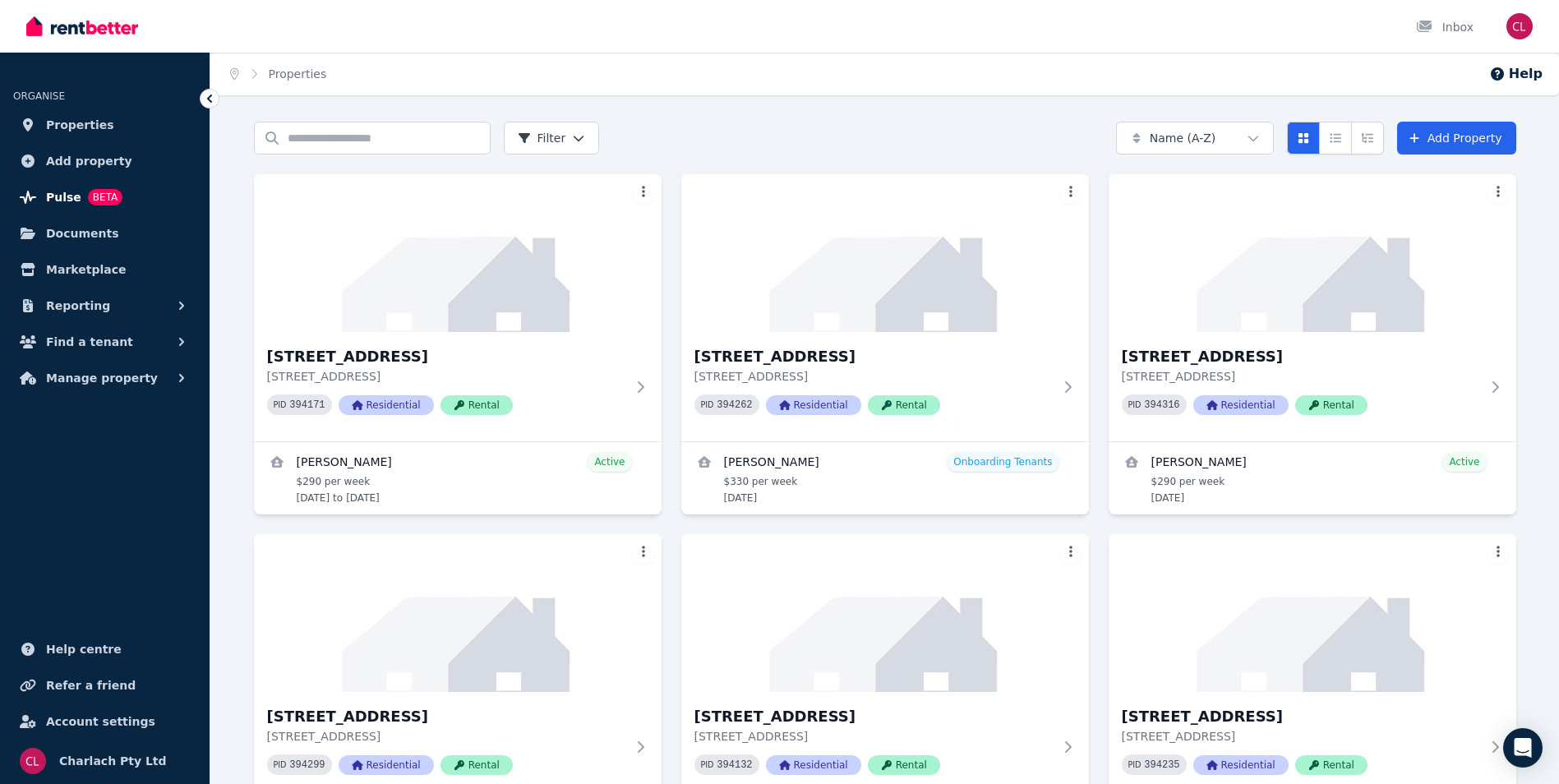
click at [57, 194] on span "Pulse" at bounding box center [64, 197] width 36 height 19
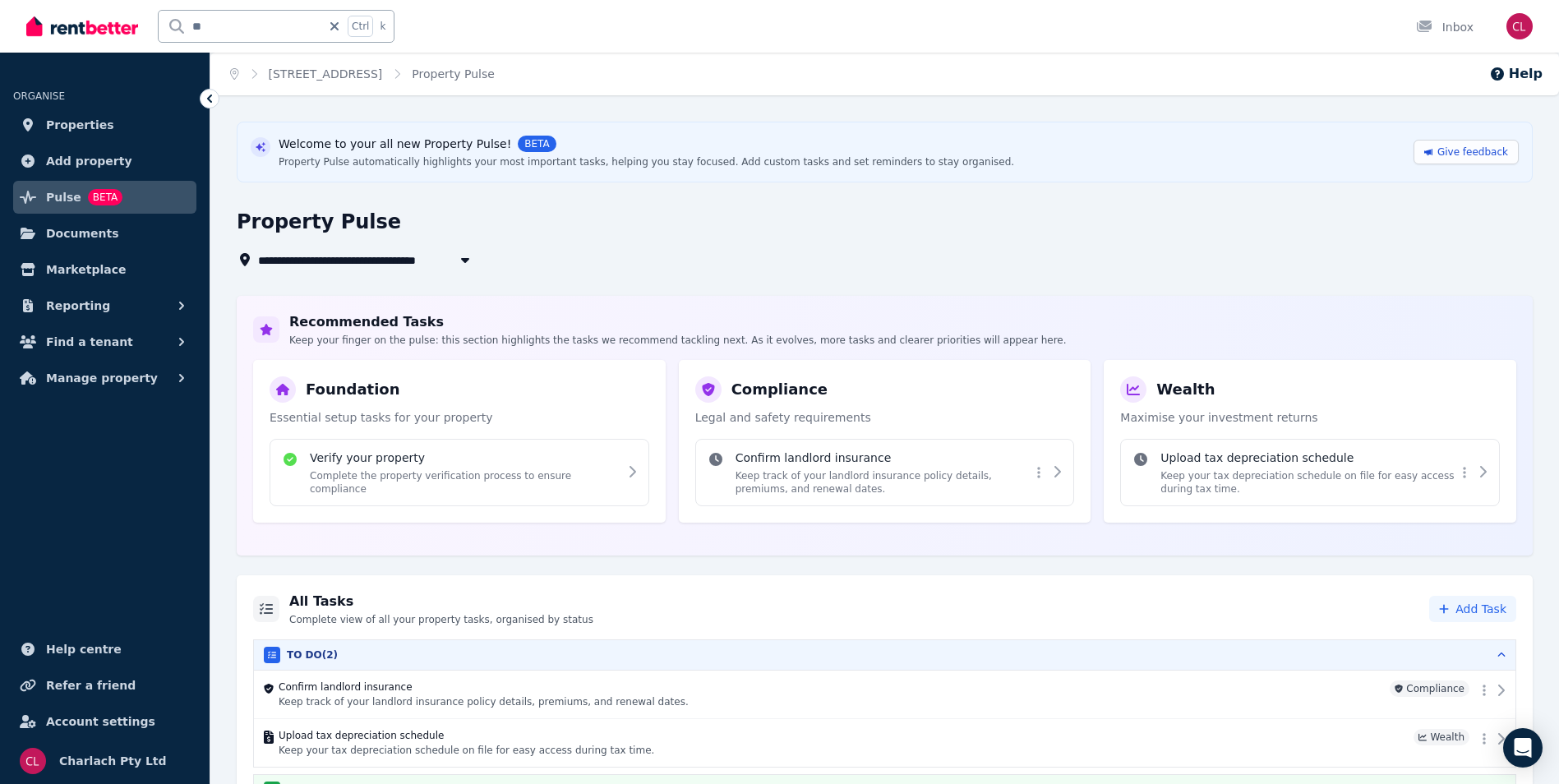
scroll to position [38, 0]
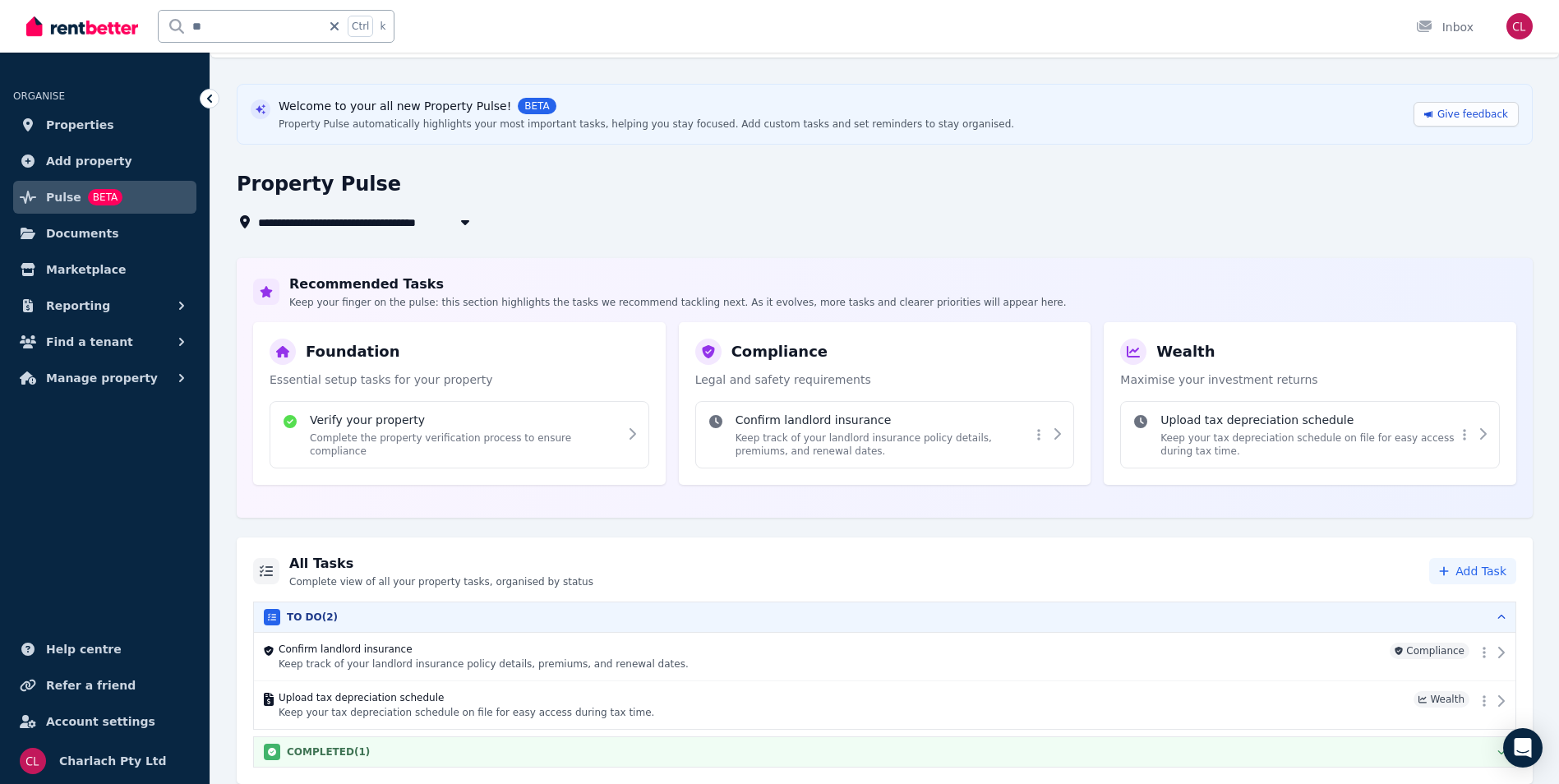
click at [369, 760] on button "COMPLETED ( 1 )" at bounding box center [885, 751] width 1261 height 30
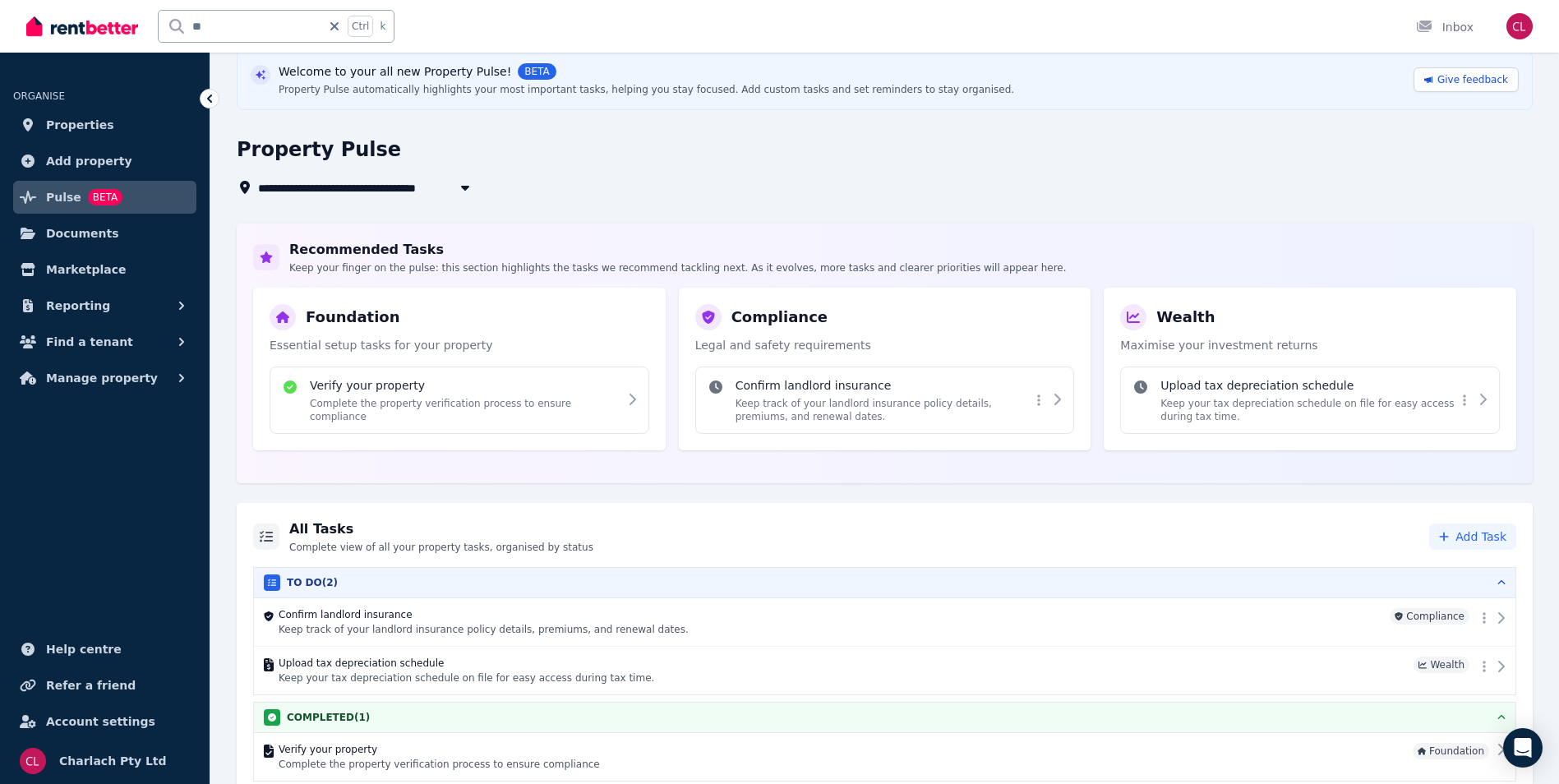
scroll to position [86, 0]
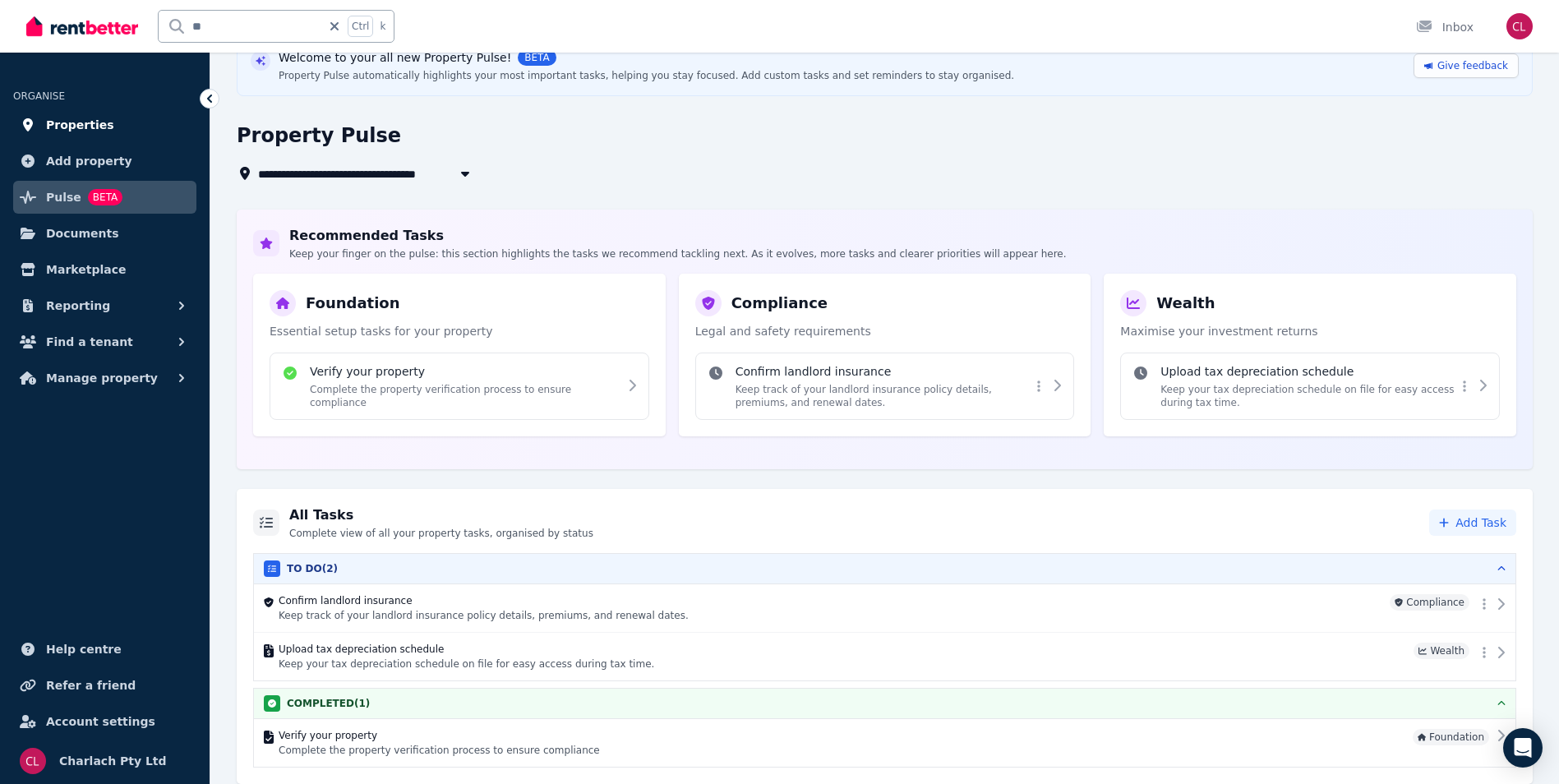
click at [81, 125] on span "Properties" at bounding box center [80, 125] width 69 height 19
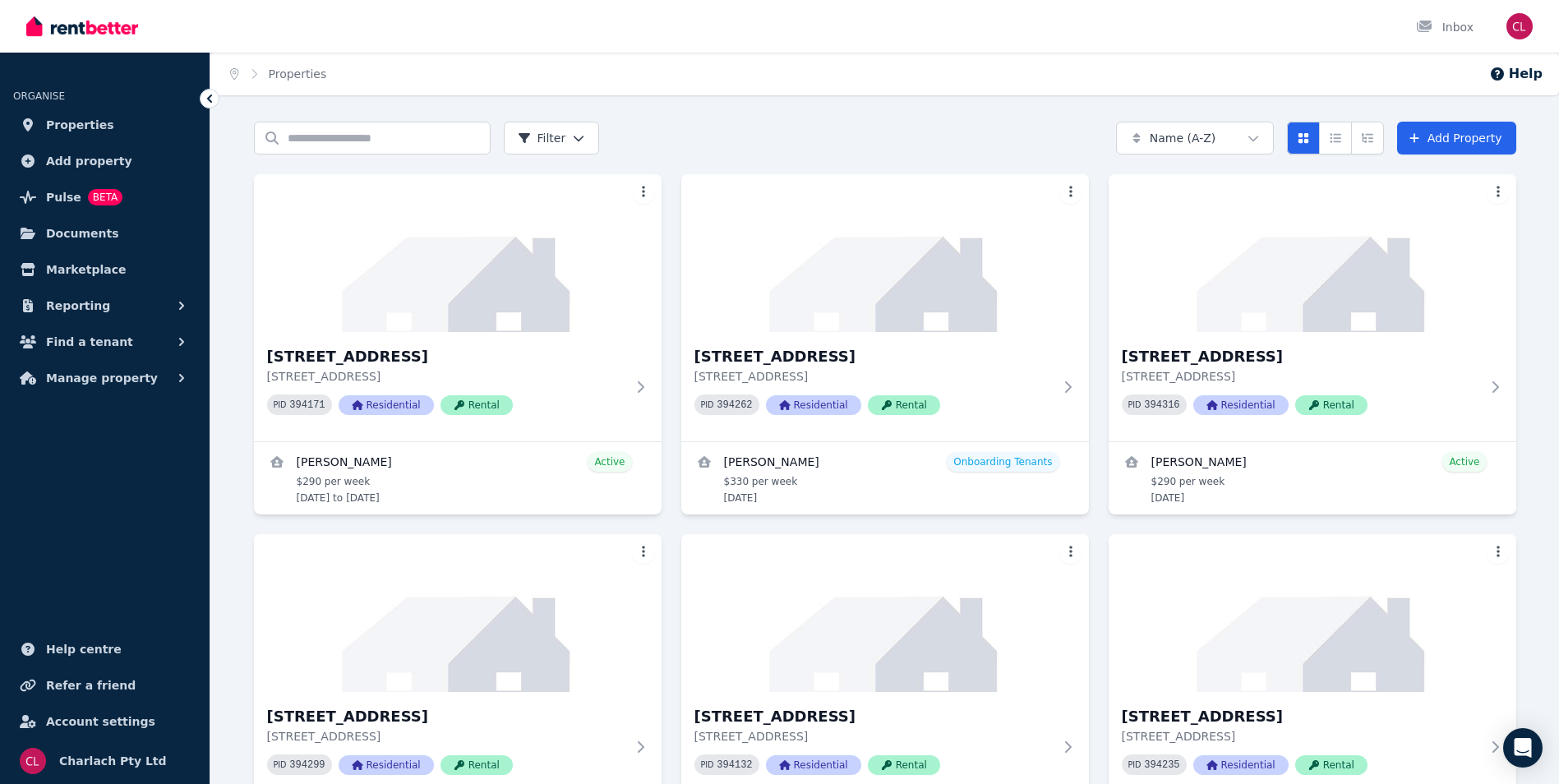
drag, startPoint x: 1408, startPoint y: 44, endPoint x: 1375, endPoint y: 23, distance: 39.1
click at [1408, 44] on div "Inbox" at bounding box center [1434, 26] width 84 height 52
click at [1468, 22] on div "Inbox" at bounding box center [1445, 27] width 58 height 16
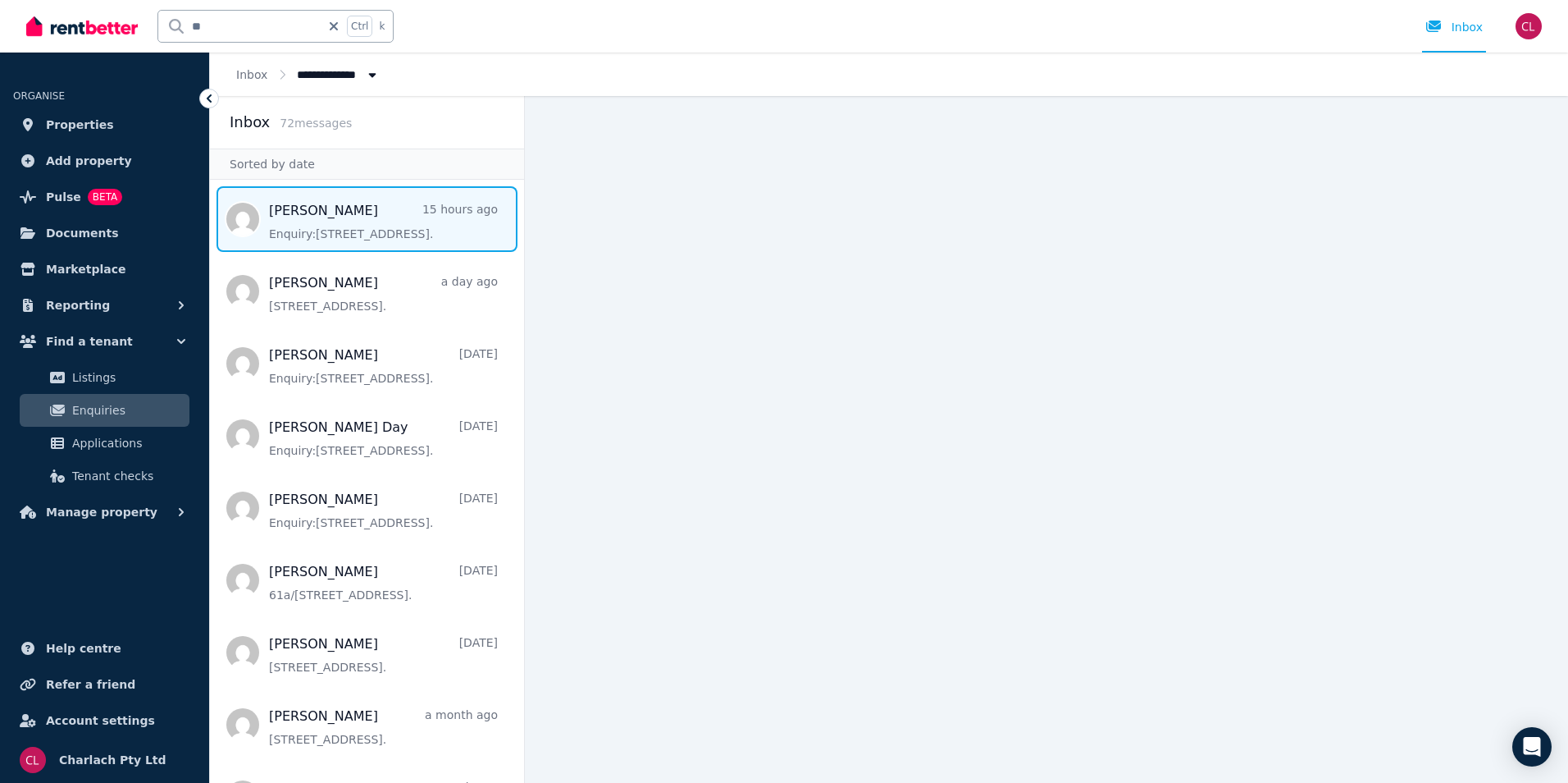
click at [454, 228] on span "Message list" at bounding box center [367, 219] width 314 height 66
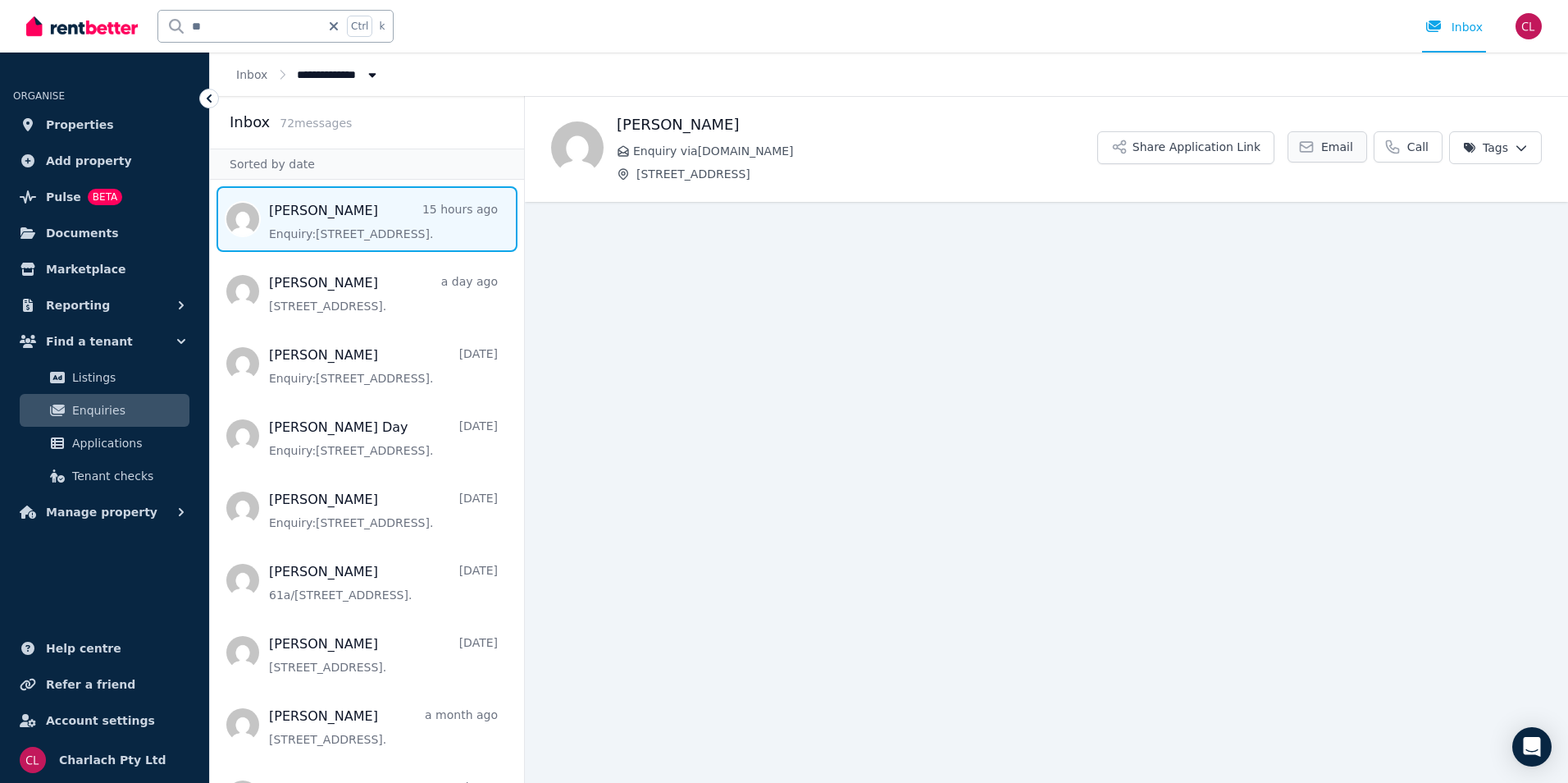
click at [1341, 146] on span "Email" at bounding box center [1337, 147] width 32 height 16
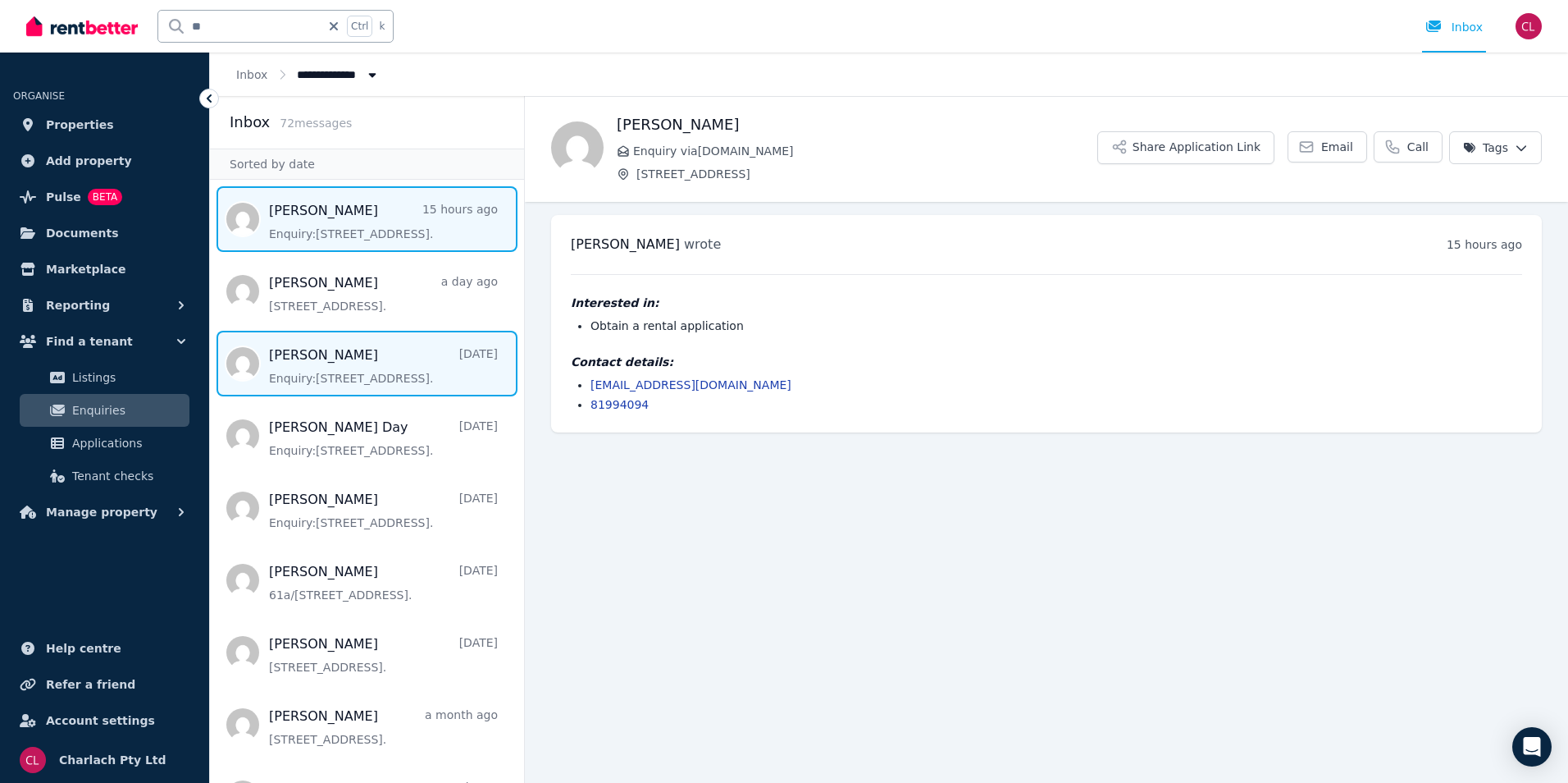
click at [367, 387] on span "Message list" at bounding box center [367, 364] width 314 height 66
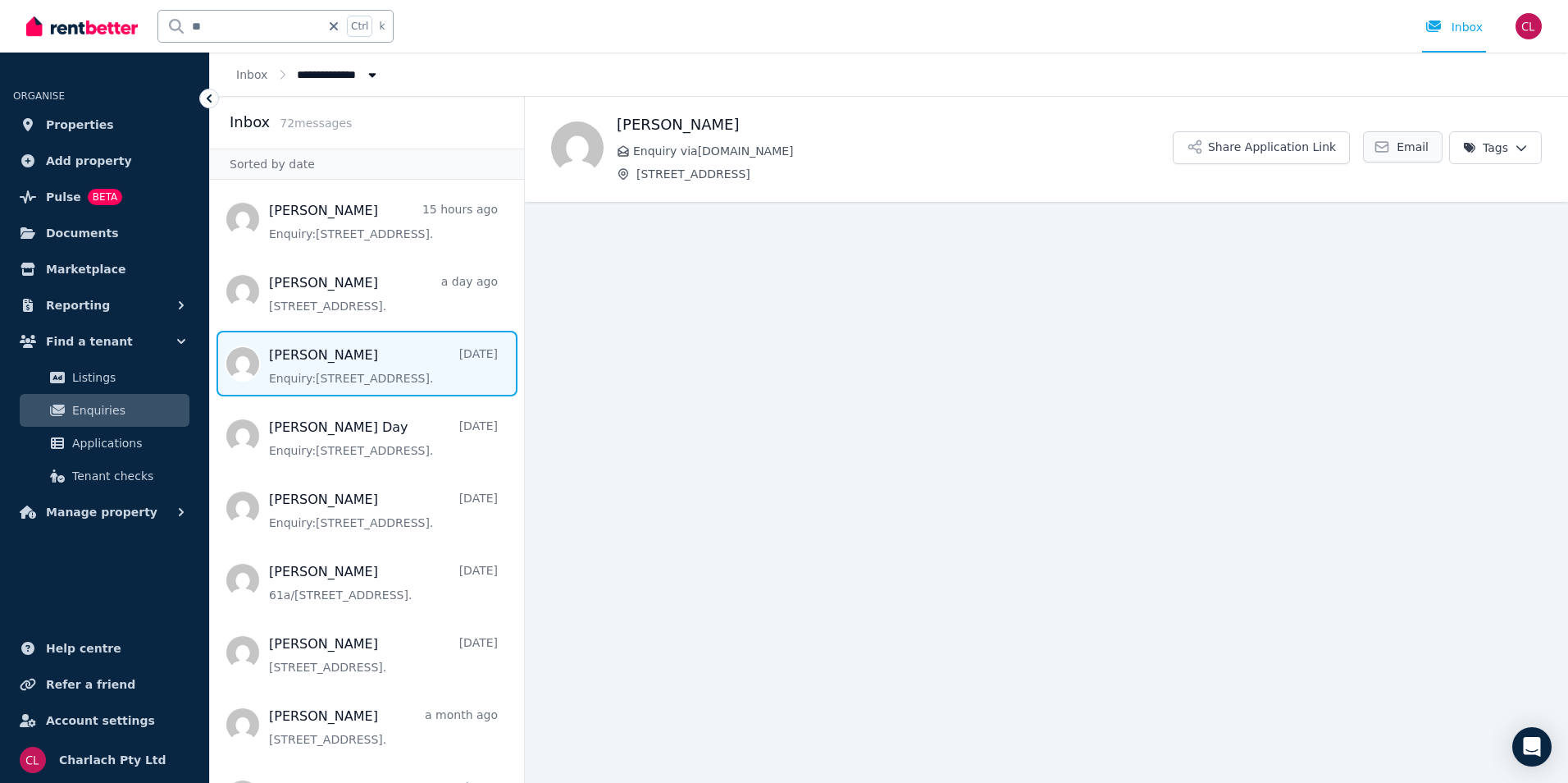
click at [1400, 154] on link "Email" at bounding box center [1402, 147] width 80 height 31
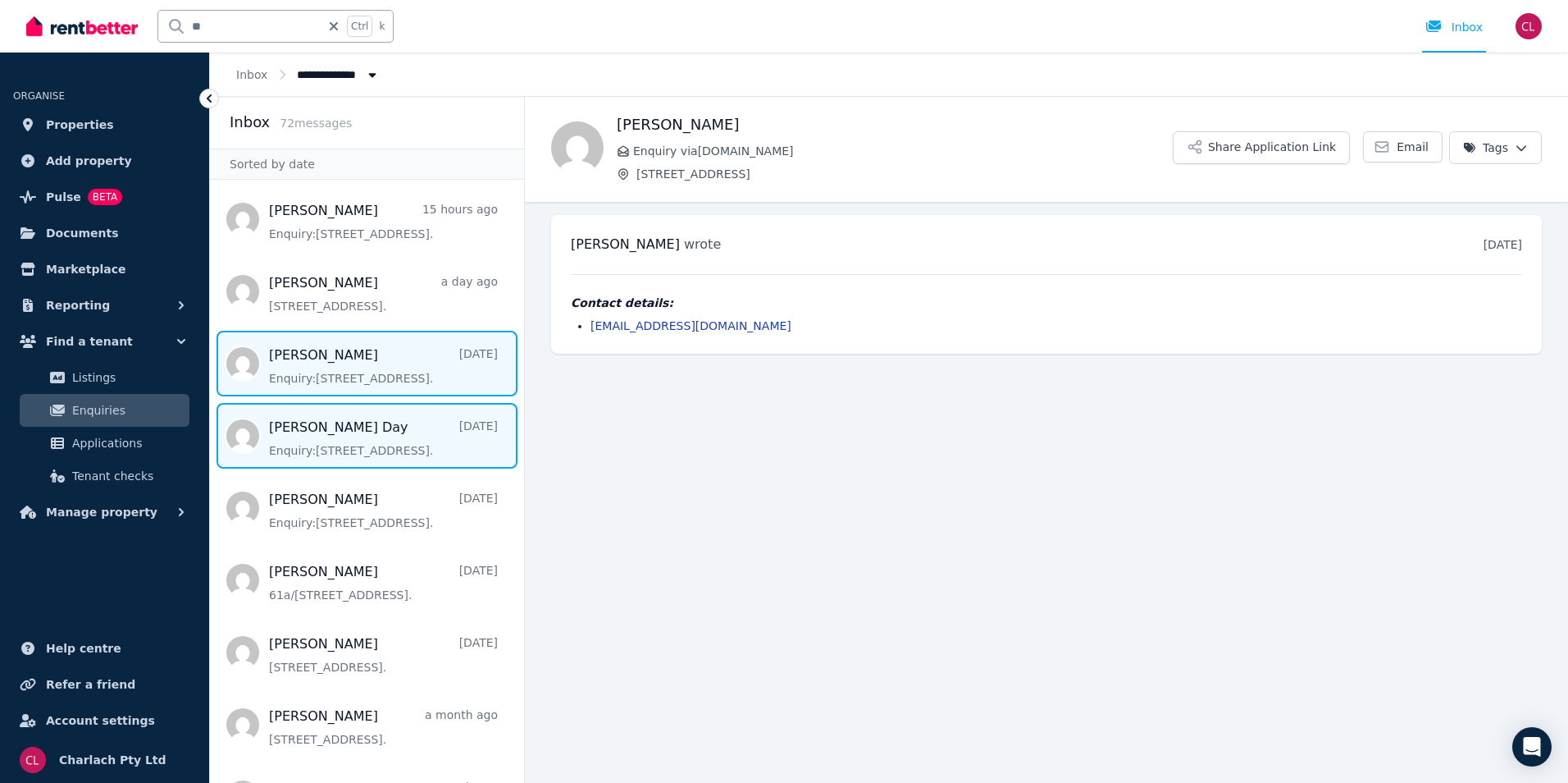
click at [321, 445] on span "Message list" at bounding box center [367, 436] width 314 height 66
